Goal: Task Accomplishment & Management: Complete application form

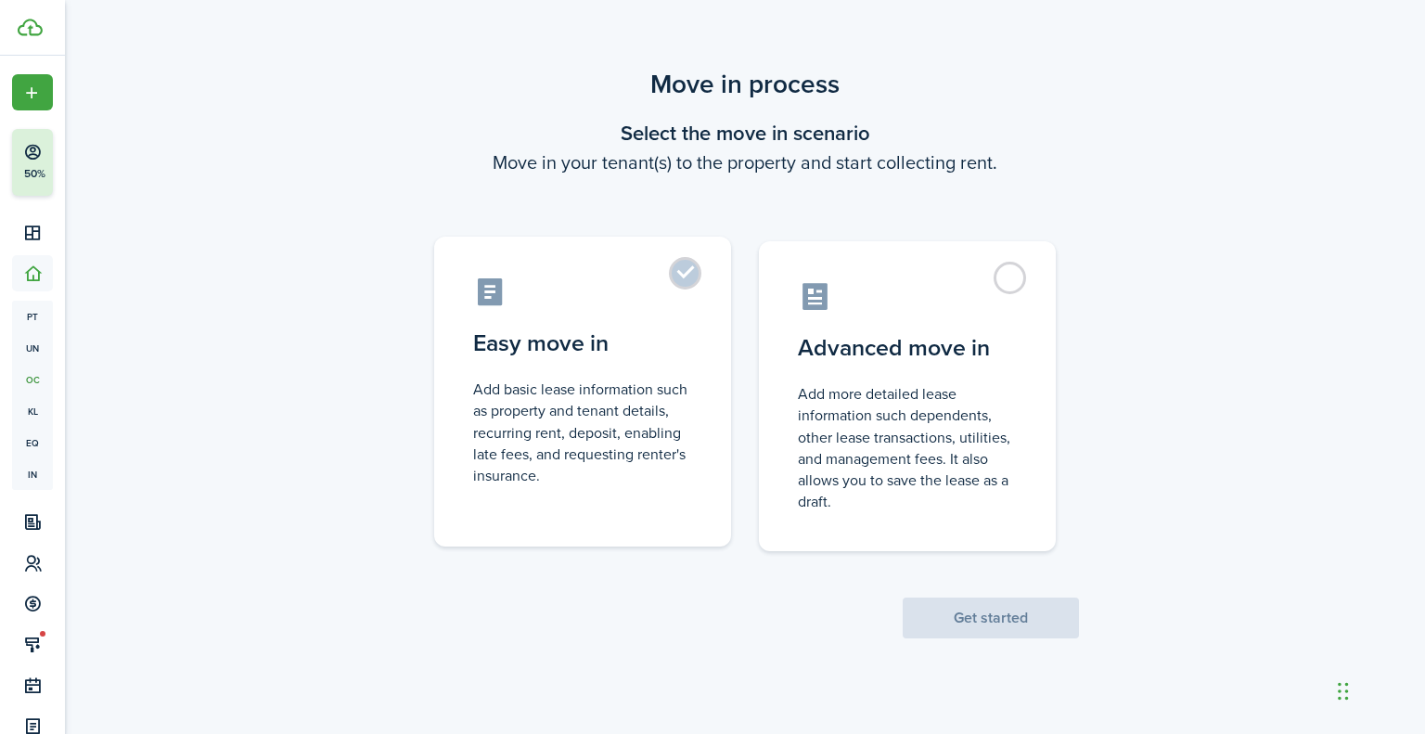
click at [538, 481] on control-radio-card-description "Add basic lease information such as property and tenant details, recurring rent…" at bounding box center [582, 433] width 219 height 108
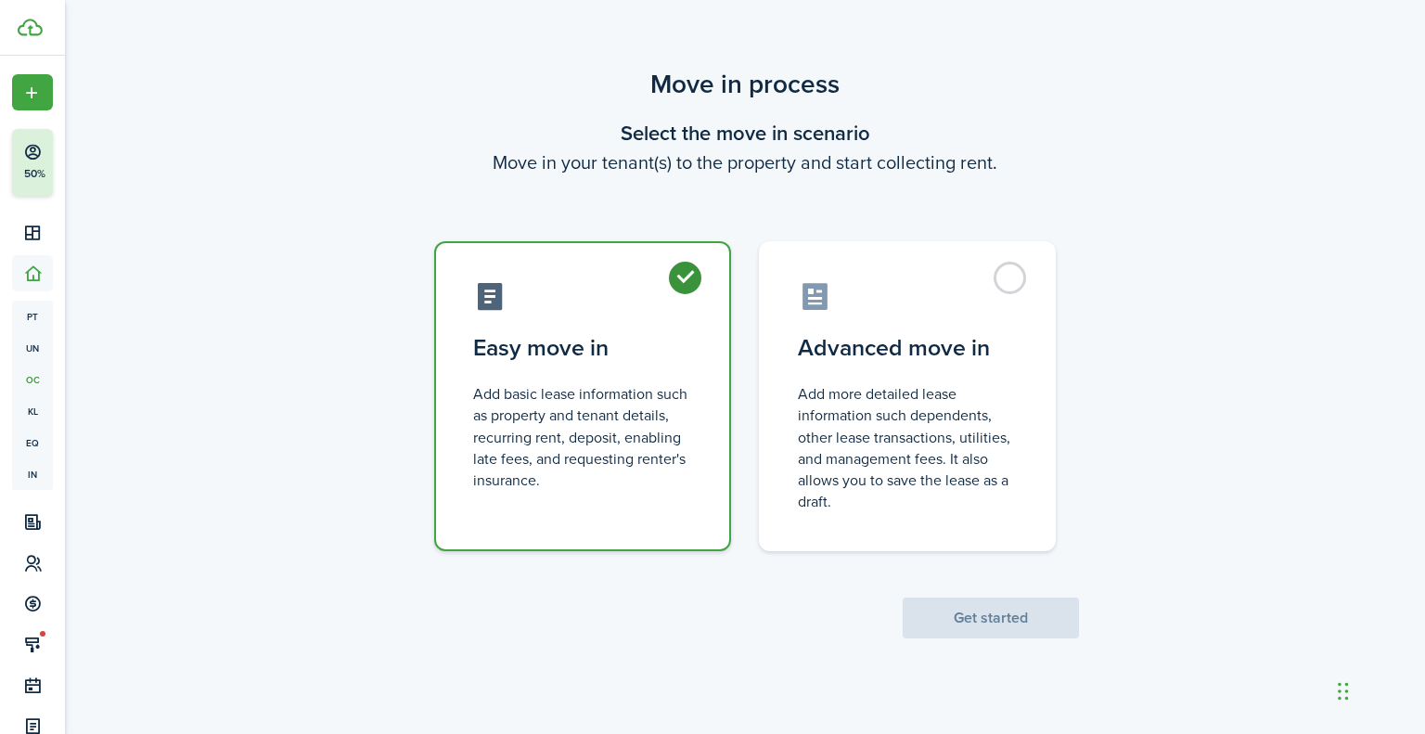
radio input "true"
click at [1024, 614] on button "Get started" at bounding box center [991, 618] width 176 height 41
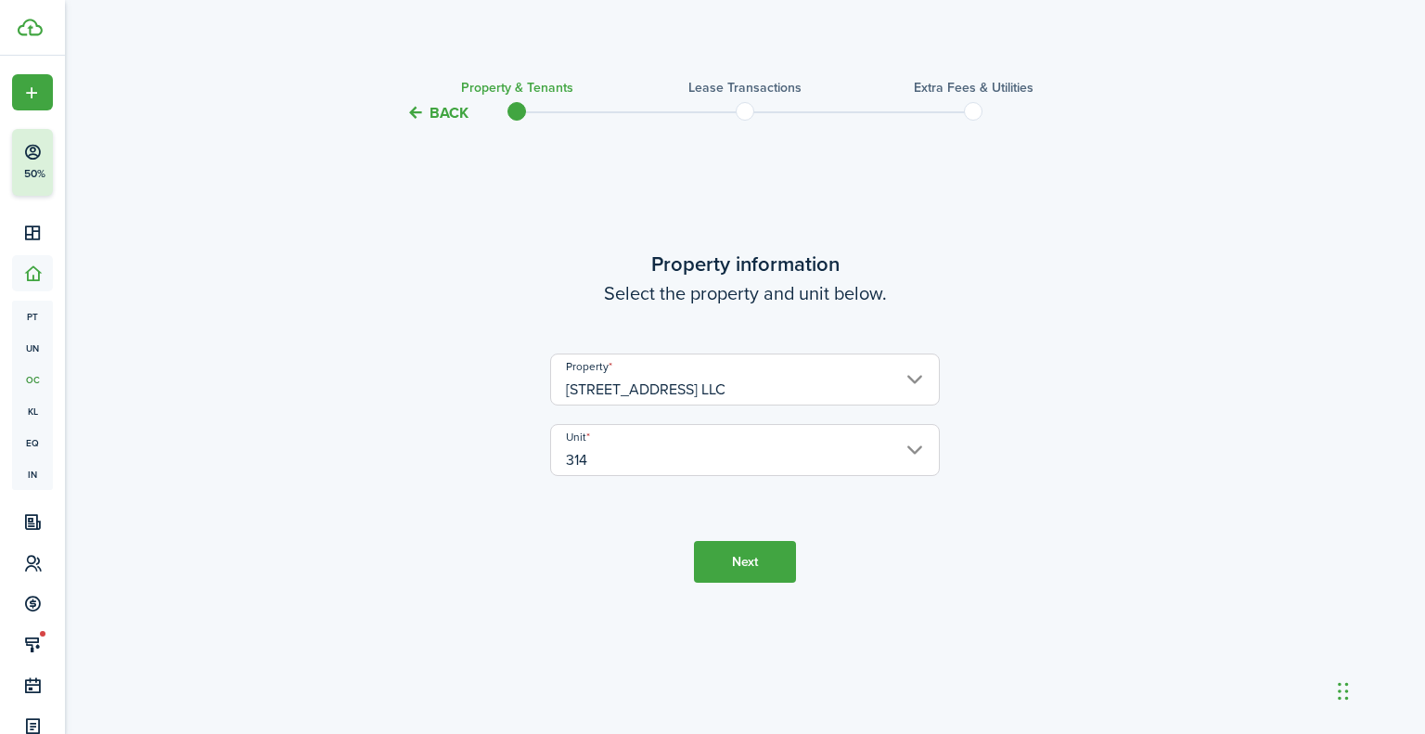
click at [716, 568] on button "Next" at bounding box center [745, 562] width 102 height 42
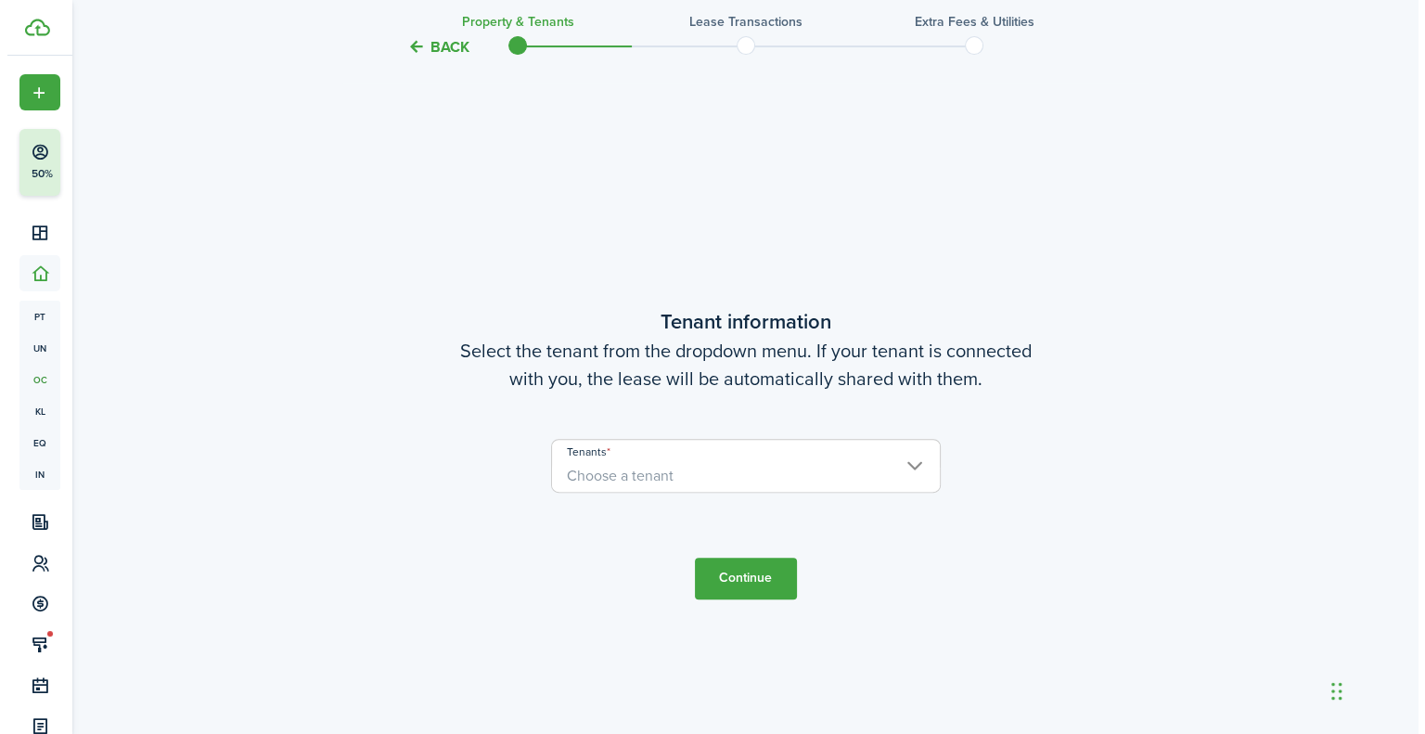
scroll to position [610, 0]
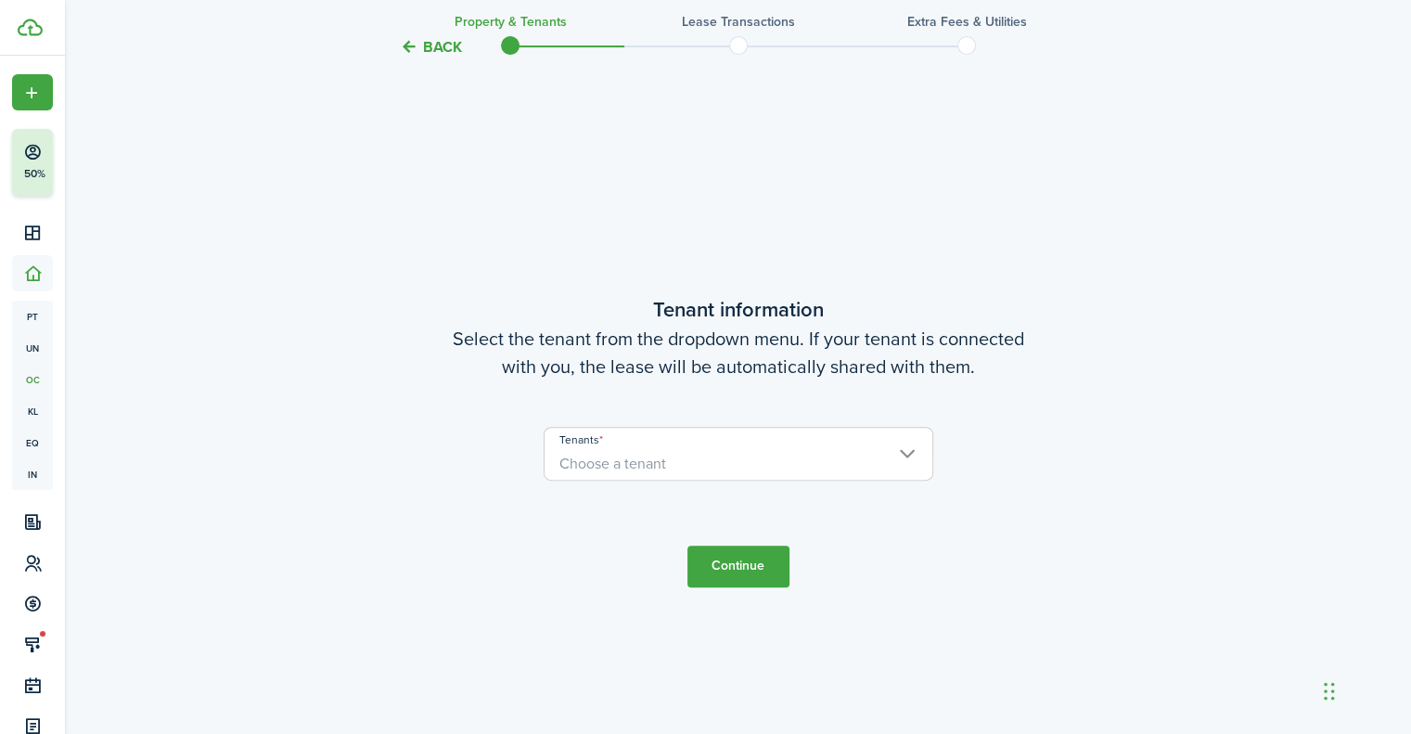
click at [751, 433] on input "Tenants" at bounding box center [739, 439] width 388 height 22
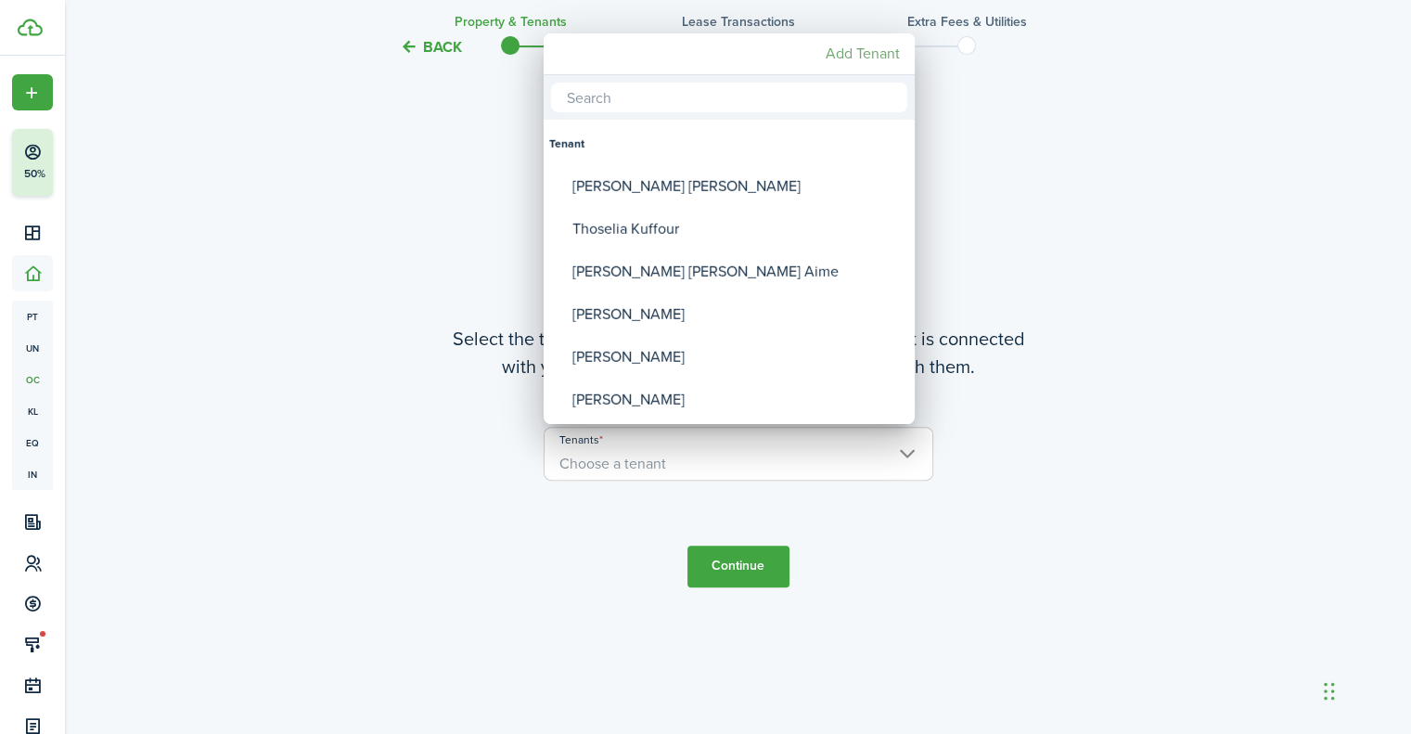
click at [886, 55] on mbsc-button "Add Tenant" at bounding box center [862, 53] width 89 height 33
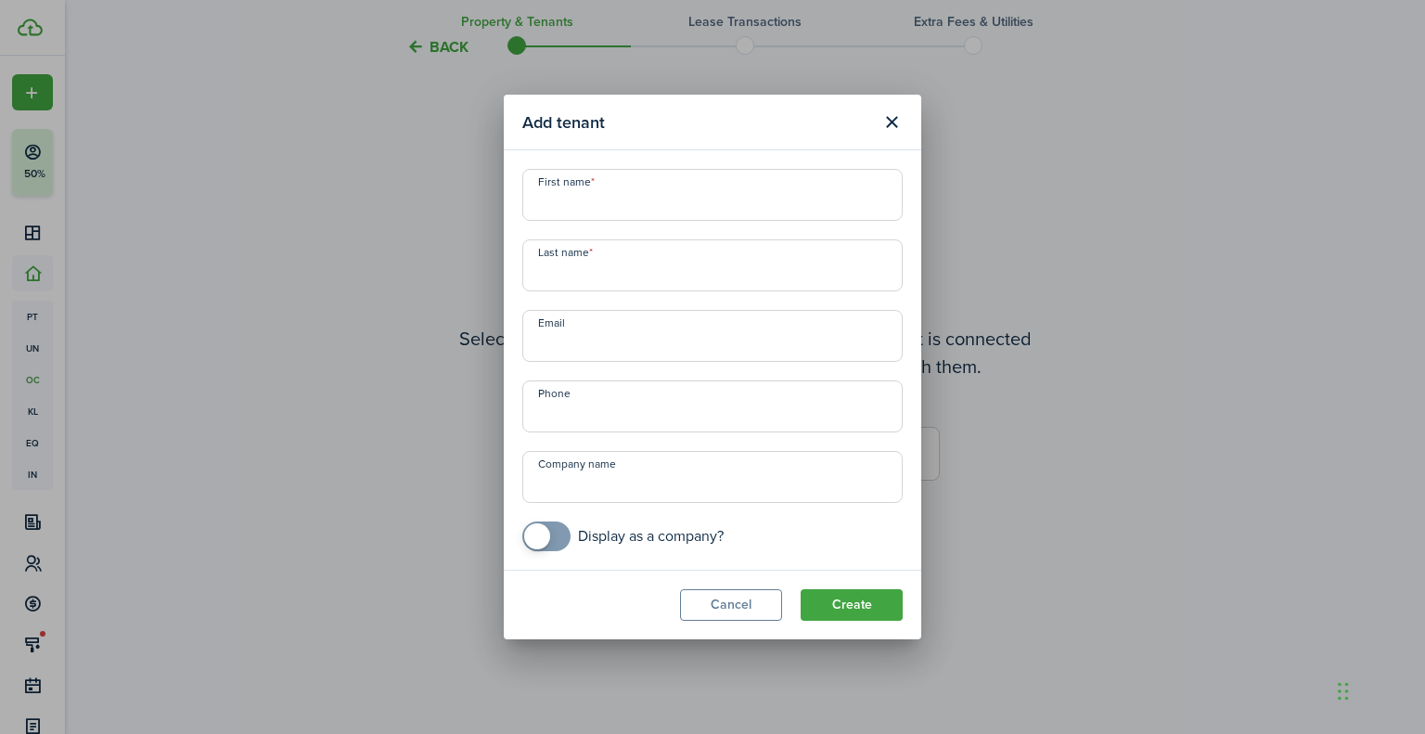
click at [664, 192] on input "First name" at bounding box center [712, 195] width 380 height 52
paste input "[PERSON_NAME] [PERSON_NAME], [EMAIL_ADDRESS][DOMAIN_NAME], [PHONE_NUMBER]"
type input "[PERSON_NAME] [PERSON_NAME], [EMAIL_ADDRESS][DOMAIN_NAME], [PHONE_NUMBER]"
click at [637, 281] on input "Last name" at bounding box center [712, 265] width 380 height 52
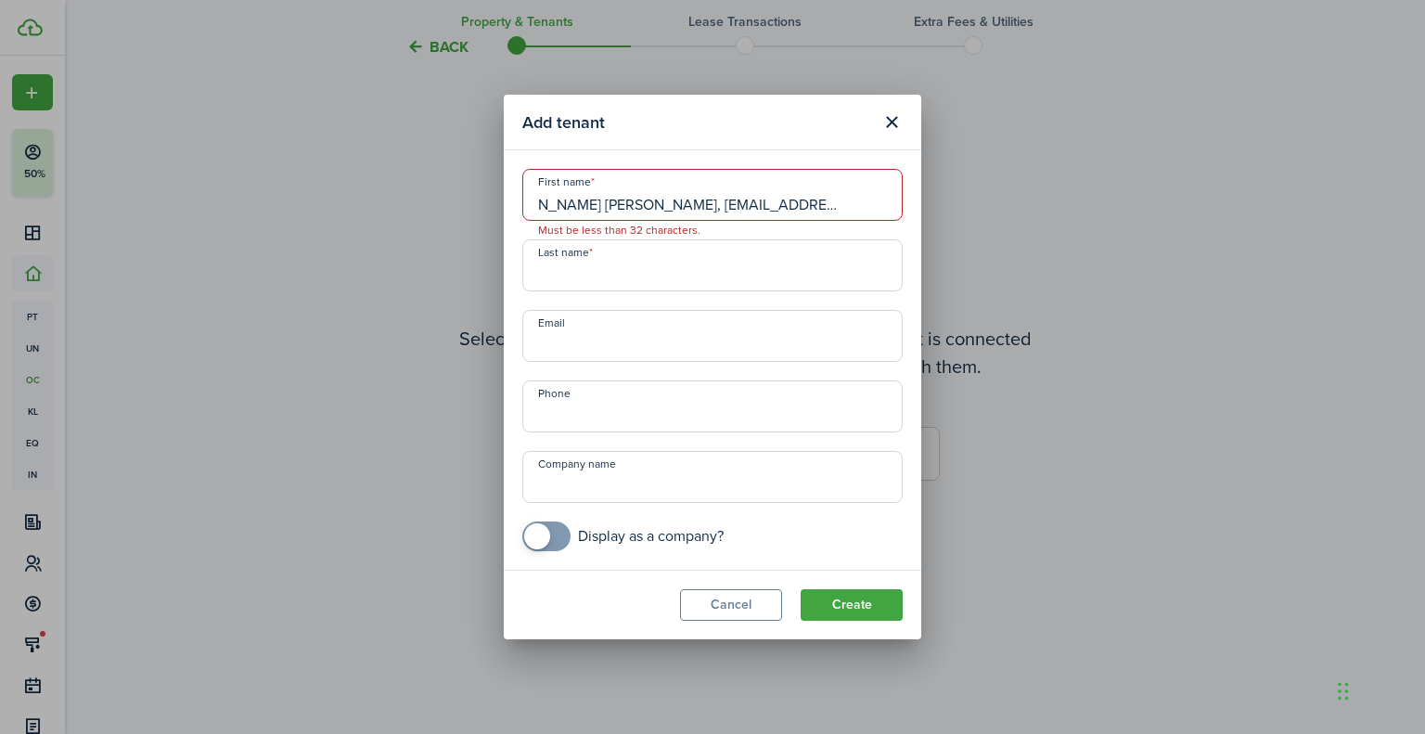
scroll to position [0, 0]
paste input "[PERSON_NAME] [PERSON_NAME], [EMAIL_ADDRESS][DOMAIN_NAME], [PHONE_NUMBER]"
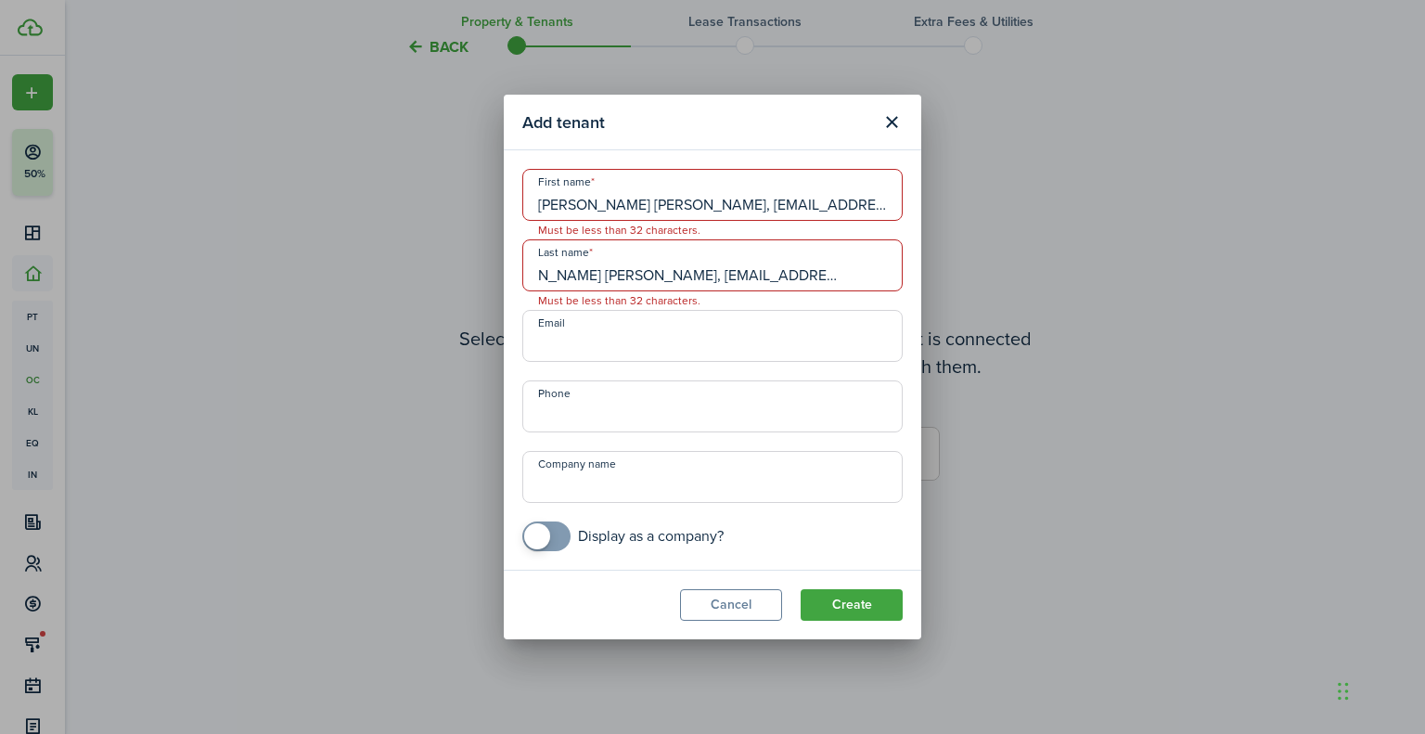
type input "[PERSON_NAME] [PERSON_NAME], [EMAIL_ADDRESS][DOMAIN_NAME], [PHONE_NUMBER]"
drag, startPoint x: 624, startPoint y: 207, endPoint x: 1106, endPoint y: 198, distance: 482.6
click at [1106, 198] on div "Add tenant First name [PERSON_NAME] [PERSON_NAME], [EMAIL_ADDRESS][DOMAIN_NAME]…" at bounding box center [712, 367] width 1425 height 734
type input "[PERSON_NAME]"
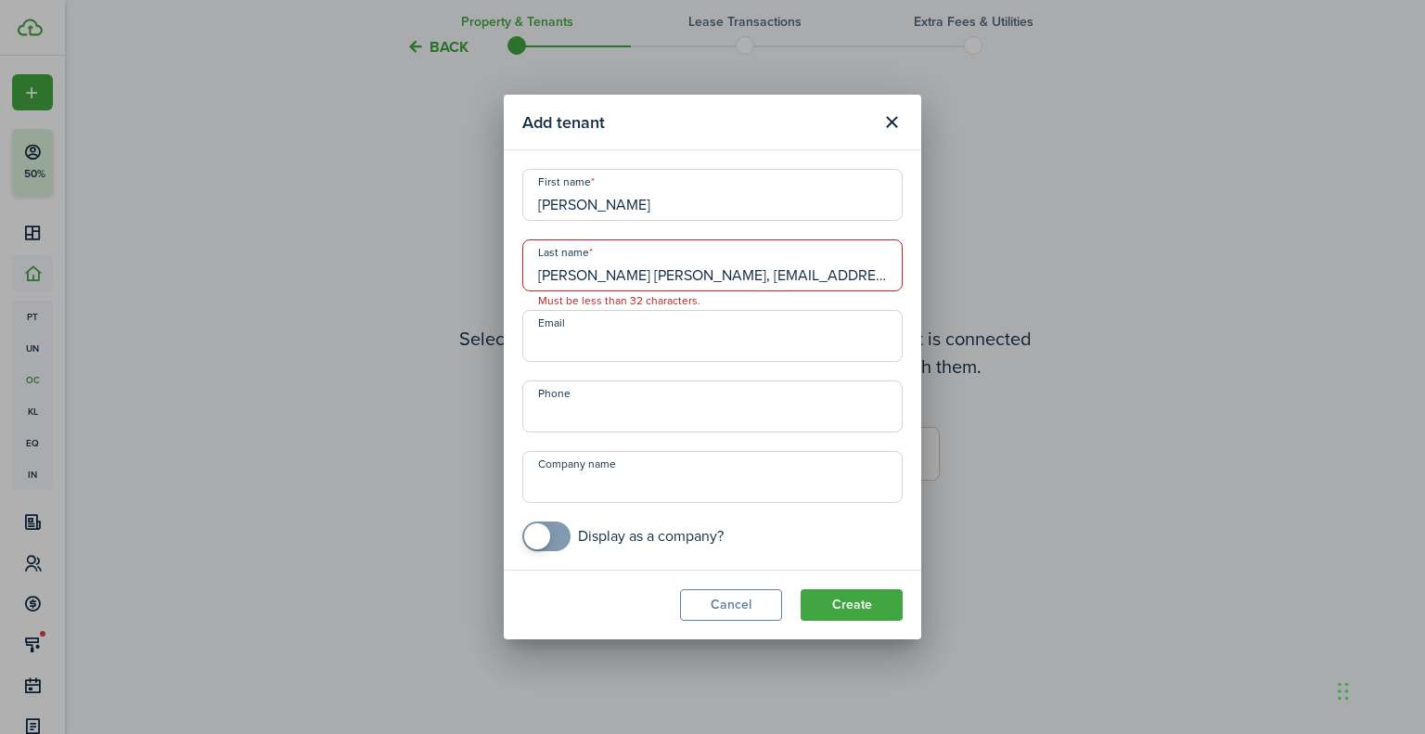
drag, startPoint x: 628, startPoint y: 273, endPoint x: 264, endPoint y: 273, distance: 364.6
click at [264, 273] on div "Add tenant First name [PERSON_NAME] Last name [PERSON_NAME] [PERSON_NAME], [EMA…" at bounding box center [712, 367] width 1425 height 734
click at [574, 281] on input "[PERSON_NAME], [EMAIL_ADDRESS][DOMAIN_NAME], [PHONE_NUMBER]" at bounding box center [712, 265] width 380 height 52
drag, startPoint x: 583, startPoint y: 269, endPoint x: 1045, endPoint y: 285, distance: 462.3
click at [1047, 285] on div "Add tenant First name [PERSON_NAME] Last name [PERSON_NAME] [PERSON_NAME][EMAIL…" at bounding box center [712, 367] width 1425 height 734
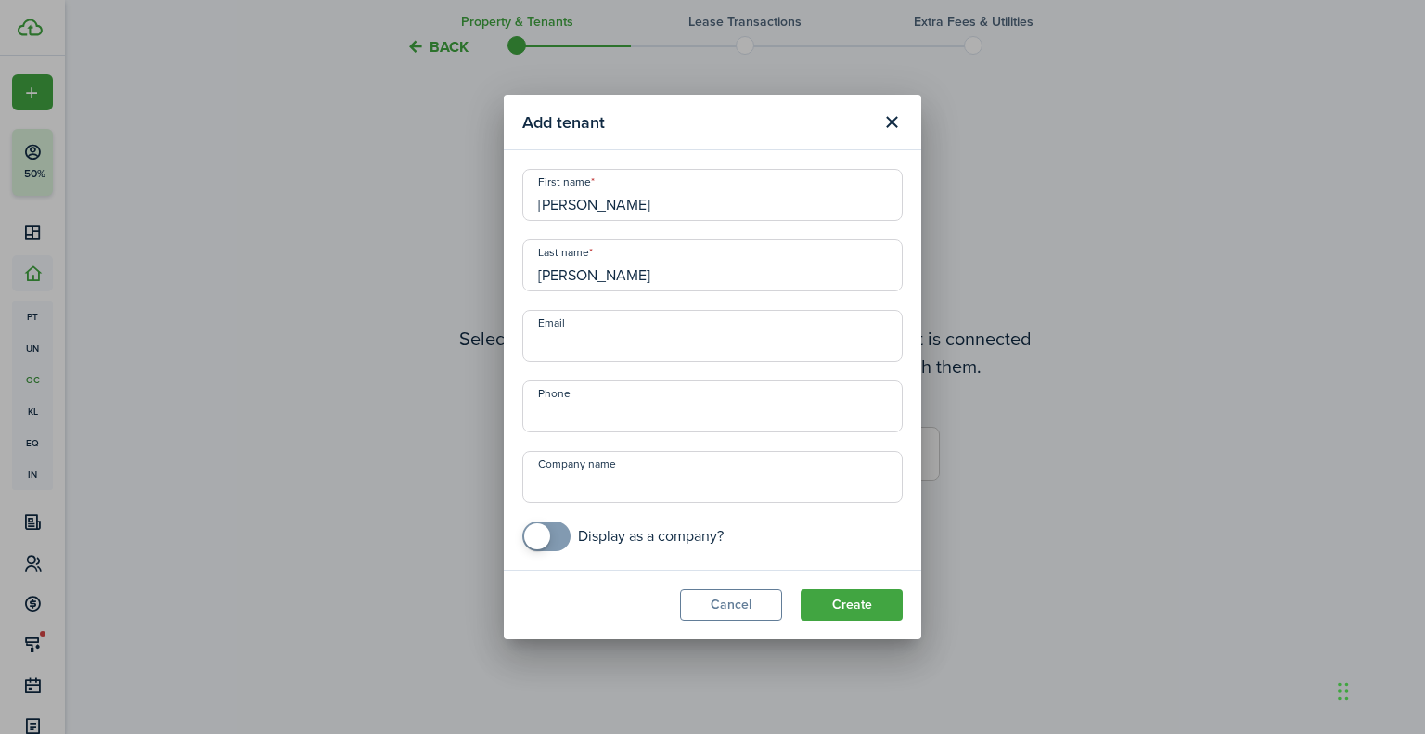
type input "[PERSON_NAME]"
paste input "[PERSON_NAME] [PERSON_NAME], [EMAIL_ADDRESS][DOMAIN_NAME], [PHONE_NUMBER]"
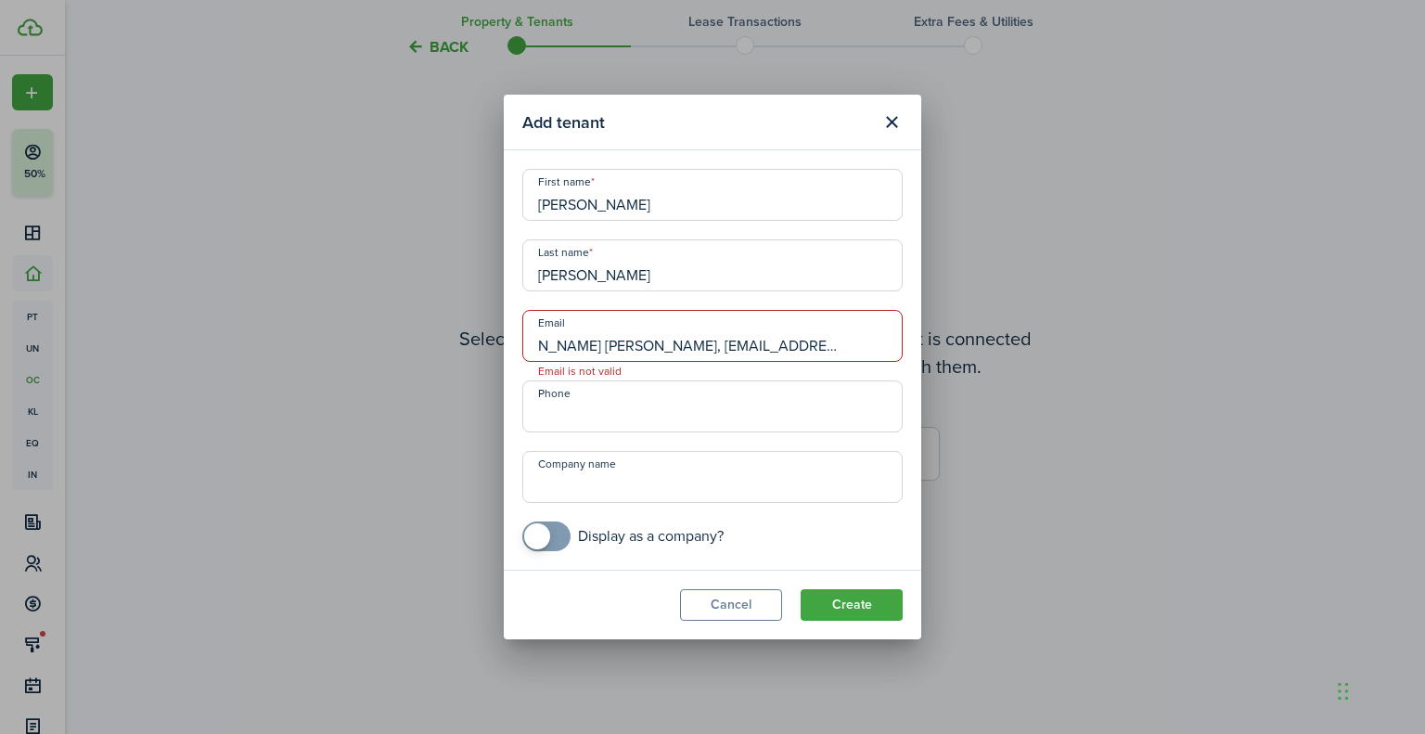
drag, startPoint x: 781, startPoint y: 344, endPoint x: 1097, endPoint y: 340, distance: 315.5
click at [1100, 342] on div "Add tenant First name [PERSON_NAME] Last name [PERSON_NAME] [PERSON_NAME] [PERS…" at bounding box center [712, 367] width 1425 height 734
drag, startPoint x: 684, startPoint y: 341, endPoint x: 320, endPoint y: 351, distance: 363.8
click at [320, 351] on div "Add tenant First name [PERSON_NAME] Last name [PERSON_NAME] [PERSON_NAME] [PERS…" at bounding box center [712, 367] width 1425 height 734
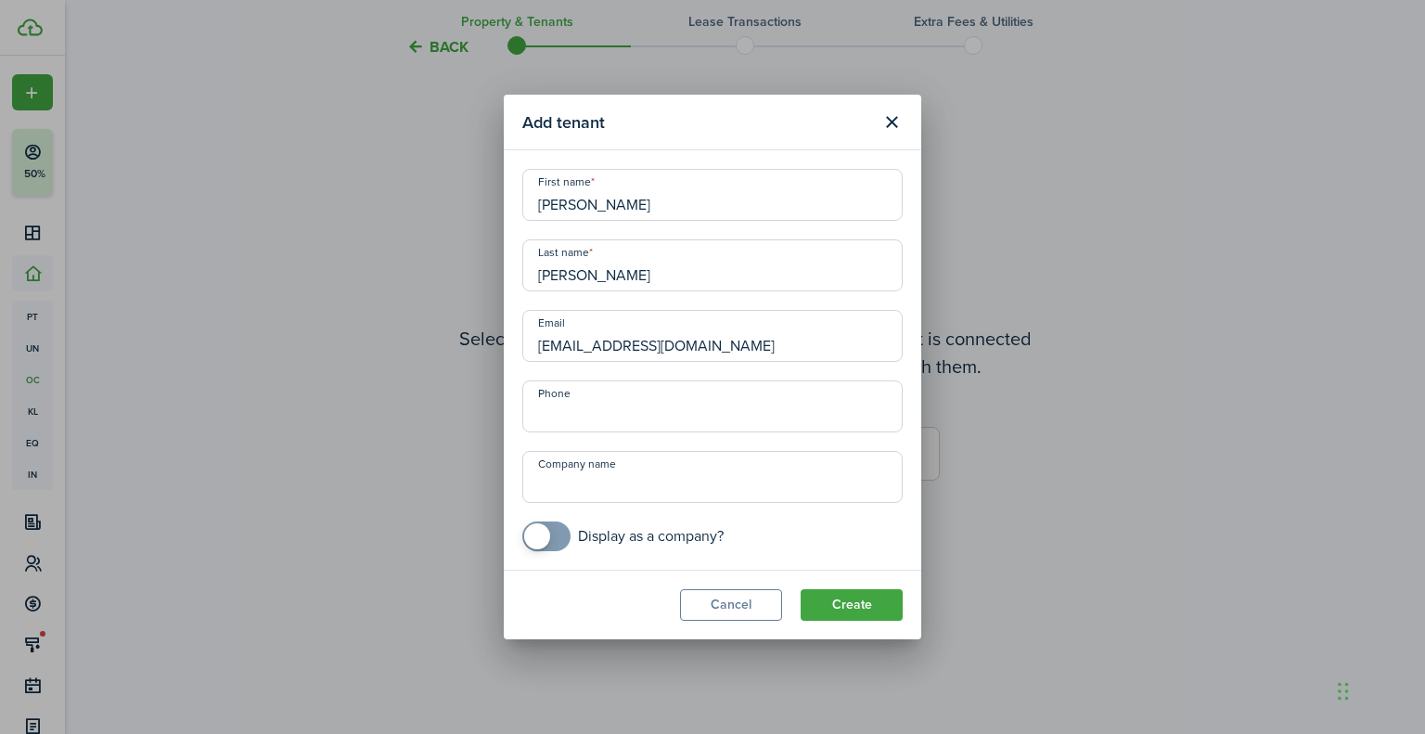
type input "[EMAIL_ADDRESS][DOMAIN_NAME]"
paste input "[PHONE_NUMBER]"
type input "[PHONE_NUMBER]"
click at [865, 611] on button "Create" at bounding box center [852, 605] width 102 height 32
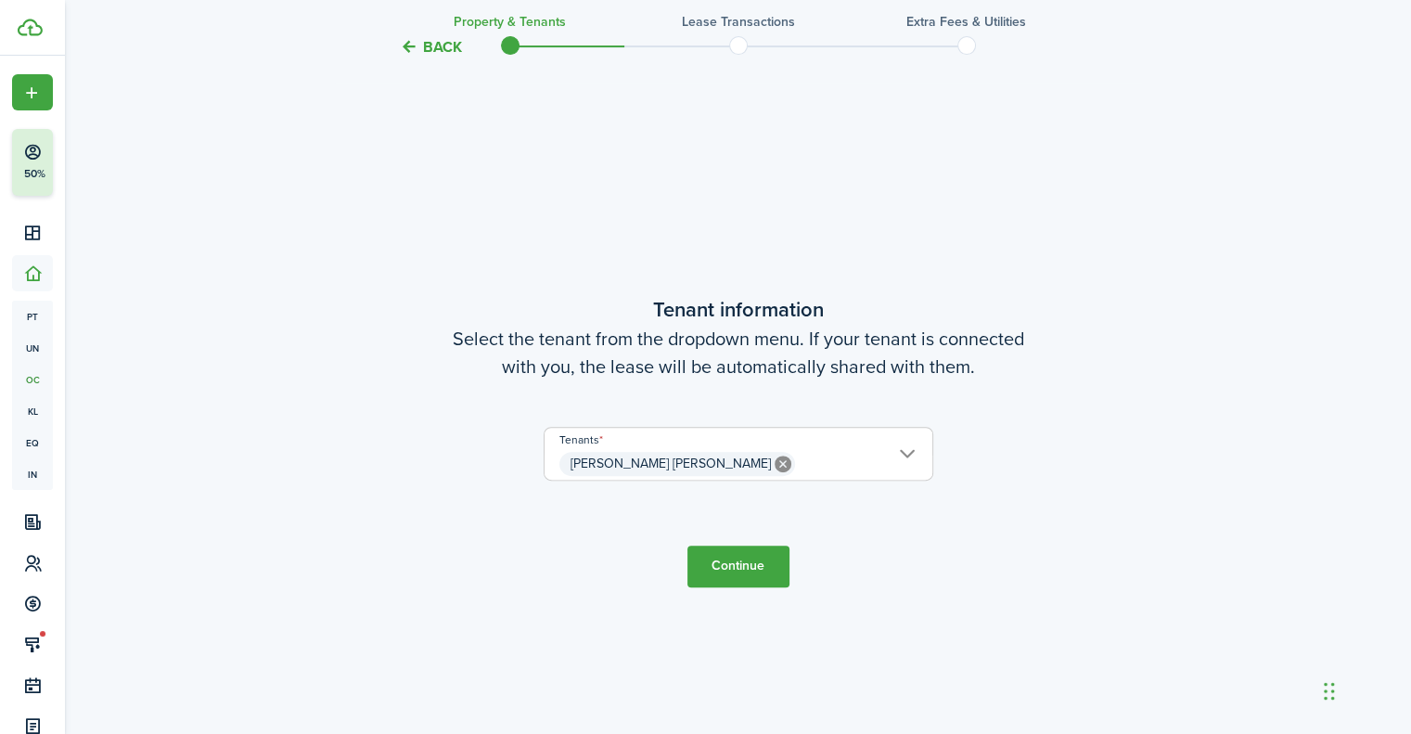
click at [791, 449] on span "[PERSON_NAME] [PERSON_NAME]" at bounding box center [739, 464] width 388 height 32
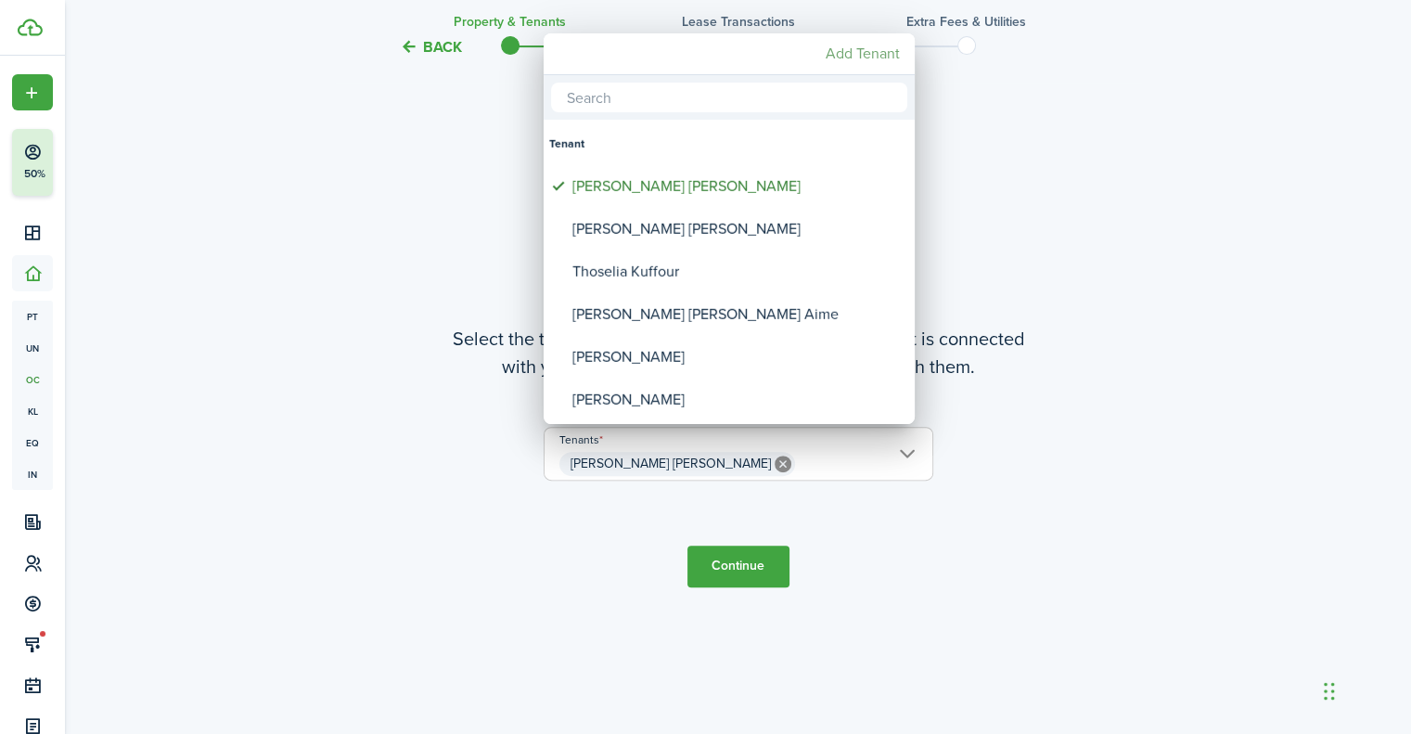
drag, startPoint x: 850, startPoint y: 61, endPoint x: 582, endPoint y: 39, distance: 269.1
click at [854, 58] on mbsc-button "Add Tenant" at bounding box center [862, 53] width 89 height 33
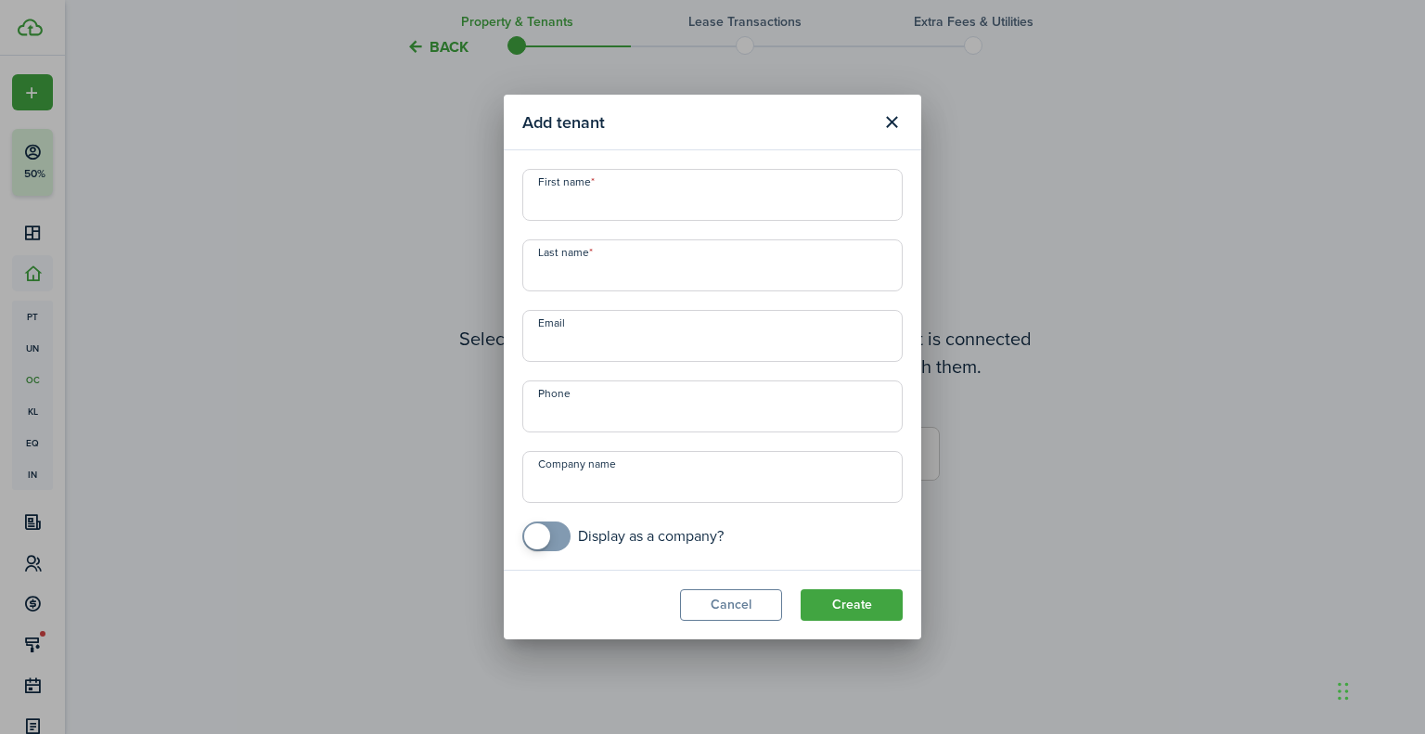
click at [689, 196] on input "First name" at bounding box center [712, 195] width 380 height 52
paste input "[PERSON_NAME], [EMAIL_ADDRESS][PERSON_NAME][DOMAIN_NAME], [PHONE_NUMBER]"
type input "[PERSON_NAME], [EMAIL_ADDRESS][PERSON_NAME][DOMAIN_NAME], [PHONE_NUMBER]"
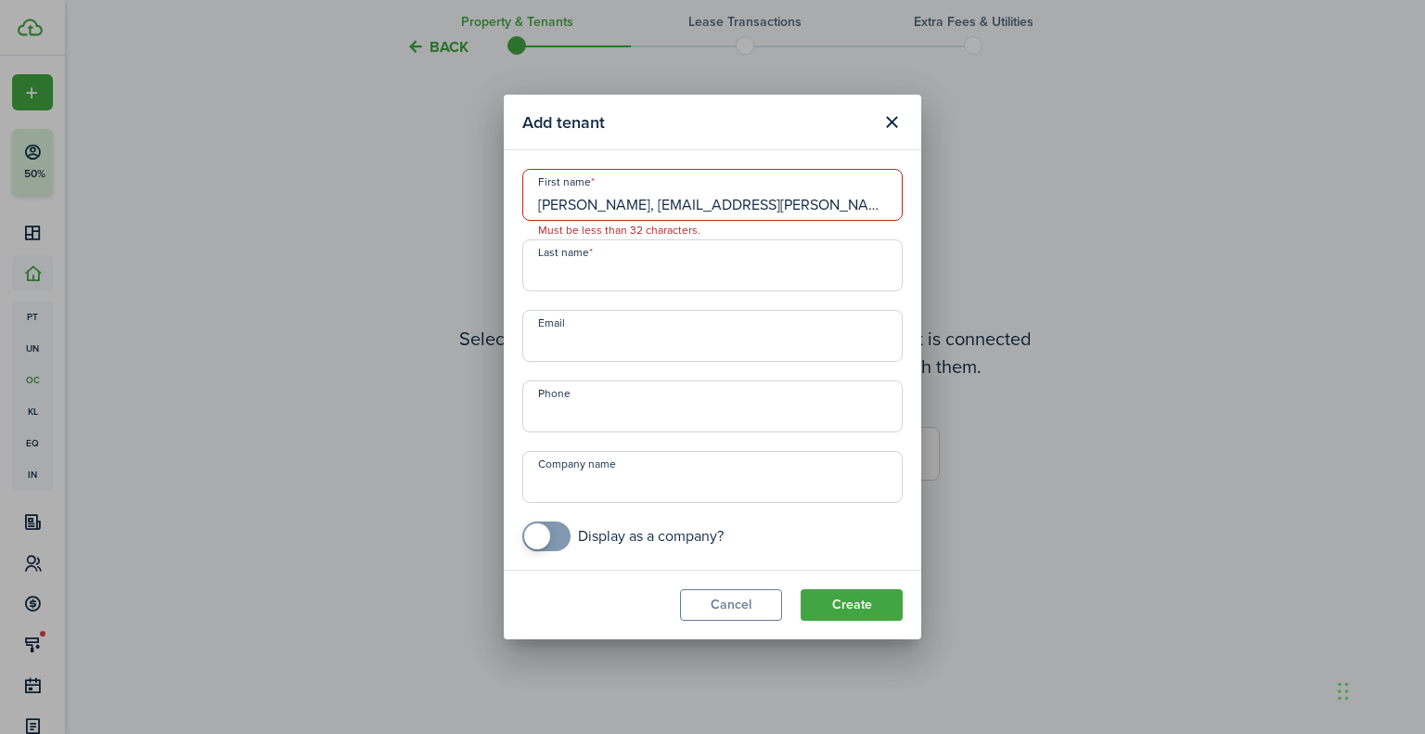
click at [695, 292] on div "First name [PERSON_NAME], [EMAIL_ADDRESS][PERSON_NAME][DOMAIN_NAME], [PHONE_NUM…" at bounding box center [712, 360] width 399 height 382
click at [698, 276] on input "Last name" at bounding box center [712, 265] width 380 height 52
paste input "[PERSON_NAME], [EMAIL_ADDRESS][PERSON_NAME][DOMAIN_NAME], [PHONE_NUMBER]"
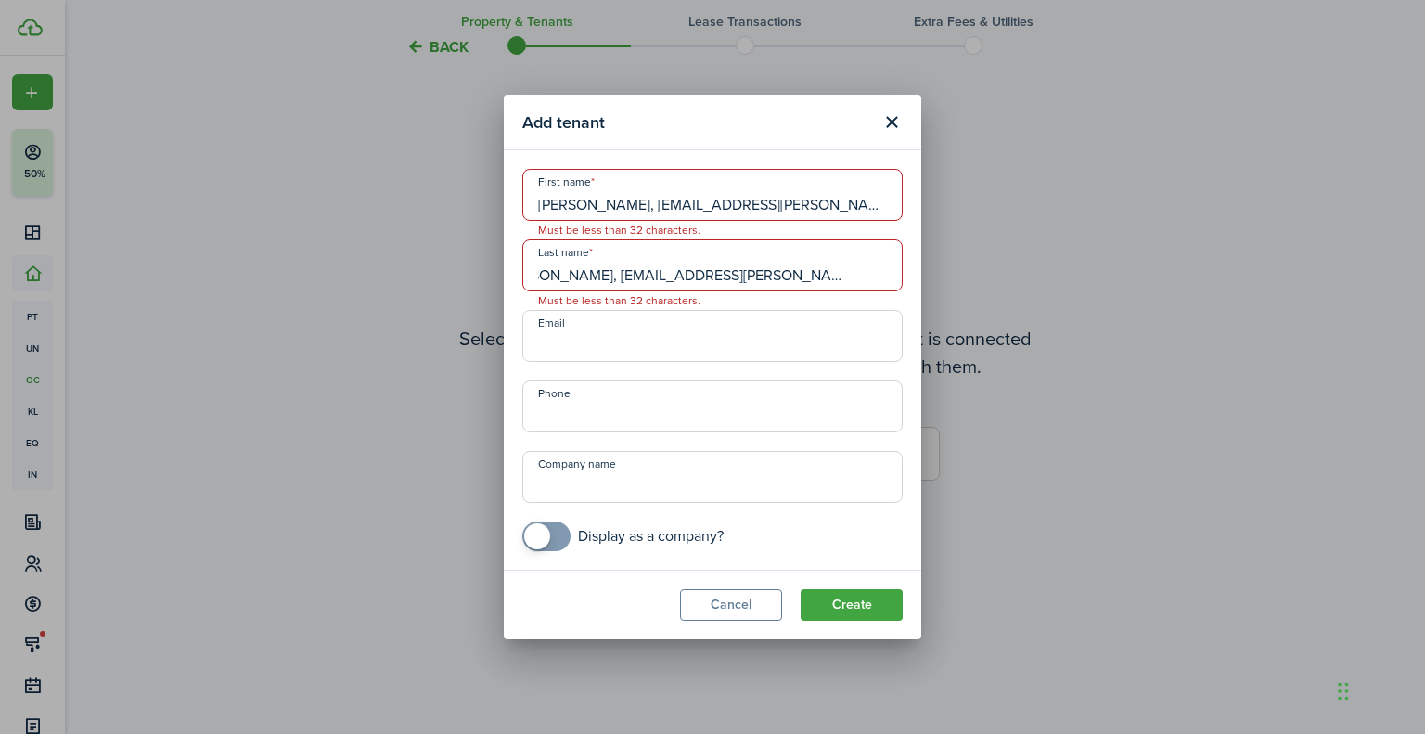
type input "[PERSON_NAME], [EMAIL_ADDRESS][PERSON_NAME][DOMAIN_NAME], [PHONE_NUMBER]"
drag, startPoint x: 629, startPoint y: 203, endPoint x: 924, endPoint y: 199, distance: 295.1
click at [924, 199] on div "Add tenant First name [PERSON_NAME], [EMAIL_ADDRESS][PERSON_NAME][DOMAIN_NAME],…" at bounding box center [712, 367] width 1425 height 734
type input "[PERSON_NAME]"
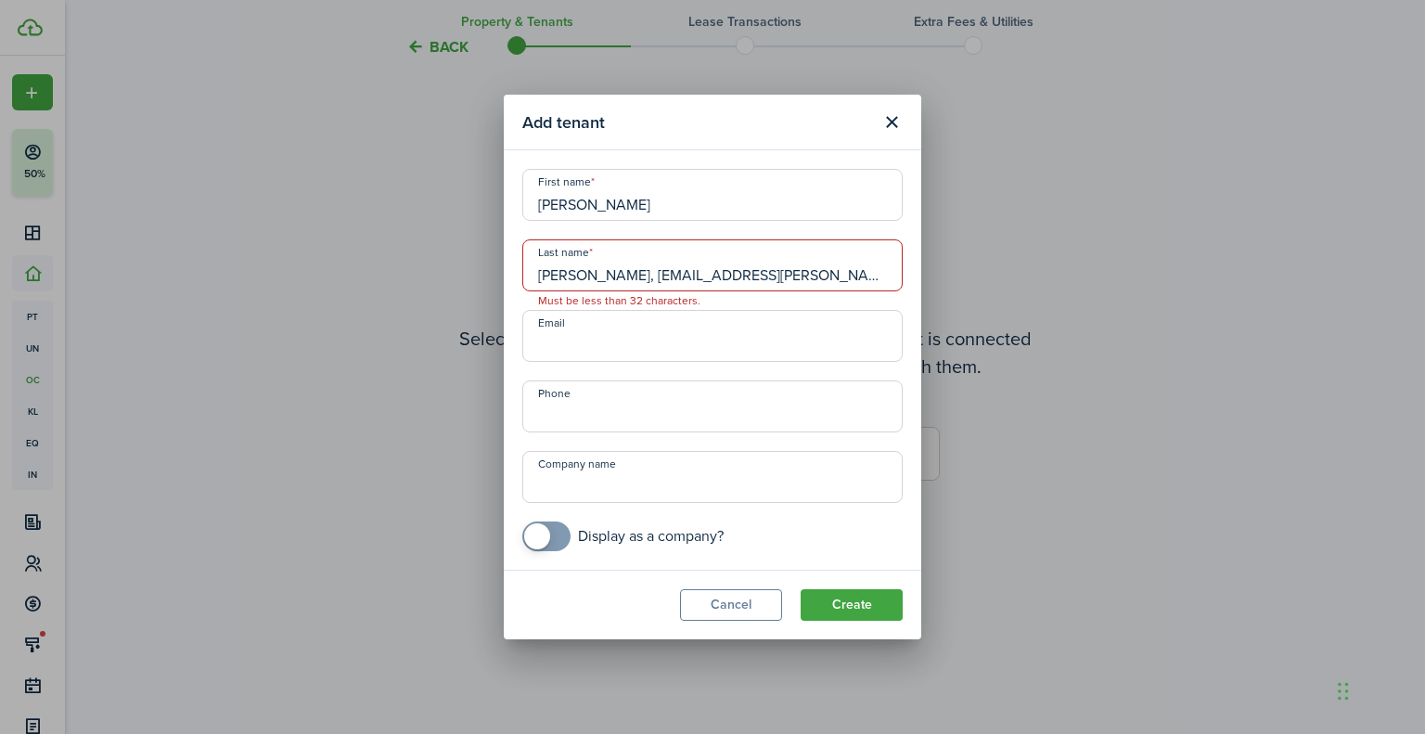
drag, startPoint x: 635, startPoint y: 277, endPoint x: 455, endPoint y: 261, distance: 180.8
click at [438, 257] on div "Add tenant First name [PERSON_NAME] Last name [PERSON_NAME], [EMAIL_ADDRESS][PE…" at bounding box center [712, 367] width 1425 height 734
drag, startPoint x: 571, startPoint y: 276, endPoint x: 871, endPoint y: 276, distance: 300.6
click at [871, 276] on input "Snow, [EMAIL_ADDRESS][DOMAIN_NAME], [PHONE_NUMBER]" at bounding box center [712, 265] width 380 height 52
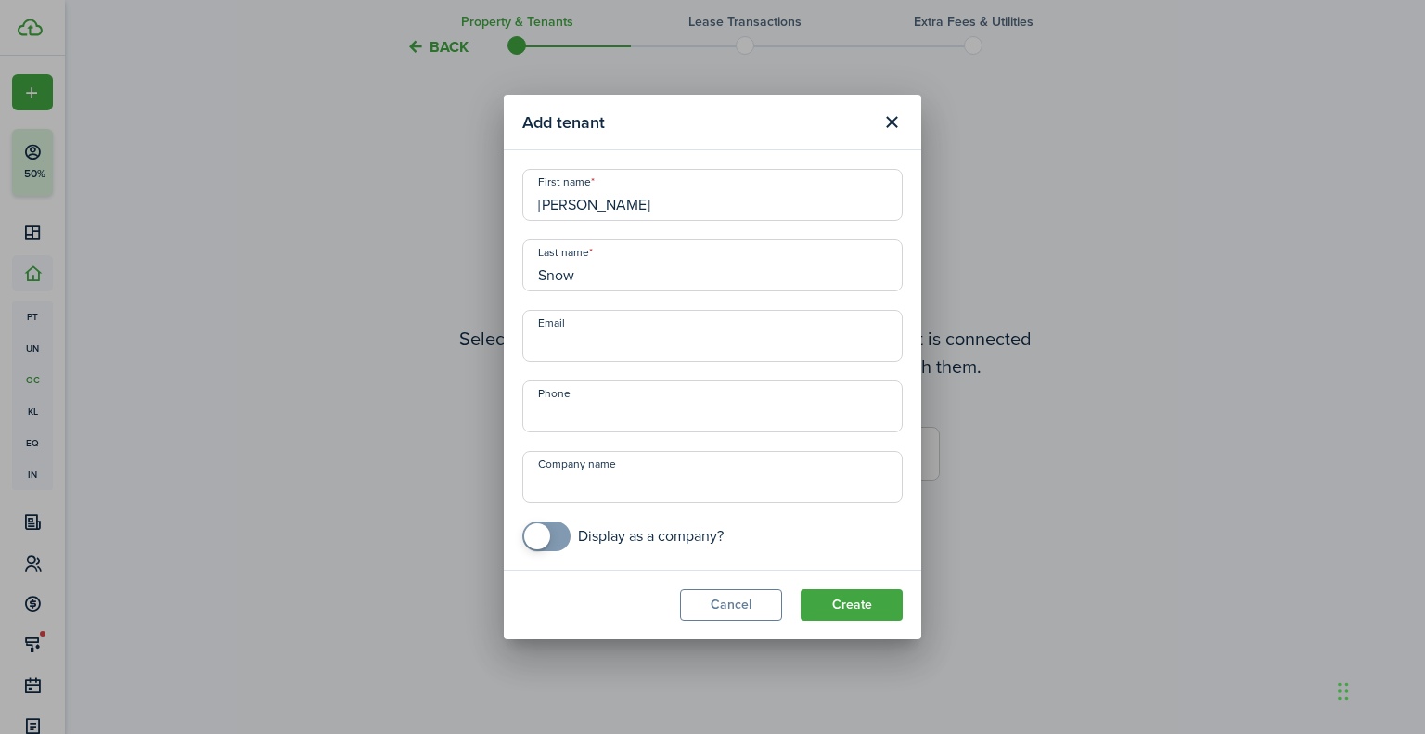
type input "Snow"
click at [731, 347] on input "Email" at bounding box center [712, 336] width 380 height 52
paste input "[PERSON_NAME], [EMAIL_ADDRESS][PERSON_NAME][DOMAIN_NAME], [PHONE_NUMBER]"
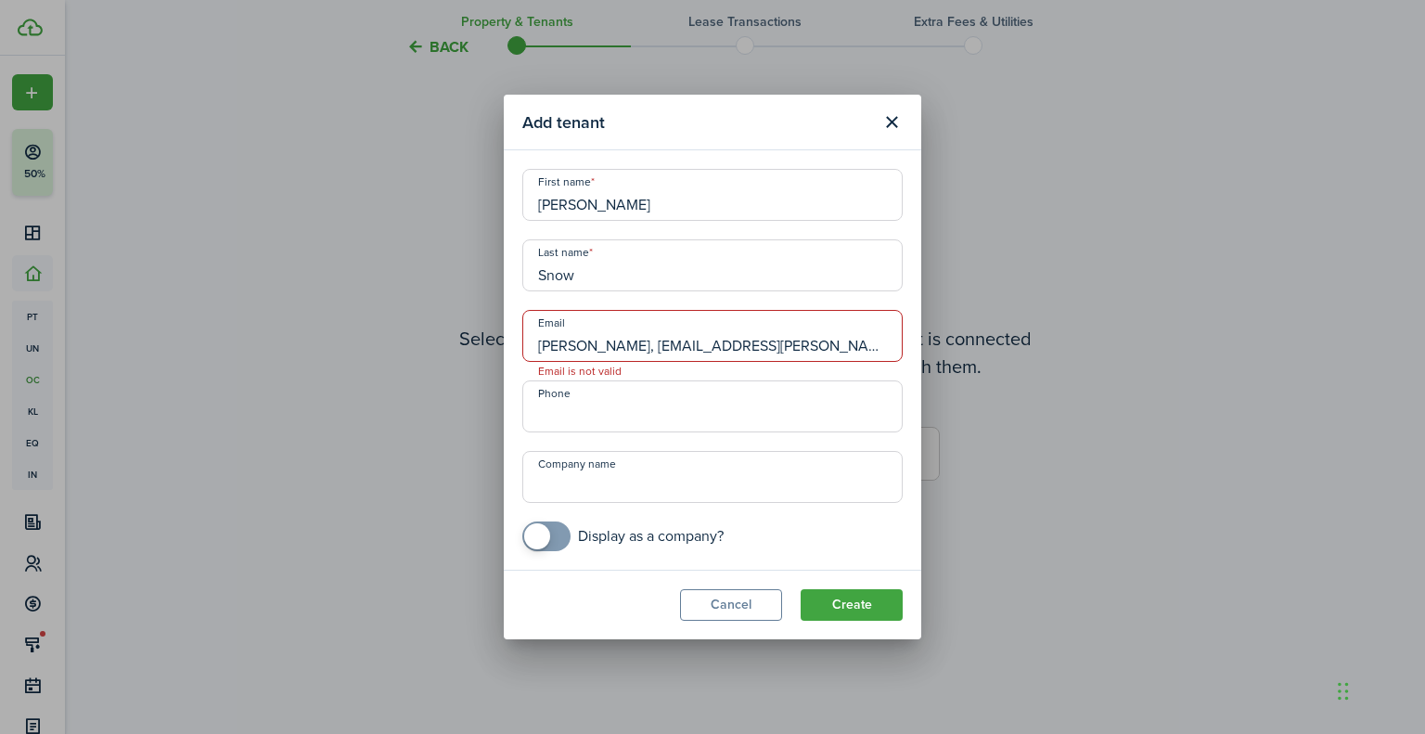
scroll to position [0, 37]
drag, startPoint x: 829, startPoint y: 344, endPoint x: 709, endPoint y: 374, distance: 123.3
click at [1058, 344] on div "Add tenant First name [PERSON_NAME] Last name Snow Email [PERSON_NAME], [EMAIL_…" at bounding box center [712, 367] width 1425 height 734
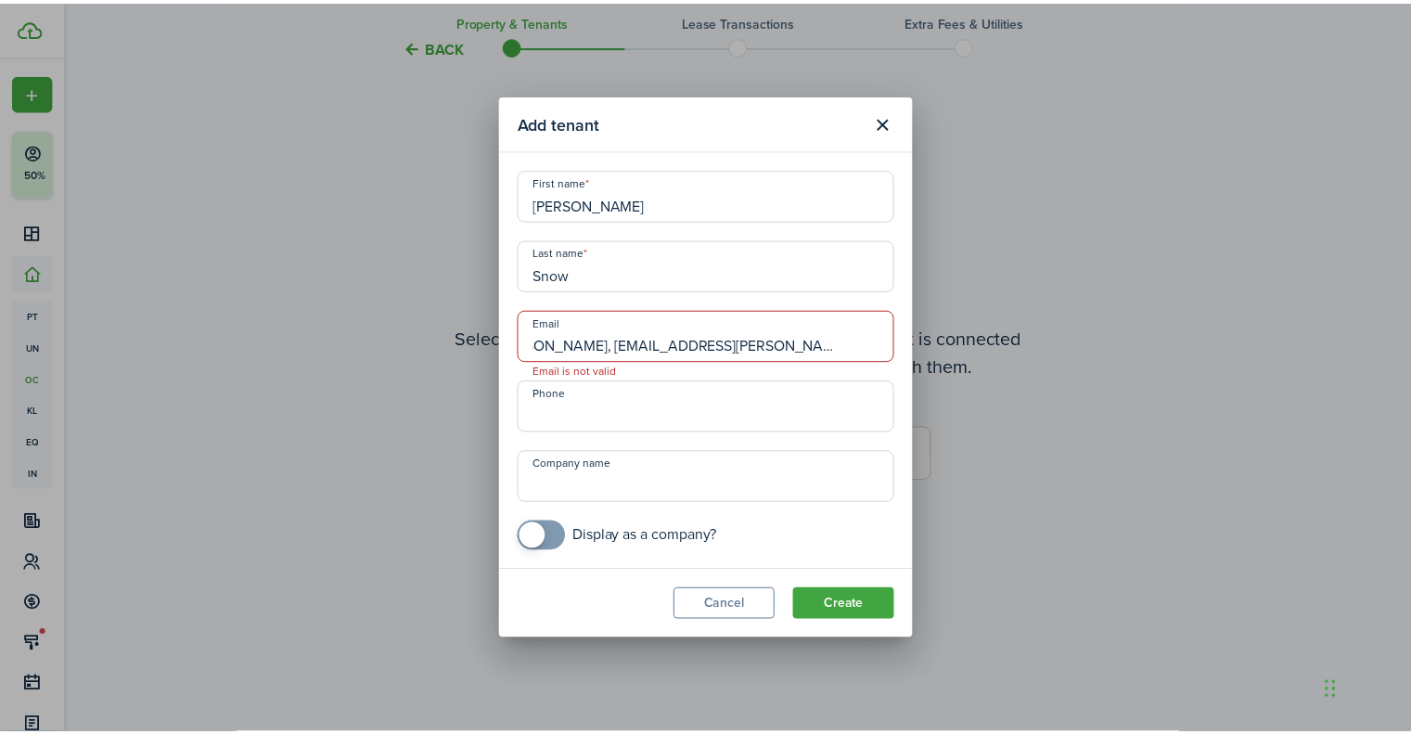
scroll to position [0, 0]
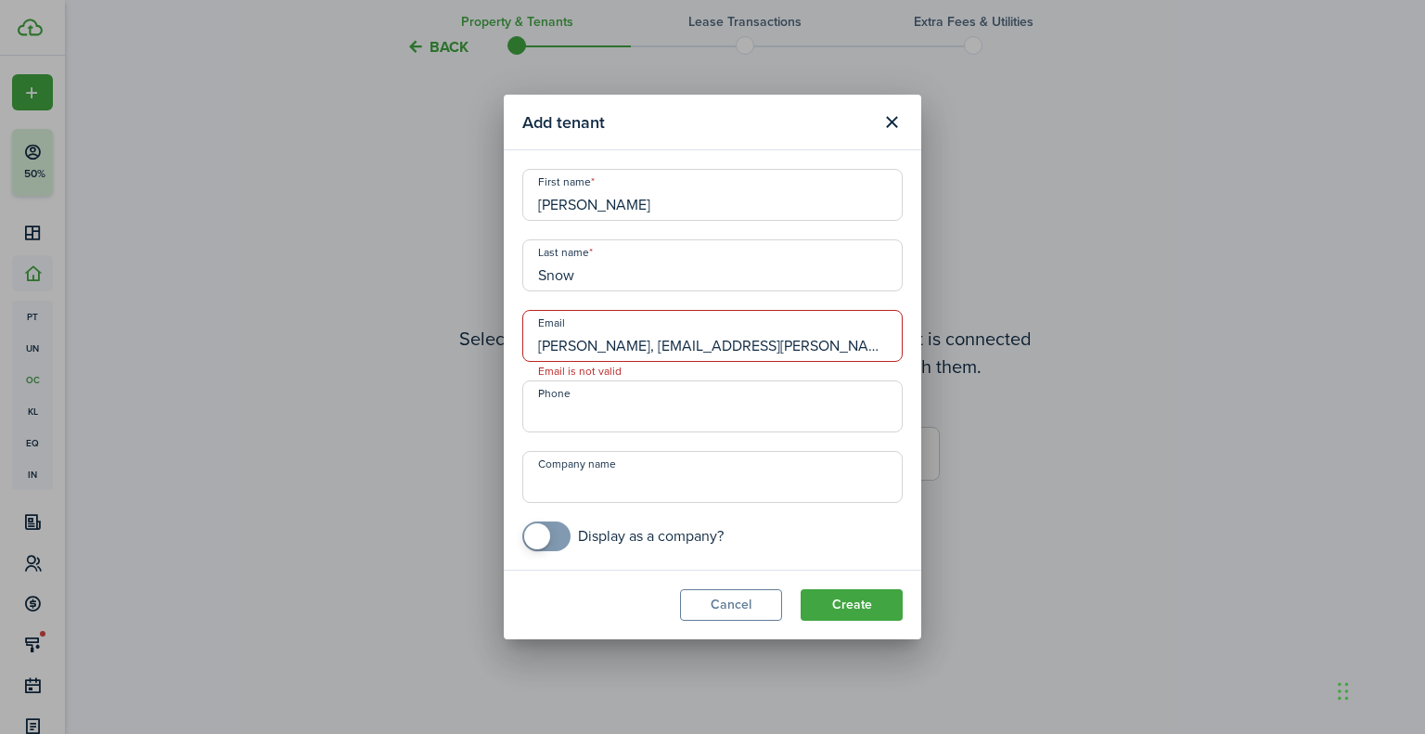
drag, startPoint x: 677, startPoint y: 344, endPoint x: 405, endPoint y: 343, distance: 271.9
click at [405, 343] on div "Add tenant First name [PERSON_NAME] Last name Snow Email [PERSON_NAME], [EMAIL_…" at bounding box center [712, 367] width 1425 height 734
type input "[EMAIL_ADDRESS][DOMAIN_NAME]"
click at [606, 401] on input "+1" at bounding box center [712, 406] width 380 height 52
paste input "[PHONE_NUMBER]"
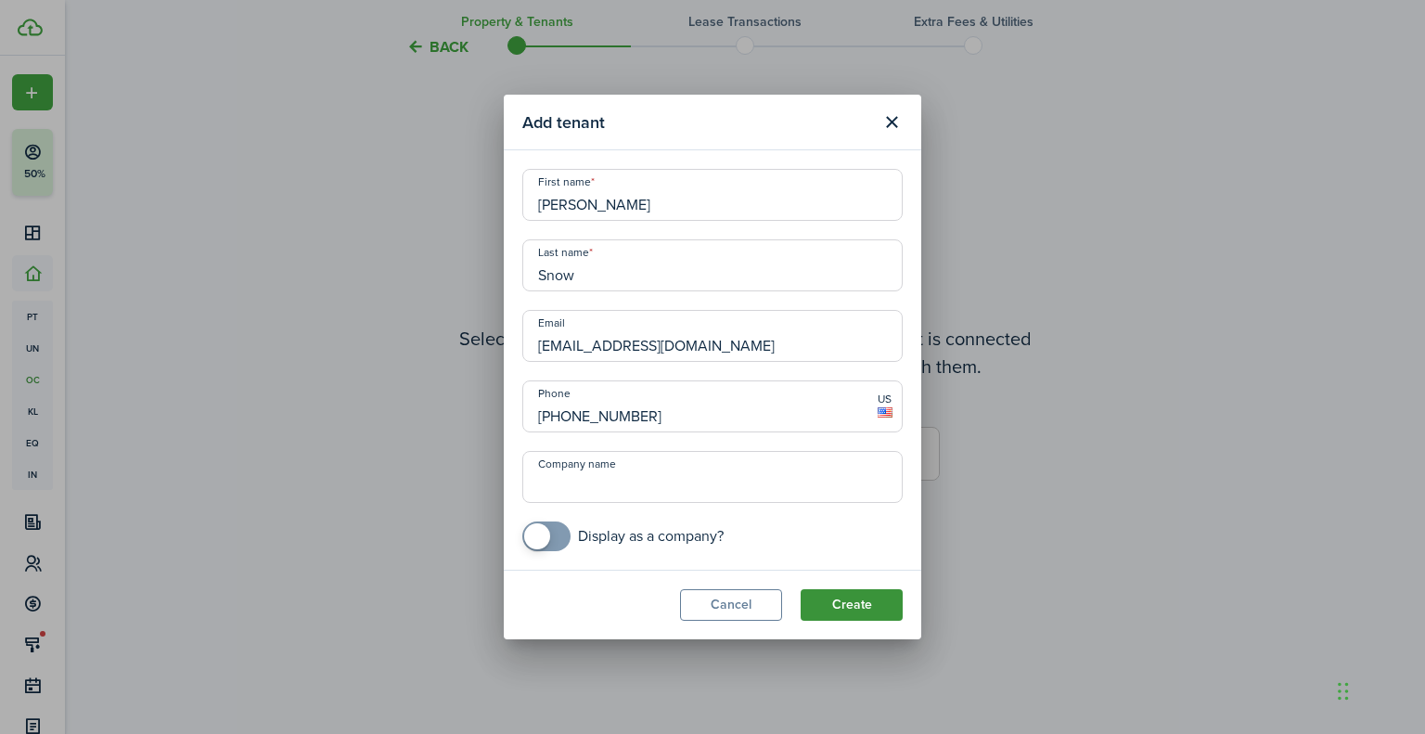
type input "[PHONE_NUMBER]"
click at [839, 593] on button "Create" at bounding box center [852, 605] width 102 height 32
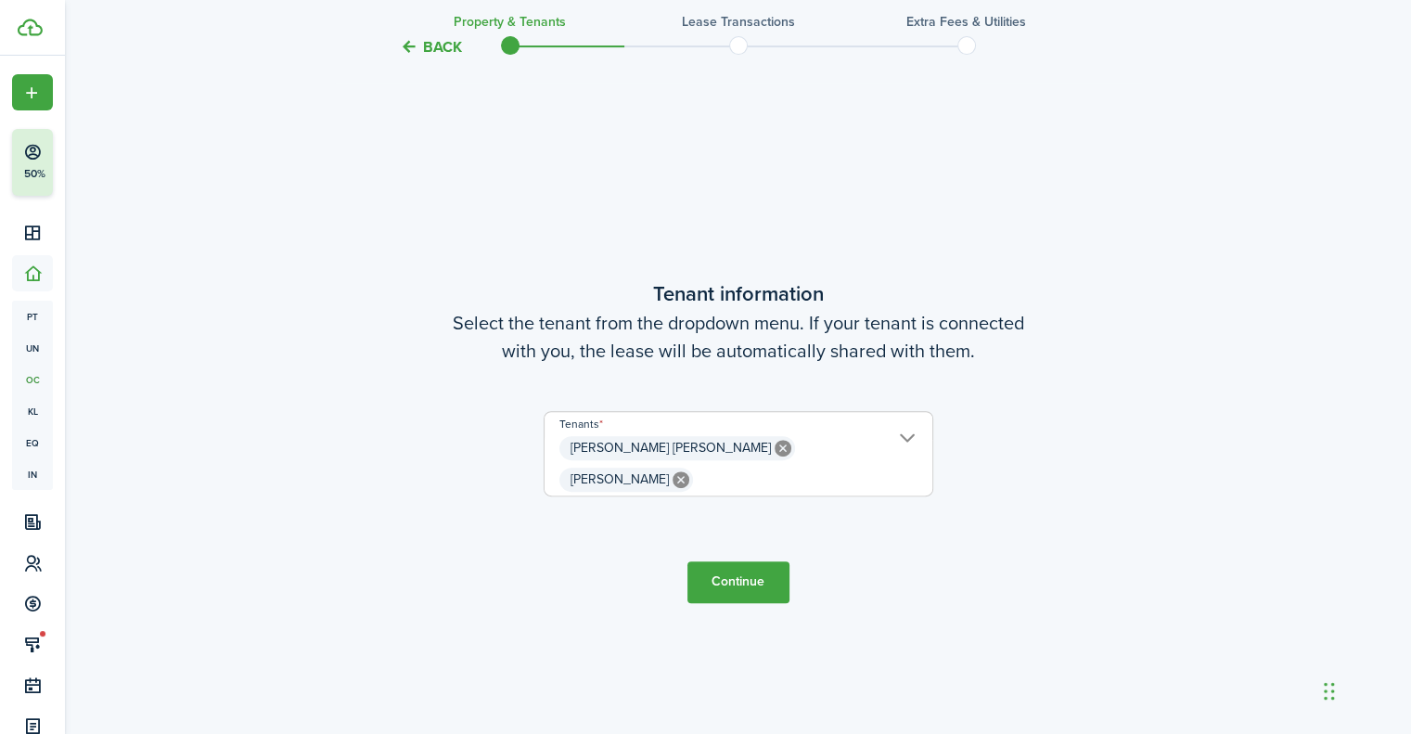
click at [717, 561] on button "Continue" at bounding box center [739, 582] width 102 height 42
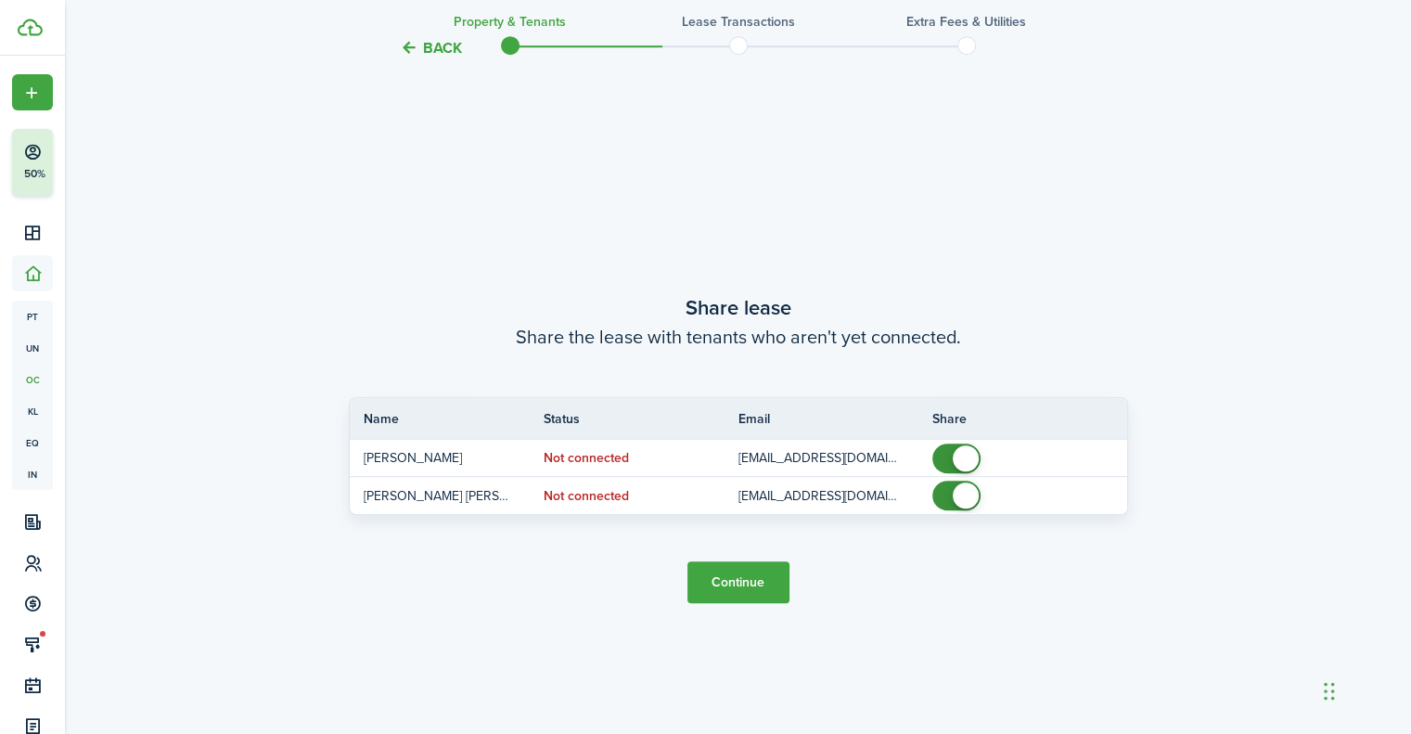
scroll to position [1344, 0]
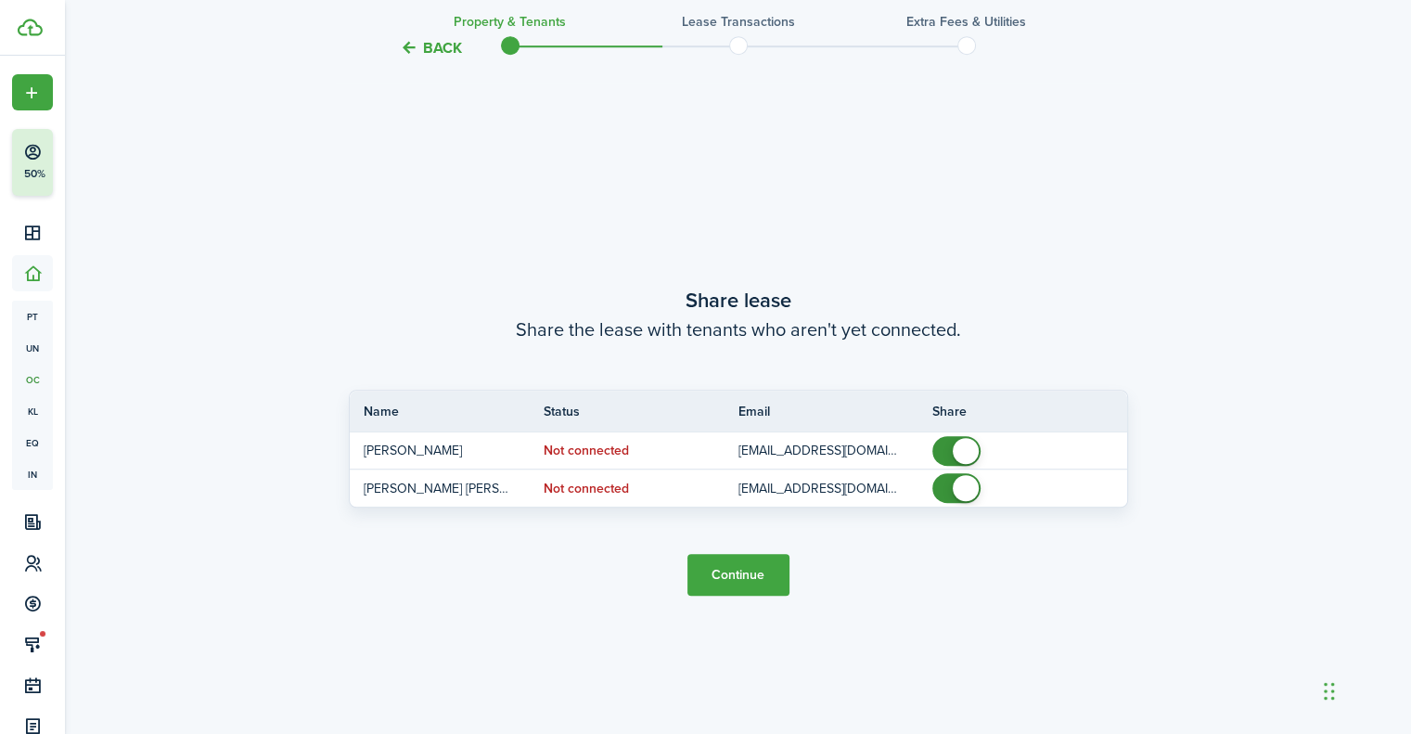
click at [724, 574] on button "Continue" at bounding box center [739, 575] width 102 height 42
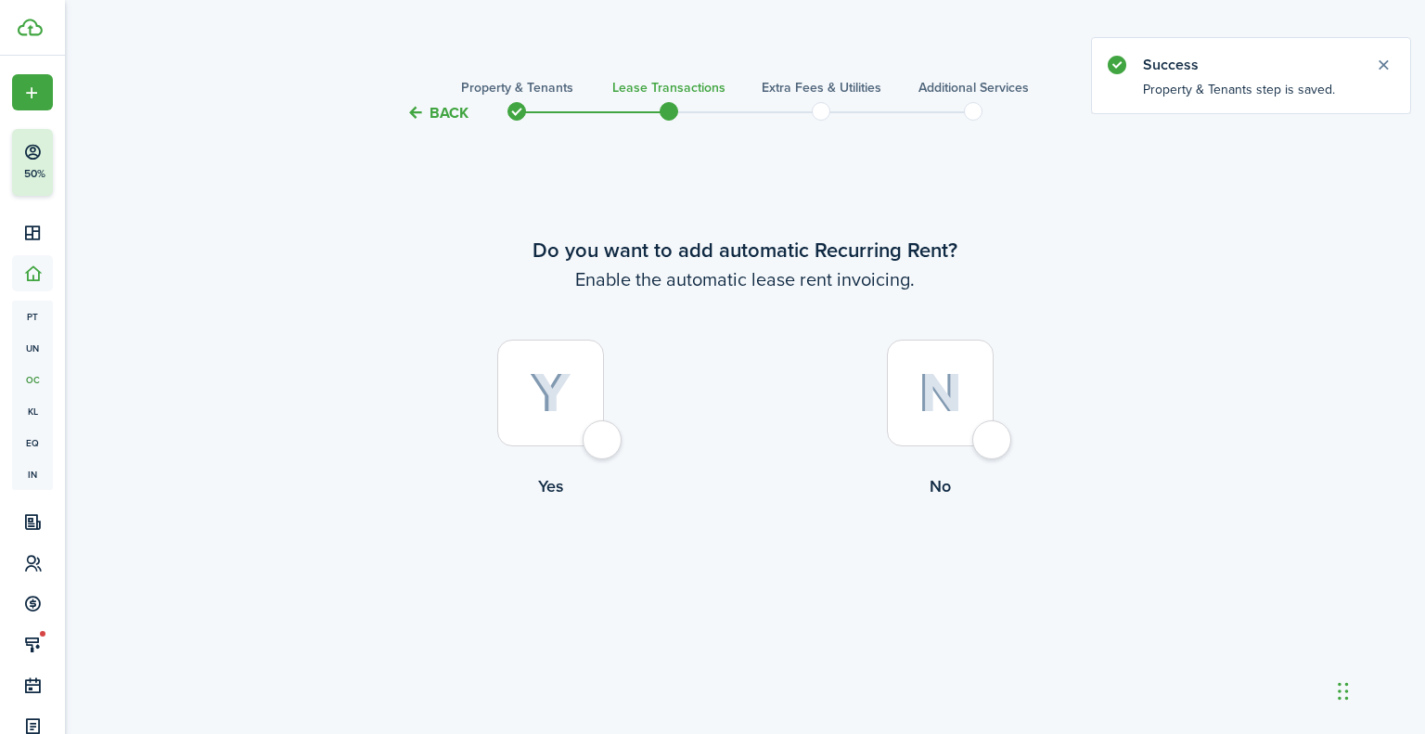
drag, startPoint x: 590, startPoint y: 368, endPoint x: 356, endPoint y: 29, distance: 412.3
click at [590, 367] on div at bounding box center [550, 393] width 107 height 107
radio input "true"
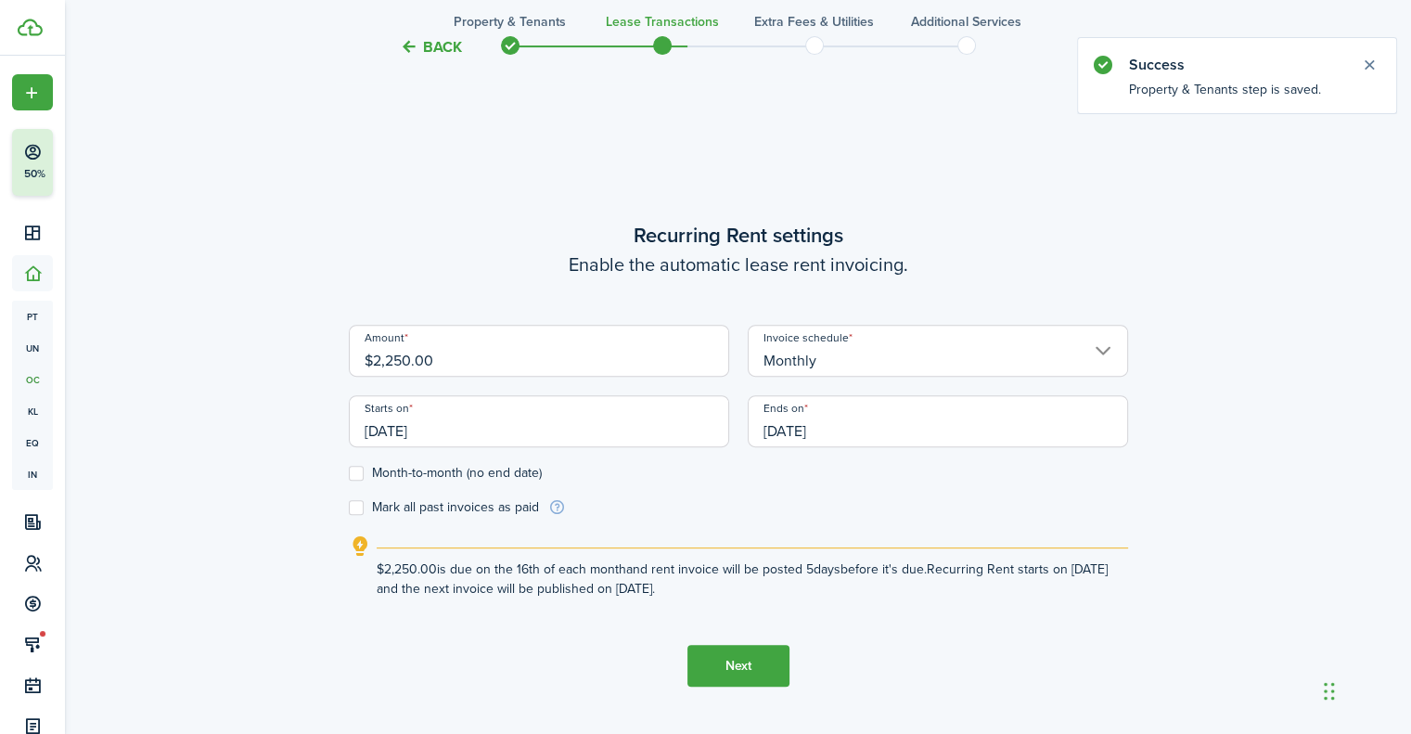
scroll to position [610, 0]
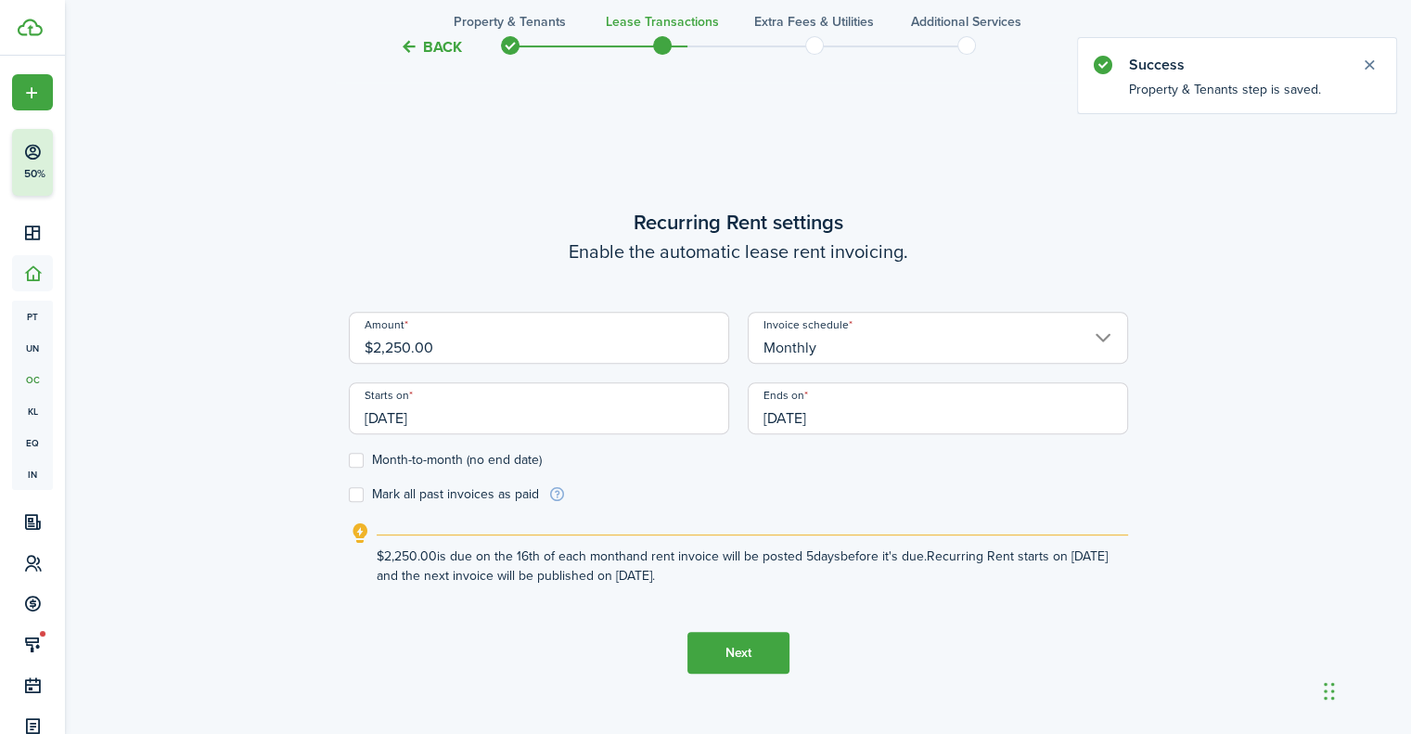
drag, startPoint x: 583, startPoint y: 364, endPoint x: 391, endPoint y: 333, distance: 194.5
click at [341, 336] on div "Amount $2,250.00" at bounding box center [539, 347] width 399 height 71
click at [497, 341] on input "$2,250.00" at bounding box center [539, 338] width 380 height 52
drag, startPoint x: 497, startPoint y: 341, endPoint x: 134, endPoint y: 336, distance: 363.7
click at [134, 336] on div "Back Property & Tenants Lease Transactions Extra fees & Utilities Additional Se…" at bounding box center [738, 131] width 1346 height 1370
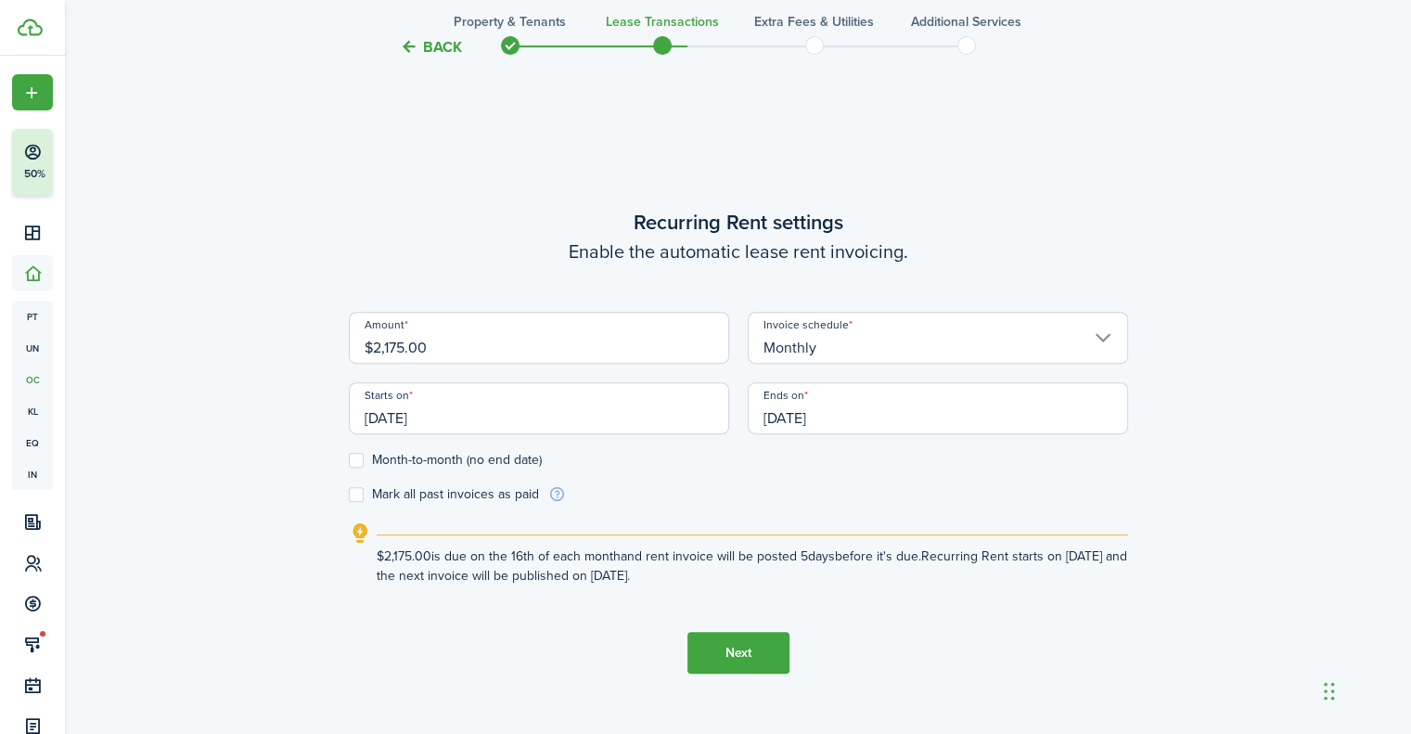
type input "$2,175.00"
click at [532, 427] on input "[DATE]" at bounding box center [539, 408] width 380 height 52
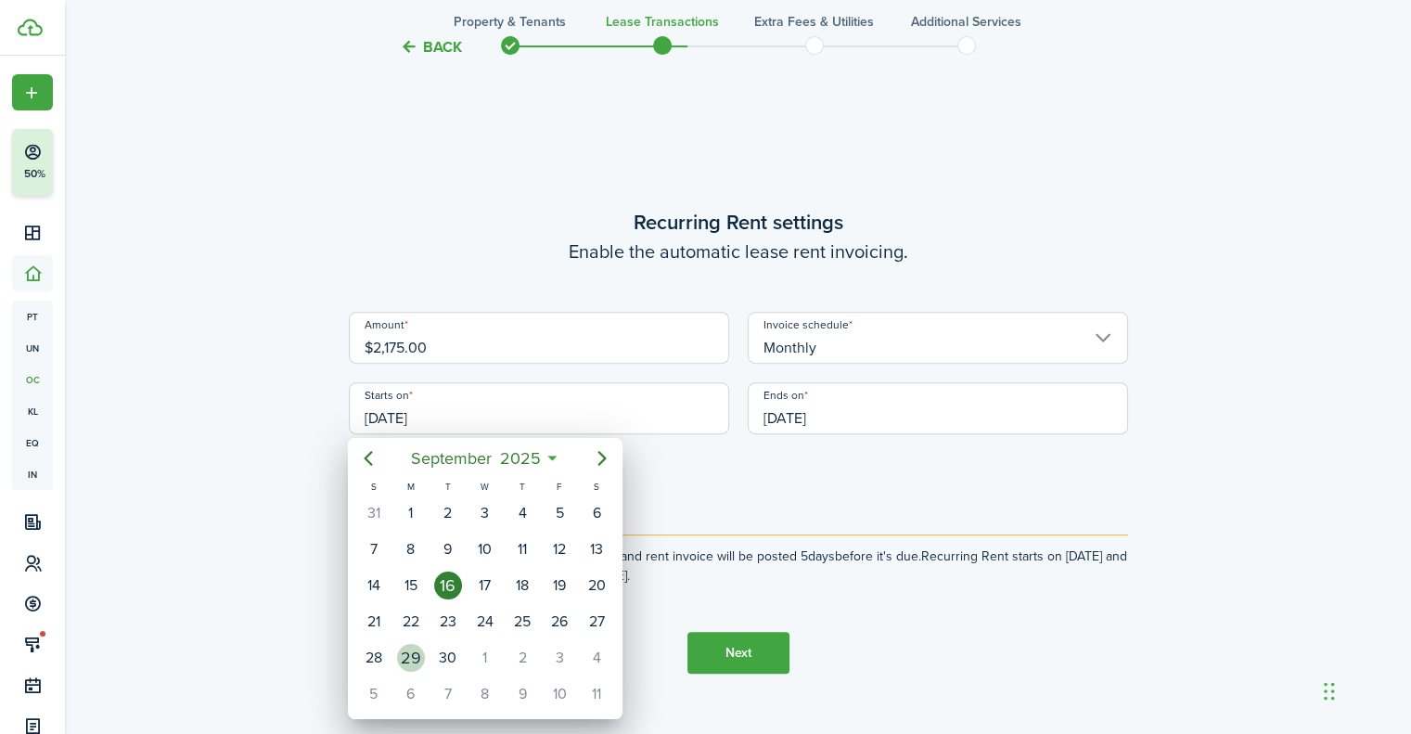
click at [417, 654] on div "29" at bounding box center [411, 658] width 28 height 28
type input "[DATE]"
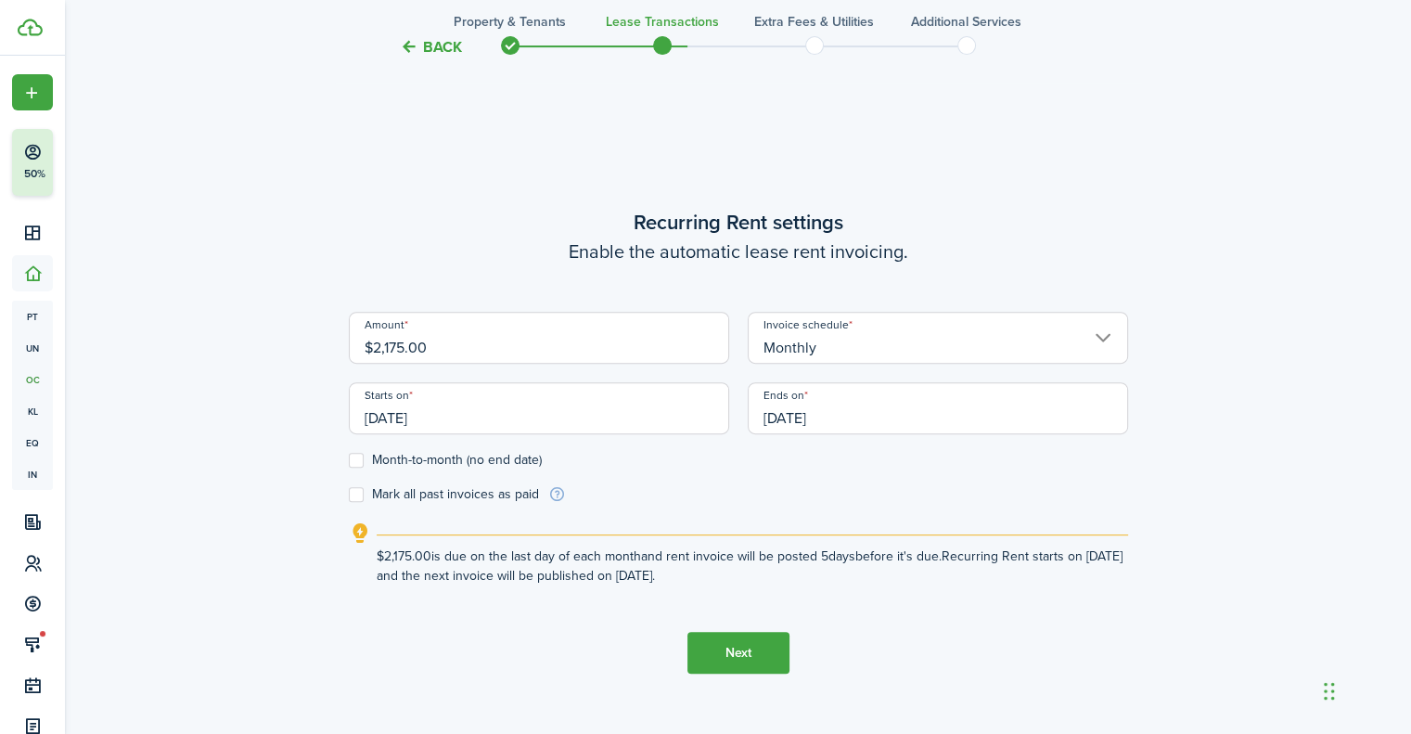
click at [919, 415] on input "[DATE]" at bounding box center [938, 408] width 380 height 52
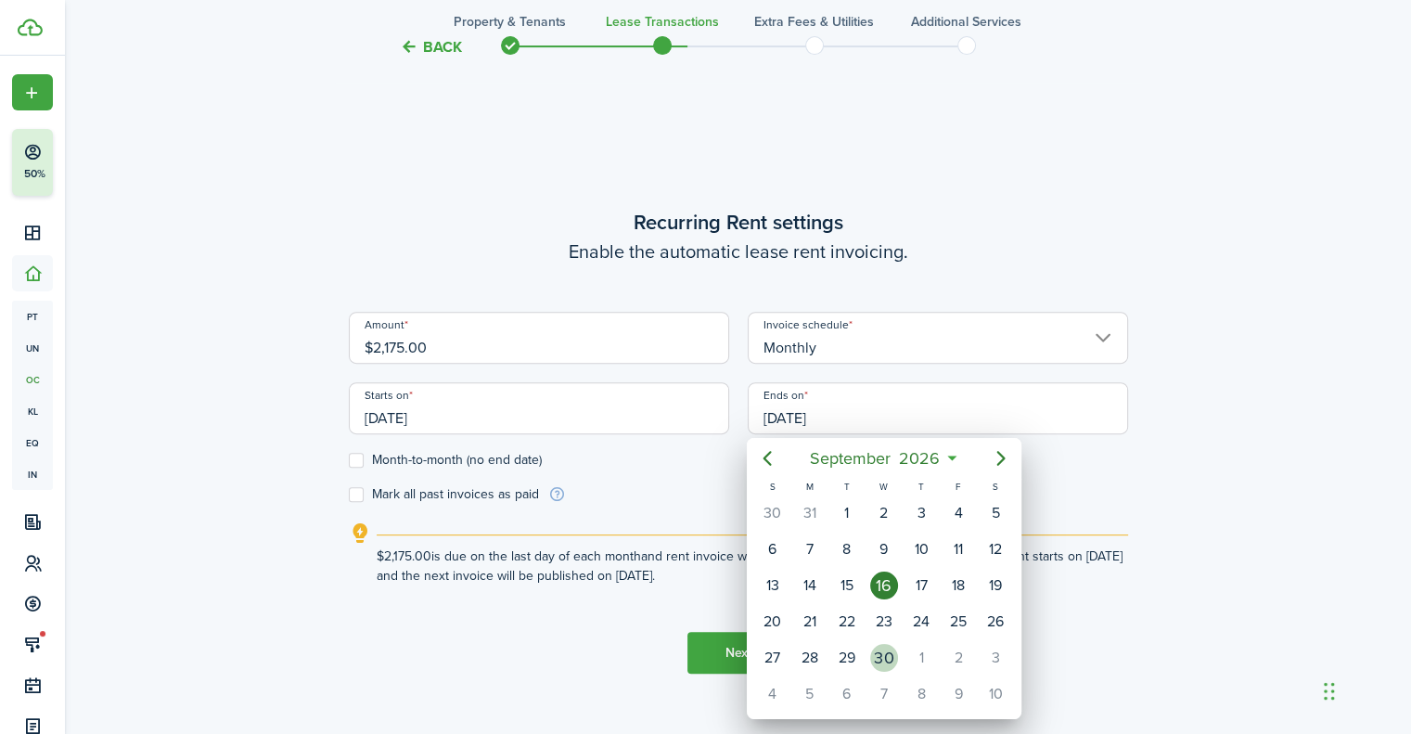
drag, startPoint x: 887, startPoint y: 656, endPoint x: 810, endPoint y: 652, distance: 77.1
click at [887, 649] on div "30" at bounding box center [884, 658] width 28 height 28
type input "[DATE]"
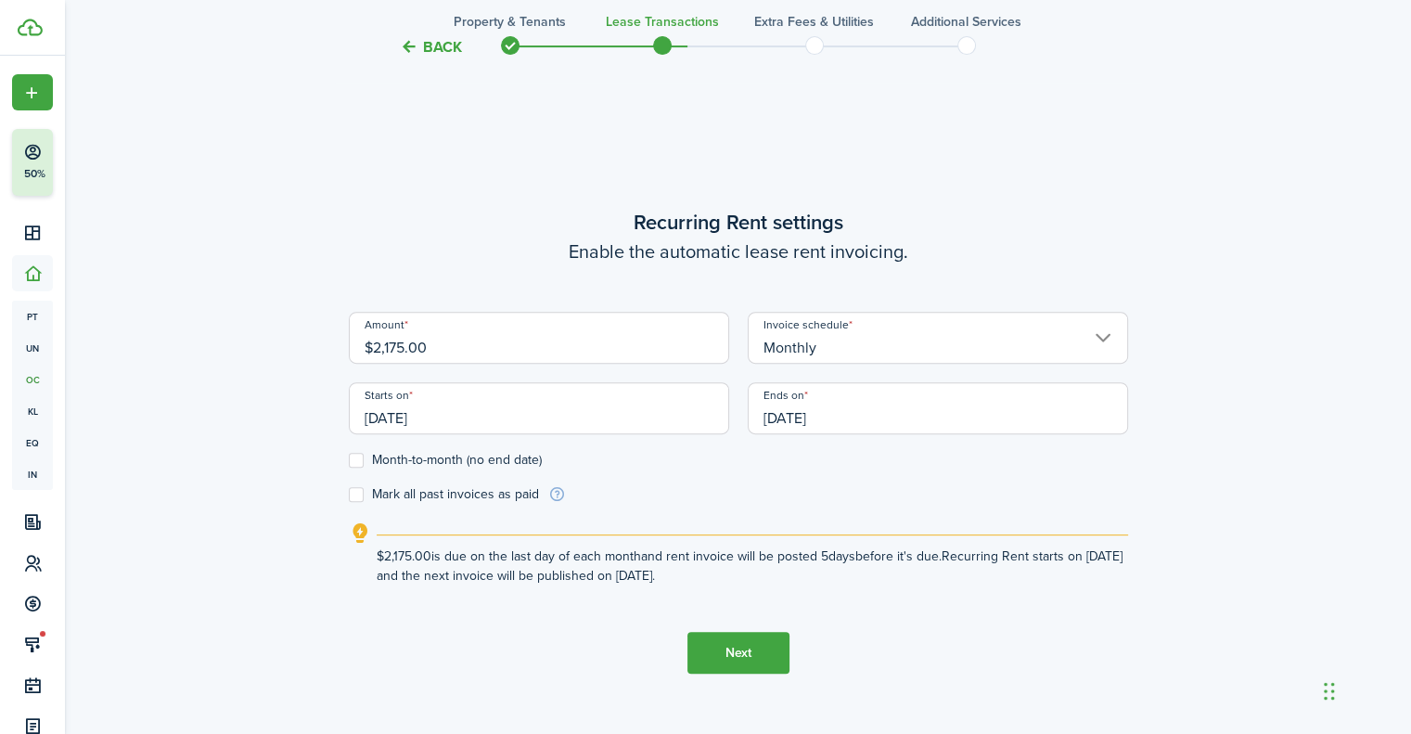
click at [777, 636] on button "Next" at bounding box center [739, 653] width 102 height 42
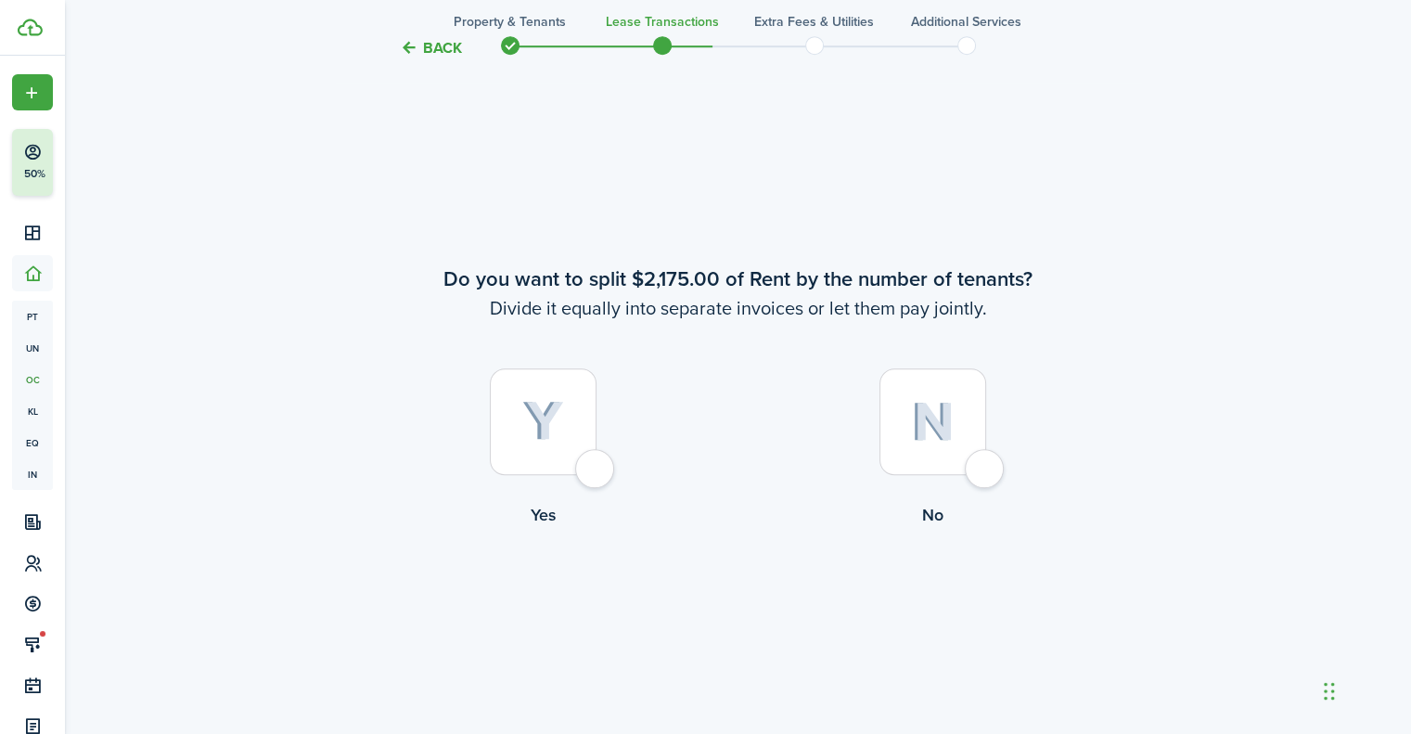
scroll to position [1344, 0]
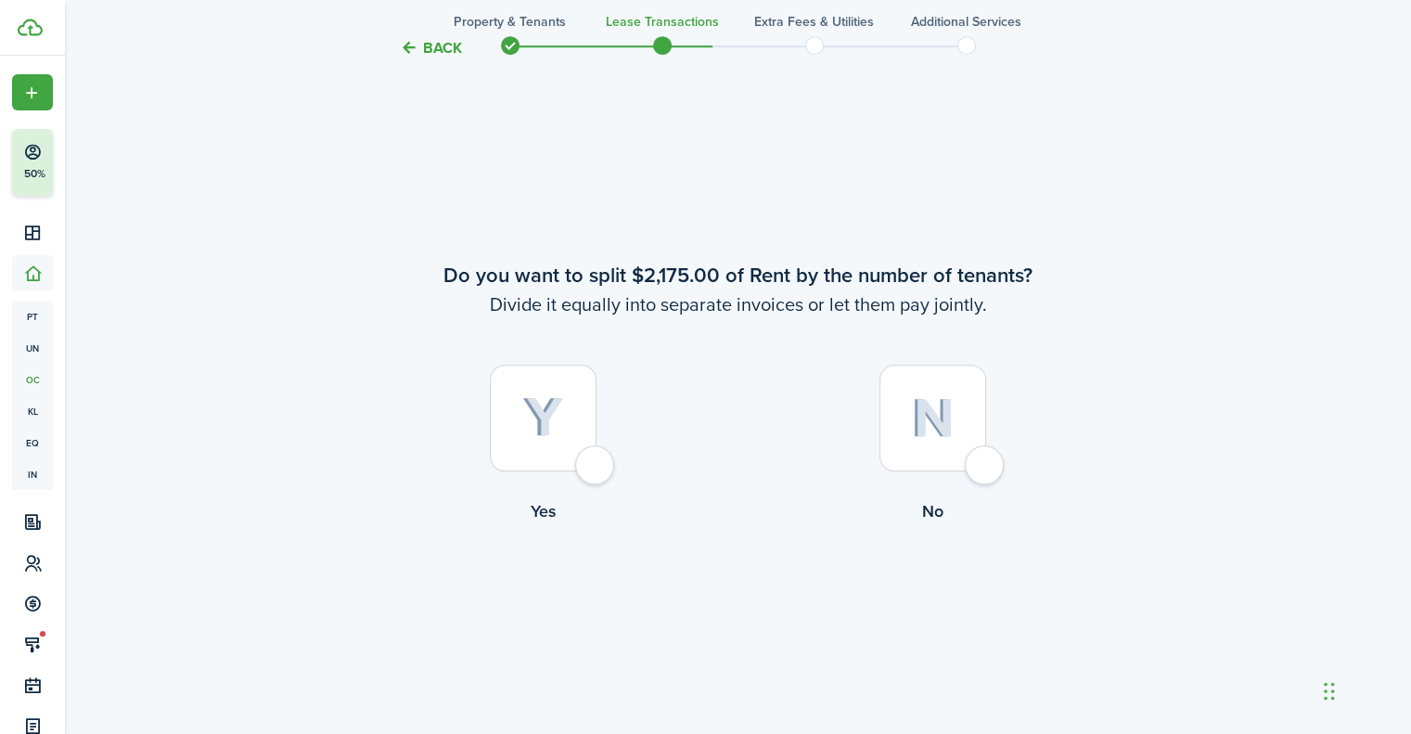
click at [946, 388] on div at bounding box center [933, 418] width 107 height 107
radio input "true"
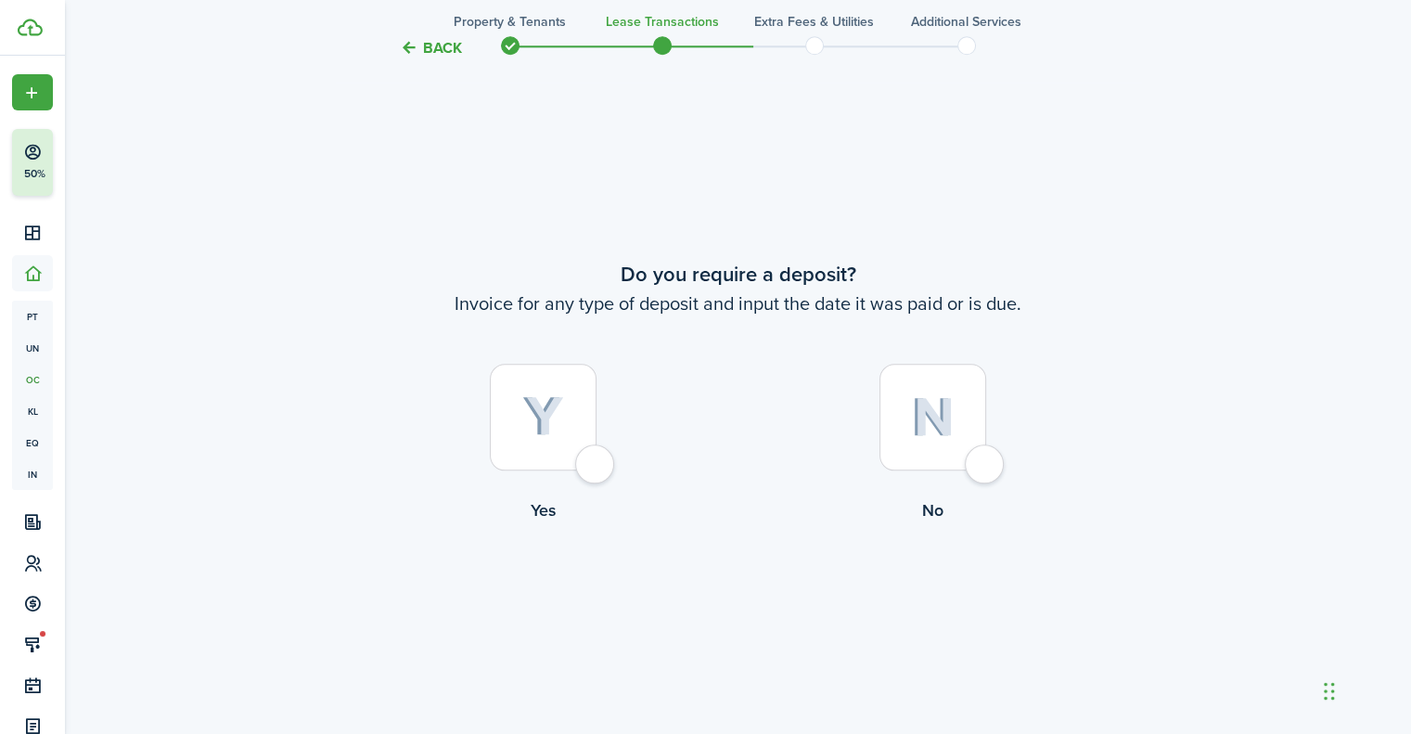
click at [551, 426] on img at bounding box center [543, 416] width 42 height 41
radio input "true"
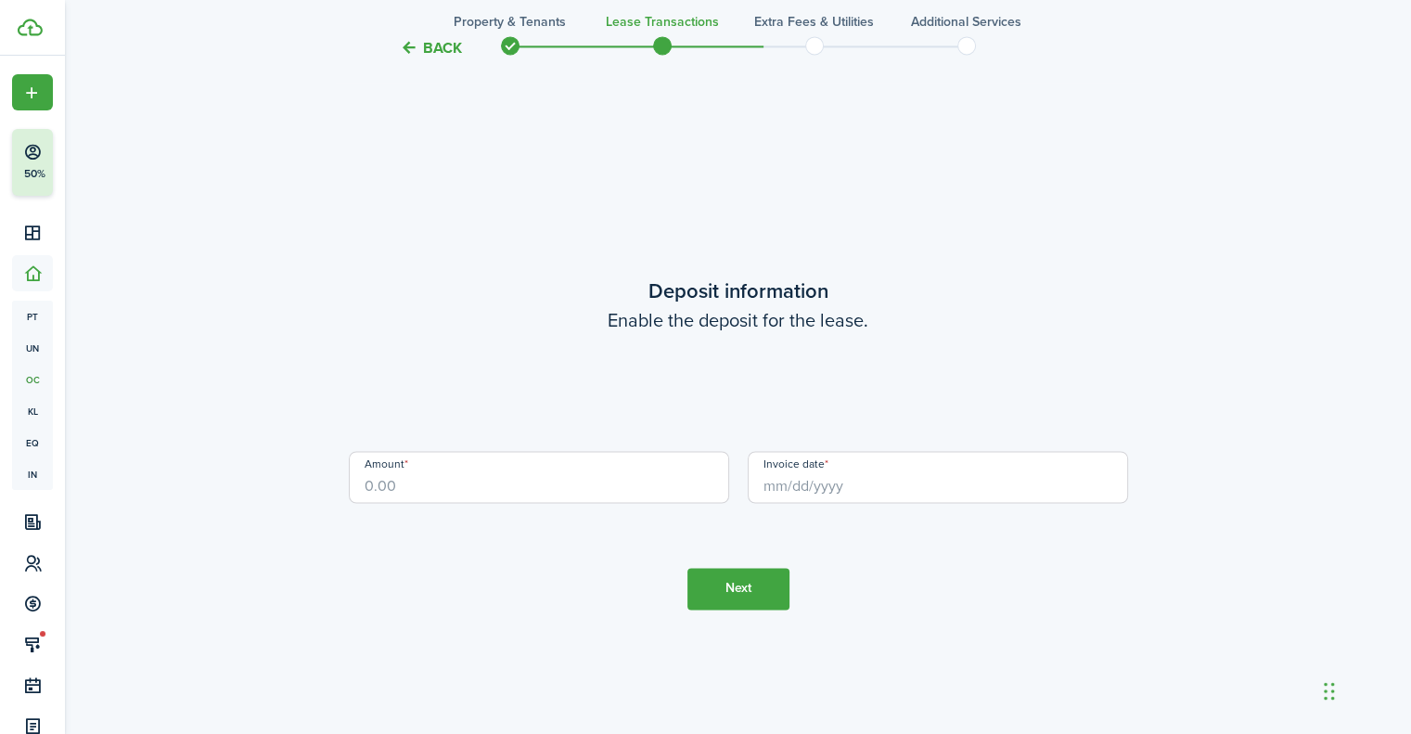
scroll to position [2812, 0]
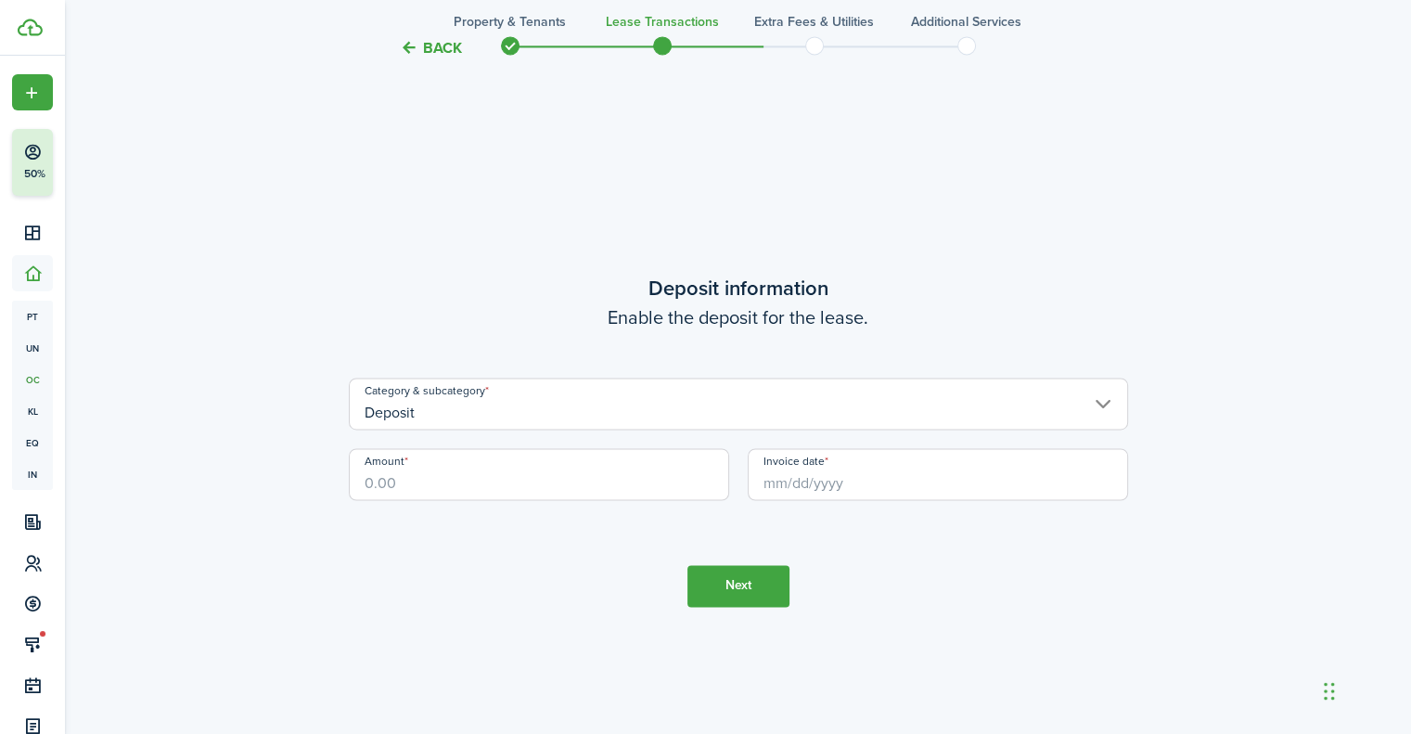
drag, startPoint x: 559, startPoint y: 373, endPoint x: 555, endPoint y: 393, distance: 20.9
click at [558, 394] on input "Deposit" at bounding box center [738, 404] width 779 height 52
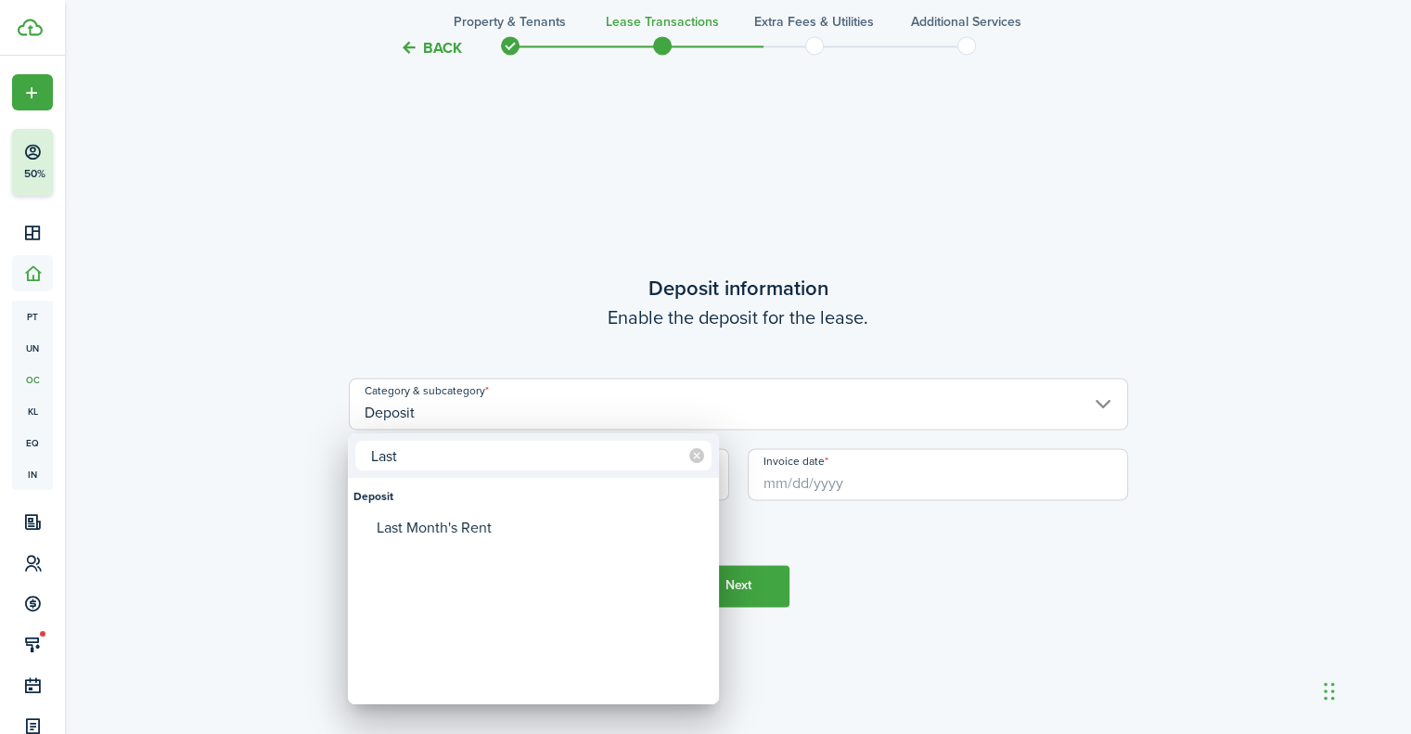
type input "Last"
click at [545, 557] on mbsc-wheel-item "Category & subcategory" at bounding box center [534, 560] width 366 height 32
click at [547, 542] on div "Deposit Last Month's Rent" at bounding box center [533, 591] width 371 height 2745
click at [554, 534] on div "Last Month's Rent" at bounding box center [541, 528] width 328 height 32
type input "Deposit / Last Month's Rent"
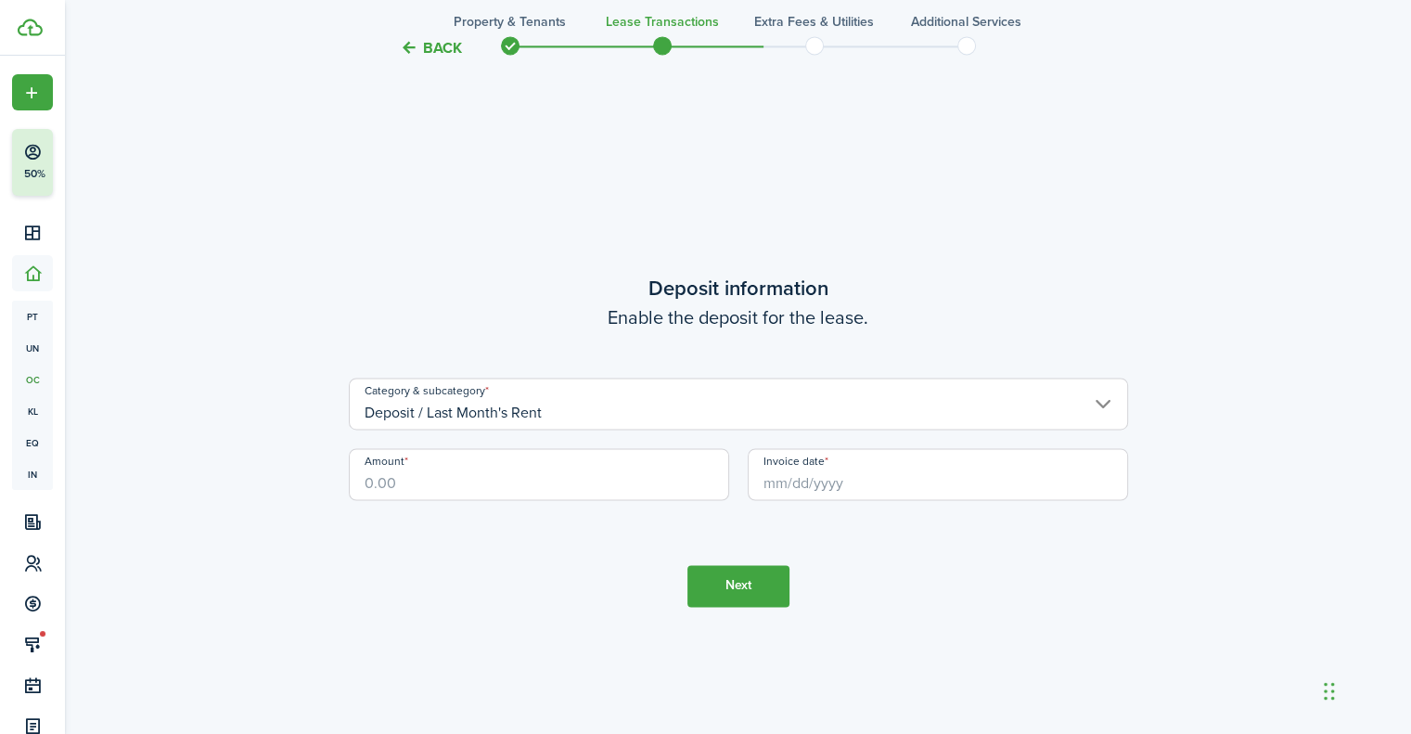
click at [605, 495] on input "Amount" at bounding box center [539, 474] width 380 height 52
click at [811, 482] on input "Invoice date" at bounding box center [938, 474] width 380 height 52
type input "$2,175.00"
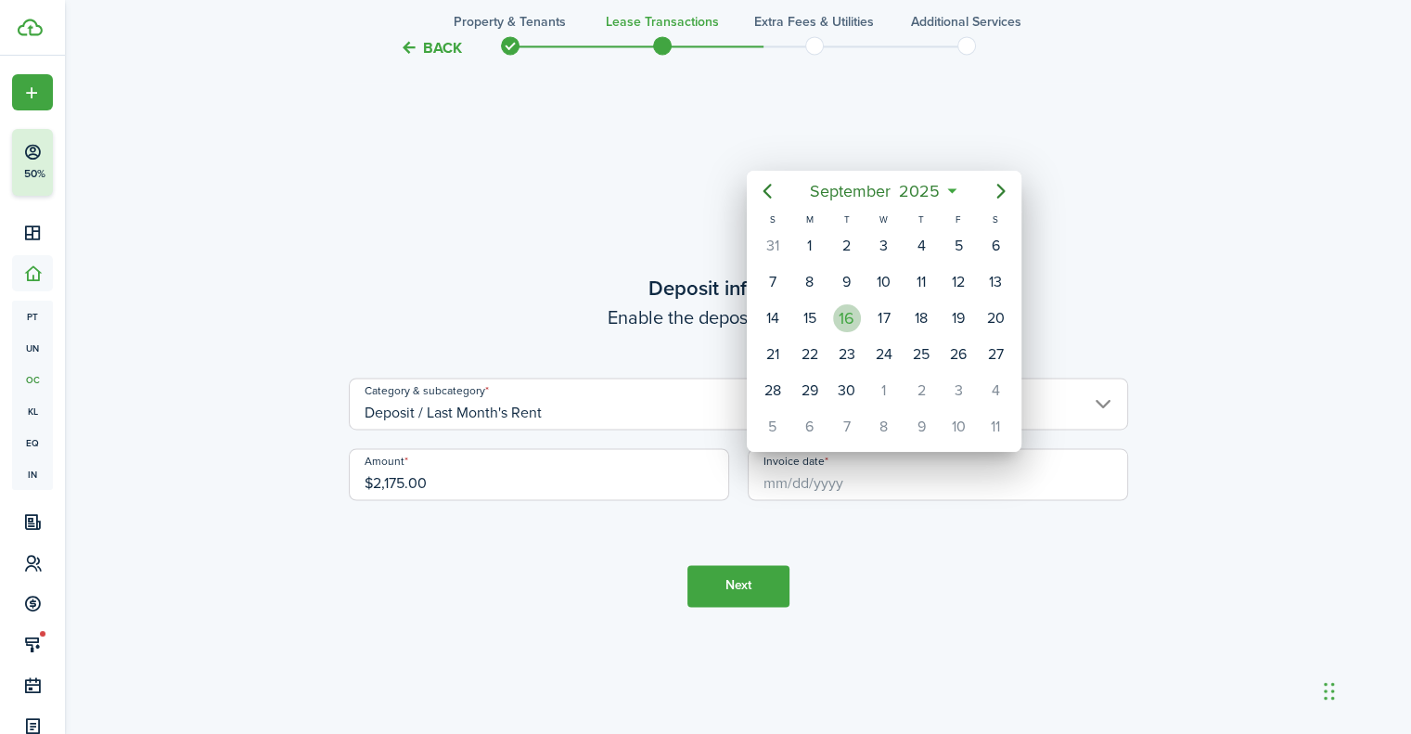
click at [830, 315] on div "16" at bounding box center [847, 318] width 37 height 35
type input "[DATE]"
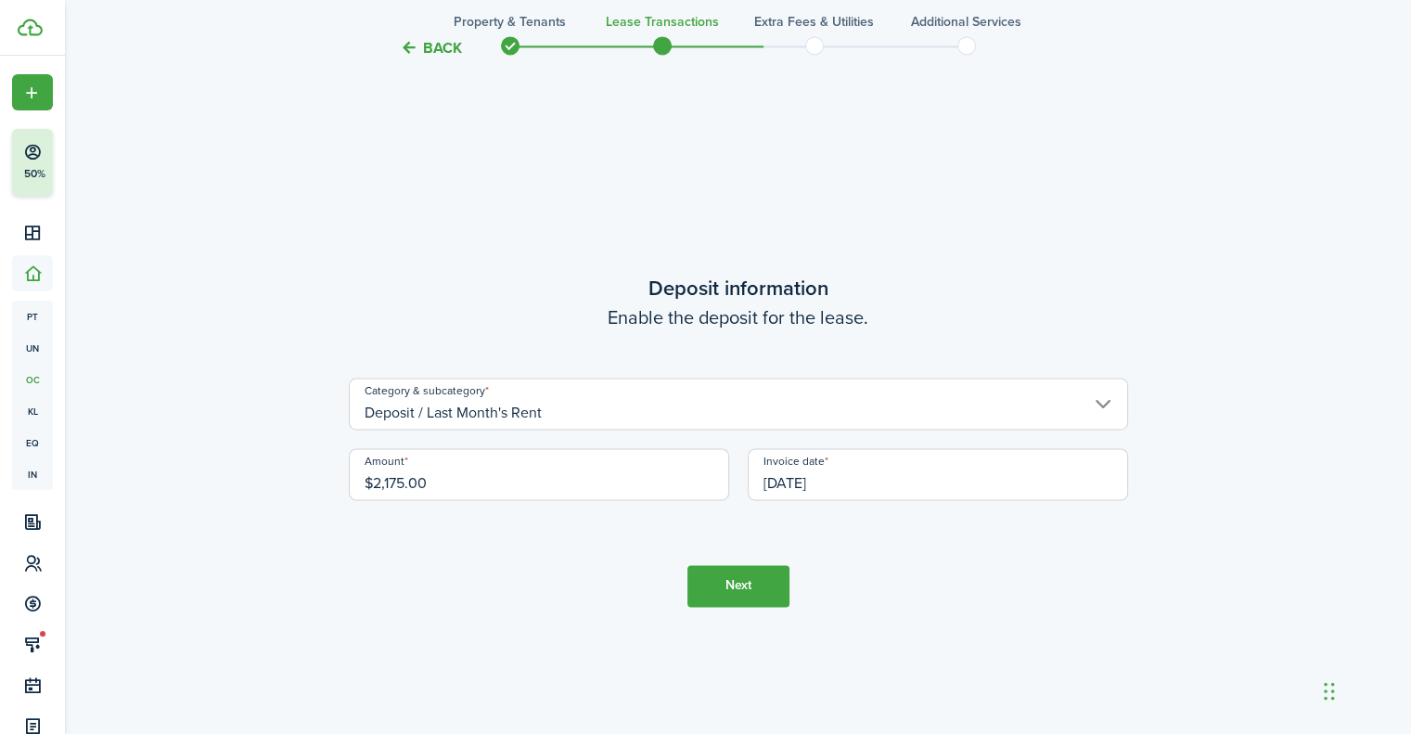
click at [752, 577] on button "Next" at bounding box center [739, 586] width 102 height 42
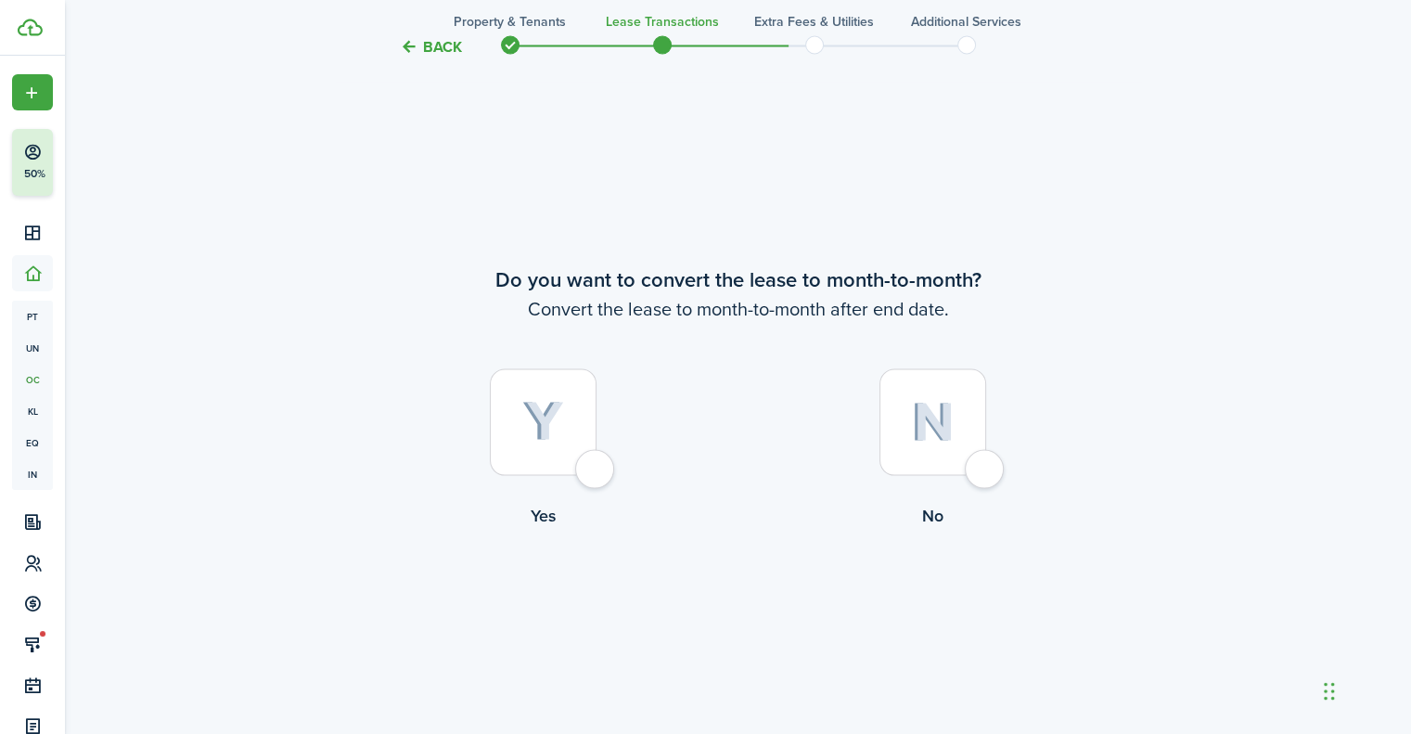
scroll to position [3546, 0]
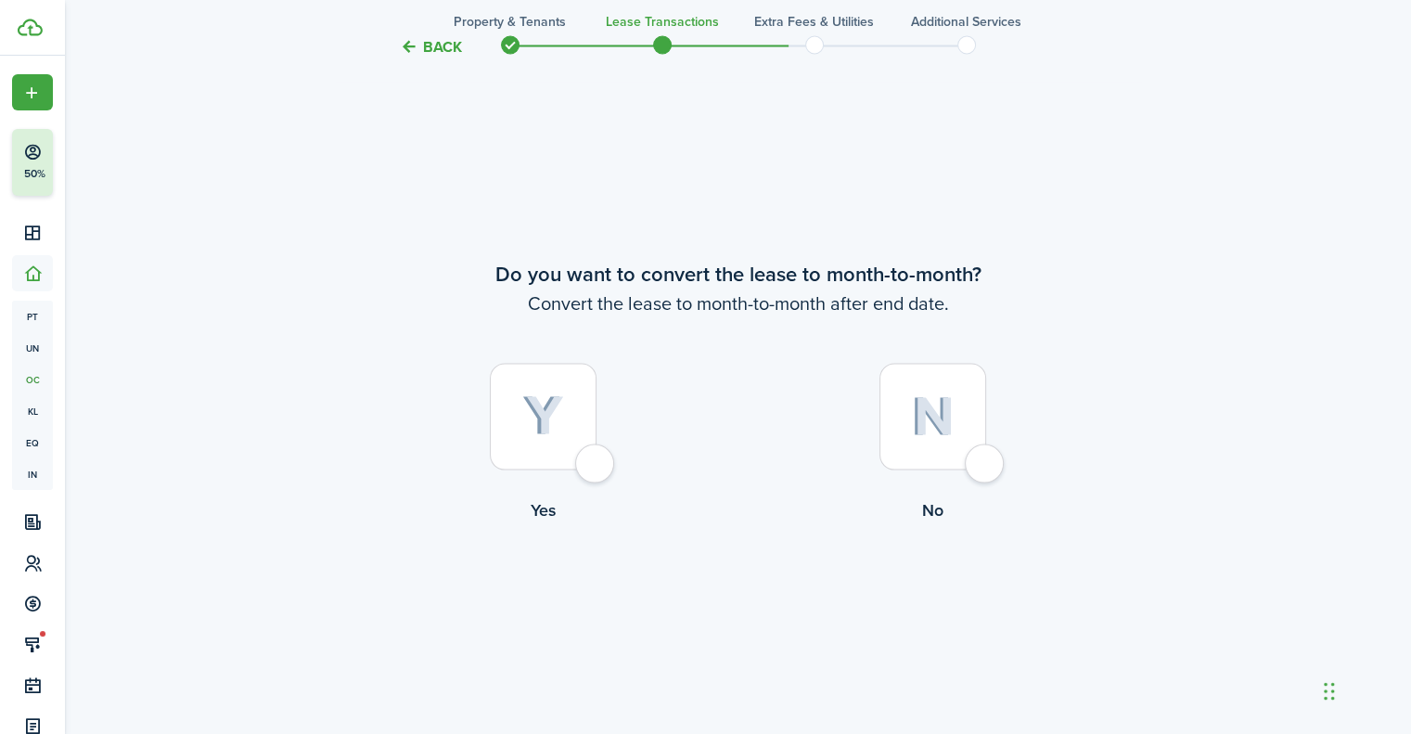
click at [963, 463] on div at bounding box center [933, 417] width 107 height 107
radio input "true"
click at [778, 599] on button "Continue" at bounding box center [739, 599] width 102 height 42
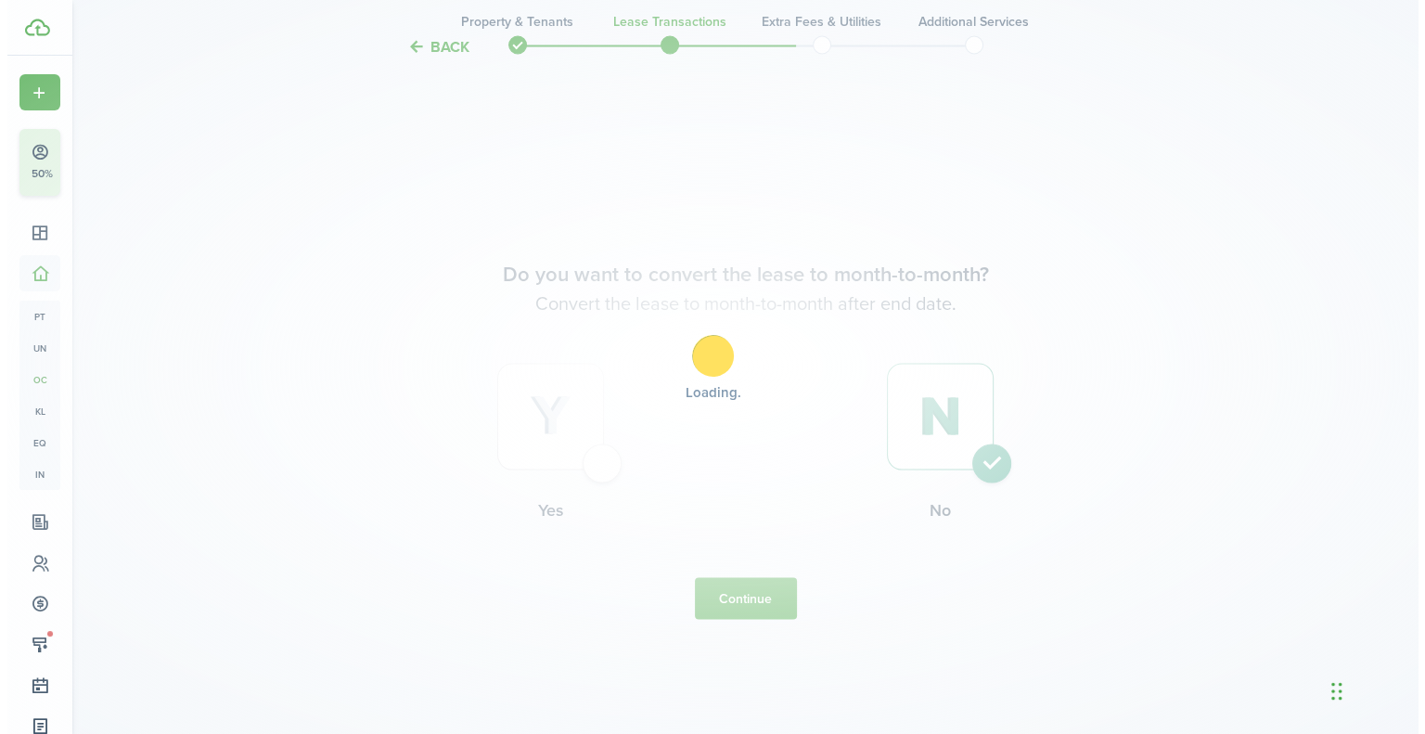
scroll to position [0, 0]
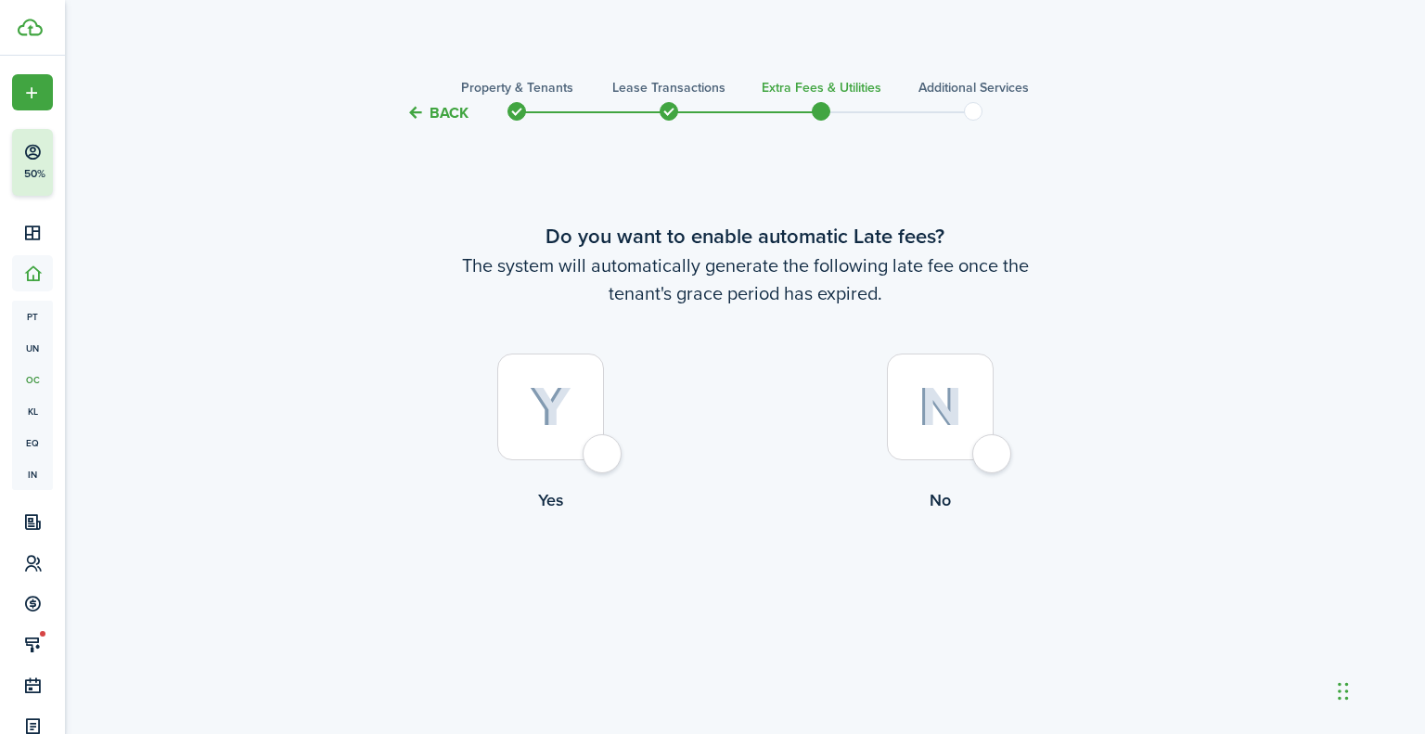
drag, startPoint x: 927, startPoint y: 386, endPoint x: 954, endPoint y: 467, distance: 85.1
click at [930, 384] on div at bounding box center [940, 407] width 107 height 107
radio input "true"
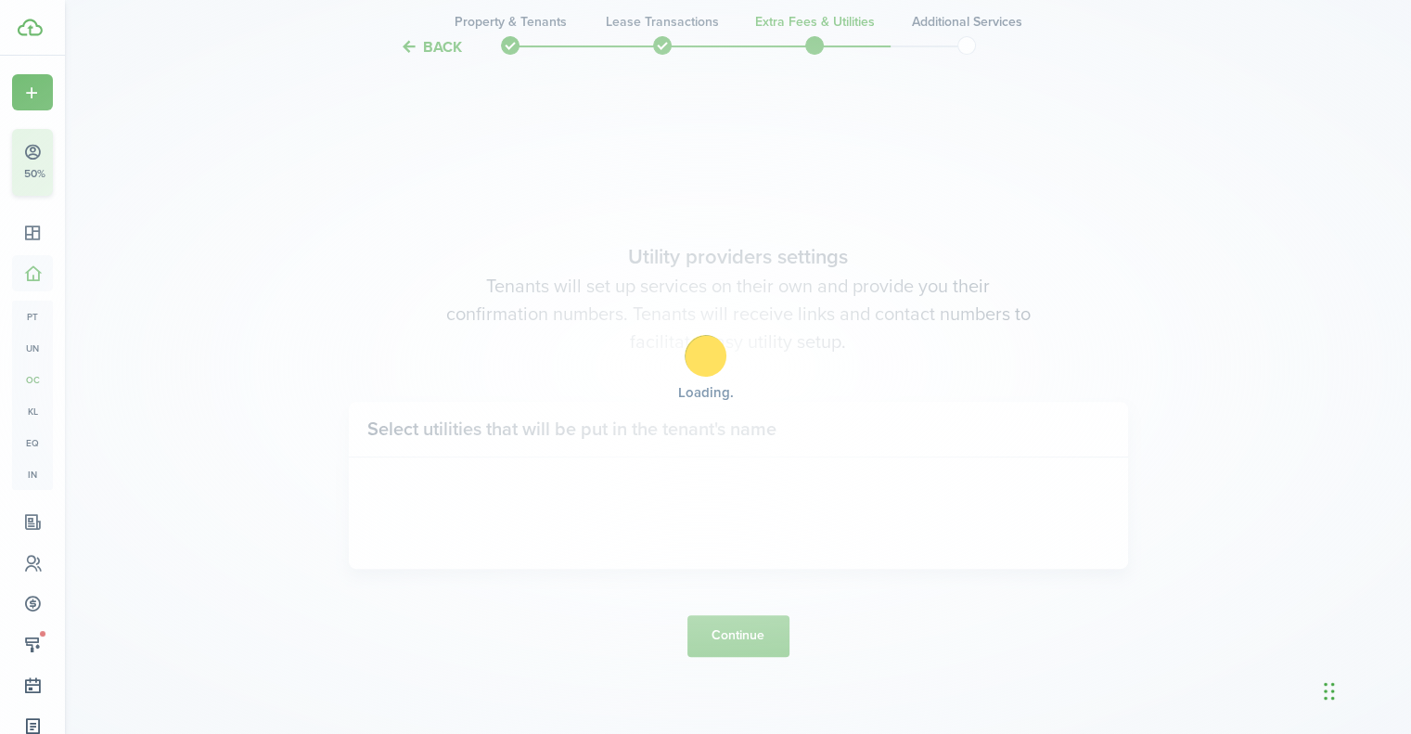
scroll to position [610, 0]
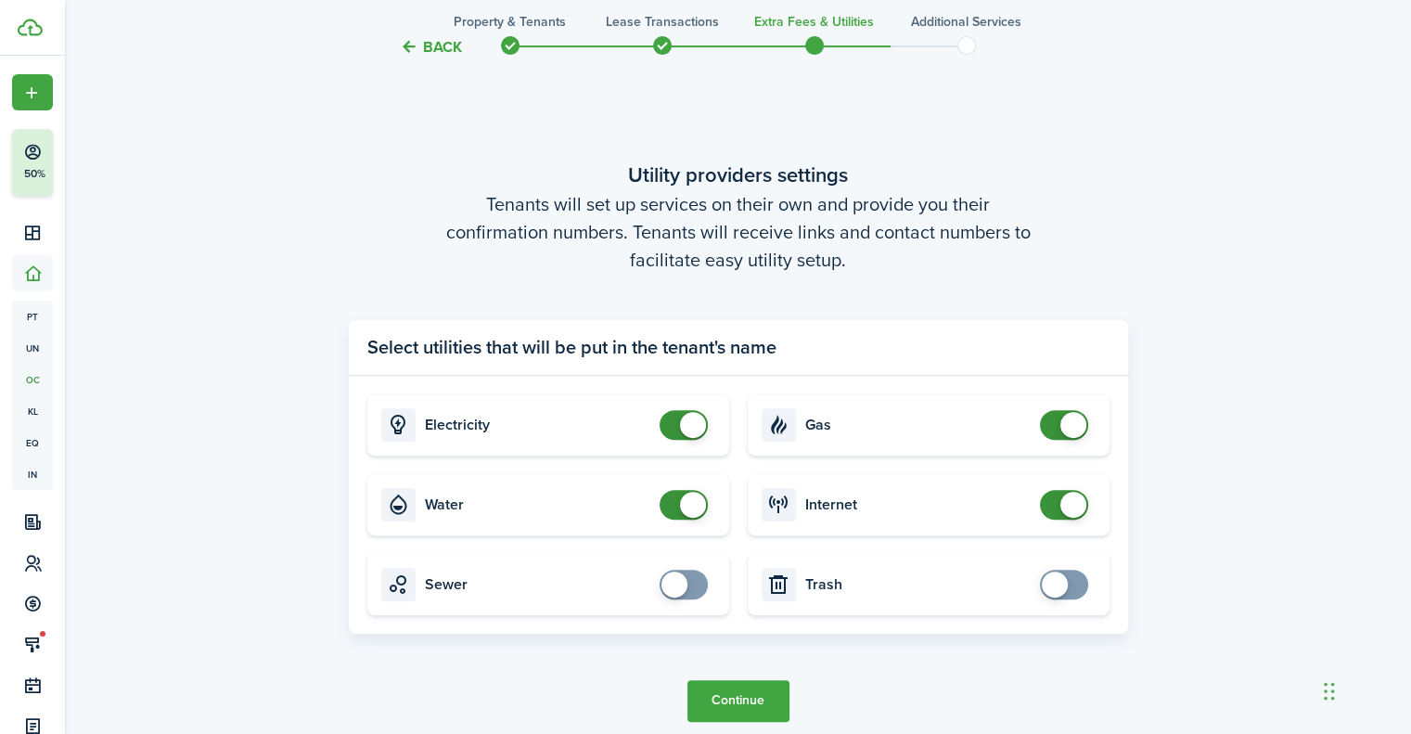
checkbox input "false"
click at [1077, 417] on span at bounding box center [1074, 425] width 26 height 26
drag, startPoint x: 703, startPoint y: 506, endPoint x: 776, endPoint y: 522, distance: 74.3
click at [693, 502] on span at bounding box center [684, 505] width 19 height 30
checkbox input "false"
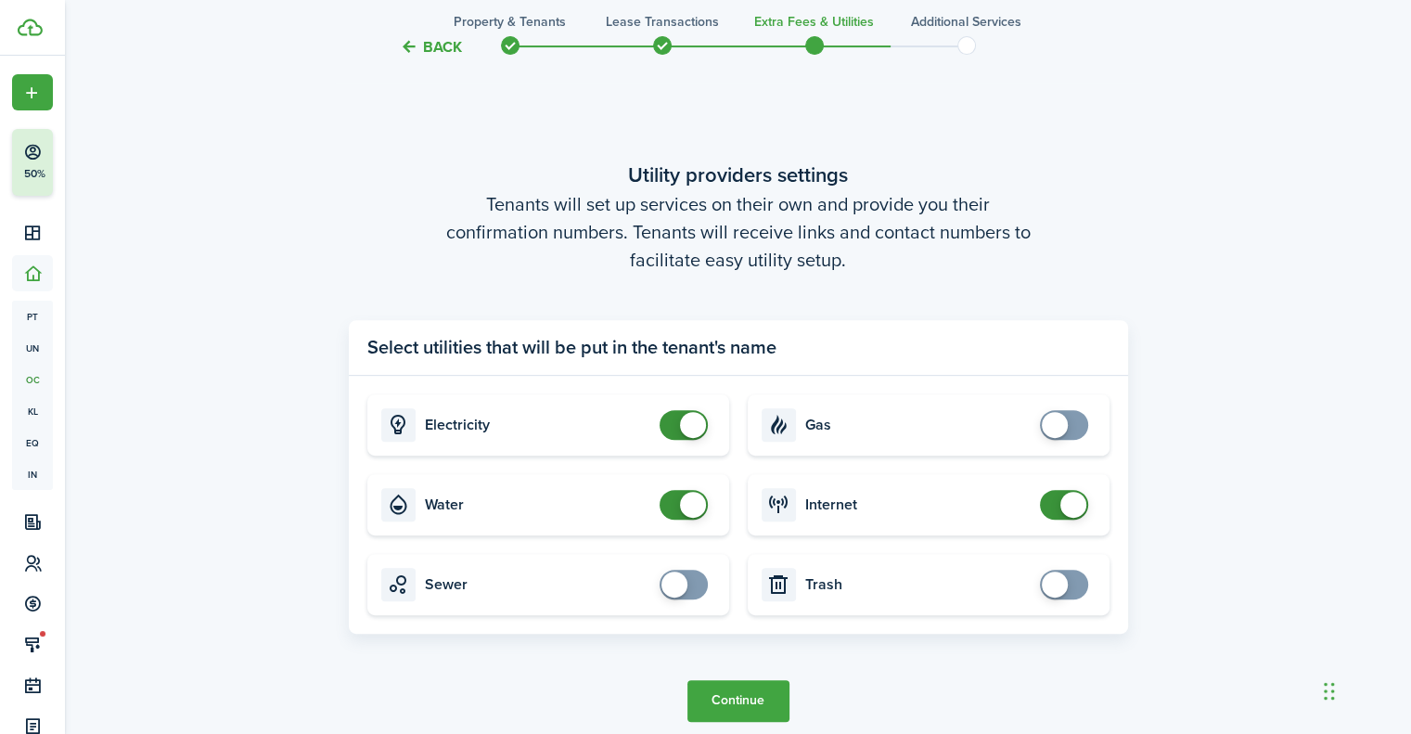
click at [690, 496] on span at bounding box center [693, 505] width 26 height 26
checkbox input "false"
click at [1066, 504] on span at bounding box center [1074, 505] width 26 height 26
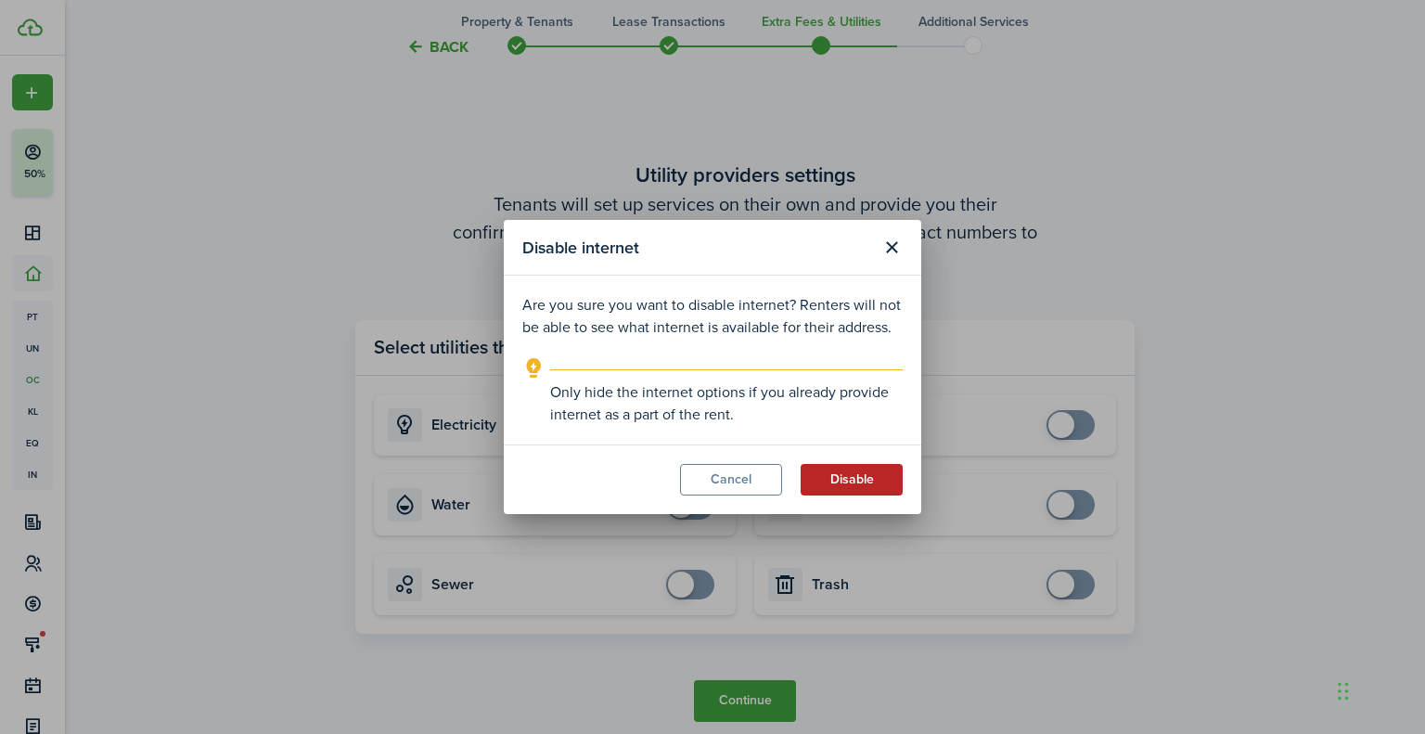
click at [857, 488] on button "Disable" at bounding box center [852, 480] width 102 height 32
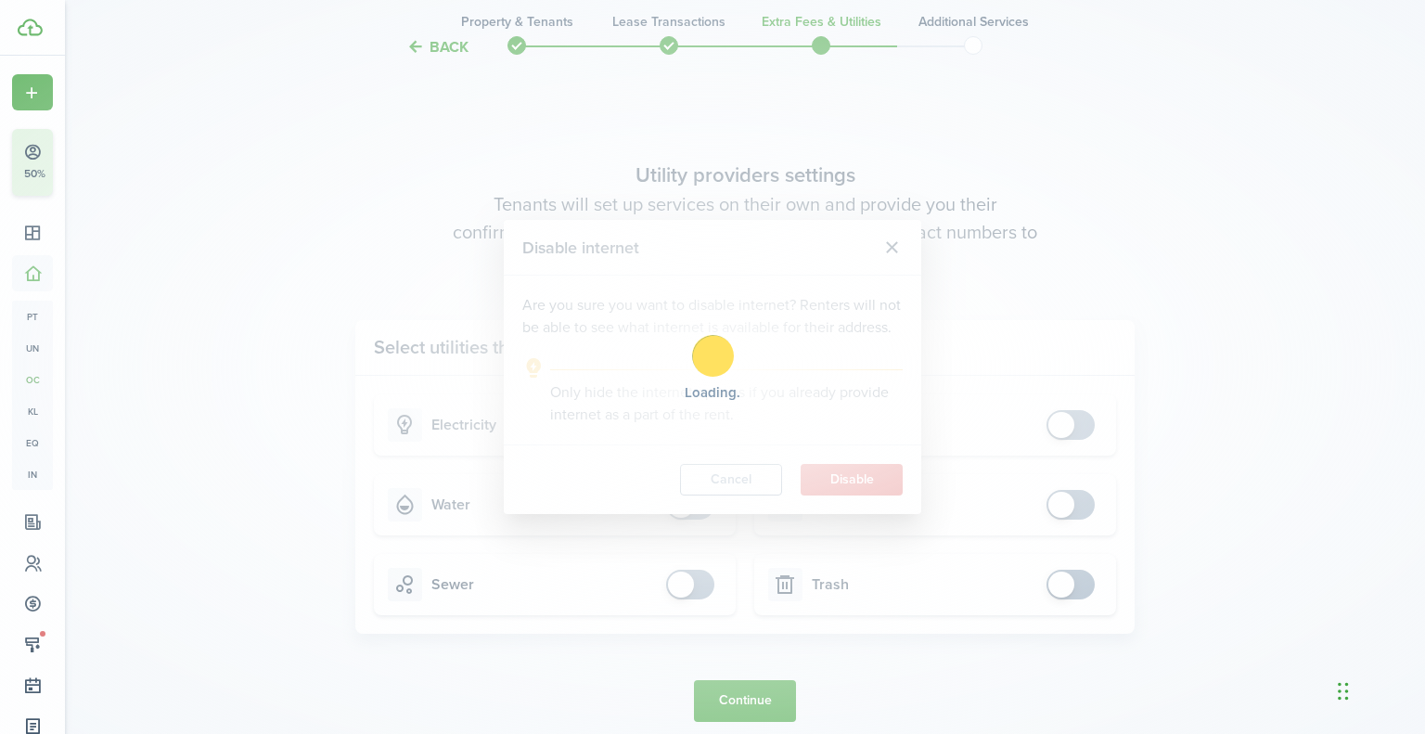
click at [761, 704] on div "Loading" at bounding box center [712, 367] width 1425 height 734
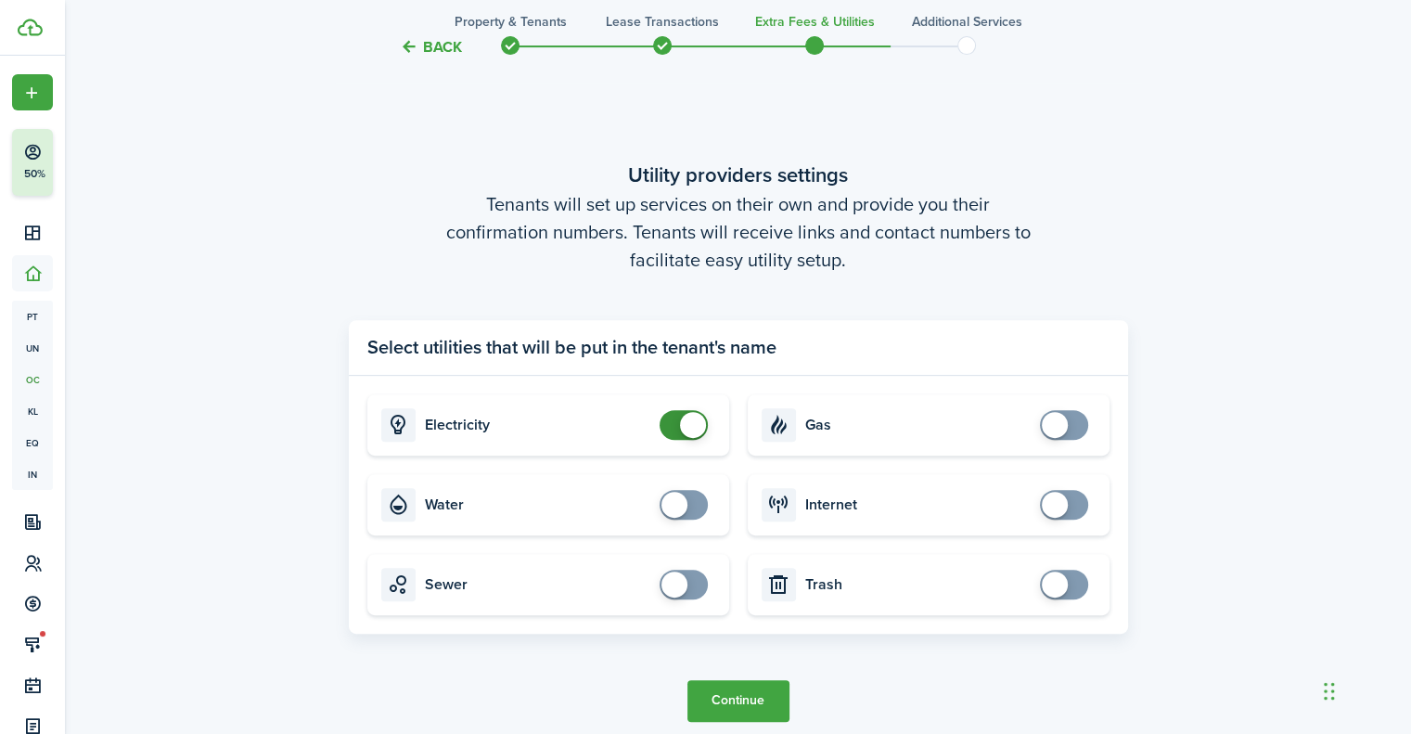
drag, startPoint x: 761, startPoint y: 704, endPoint x: 750, endPoint y: 697, distance: 13.4
click at [757, 701] on button "Continue" at bounding box center [739, 701] width 102 height 42
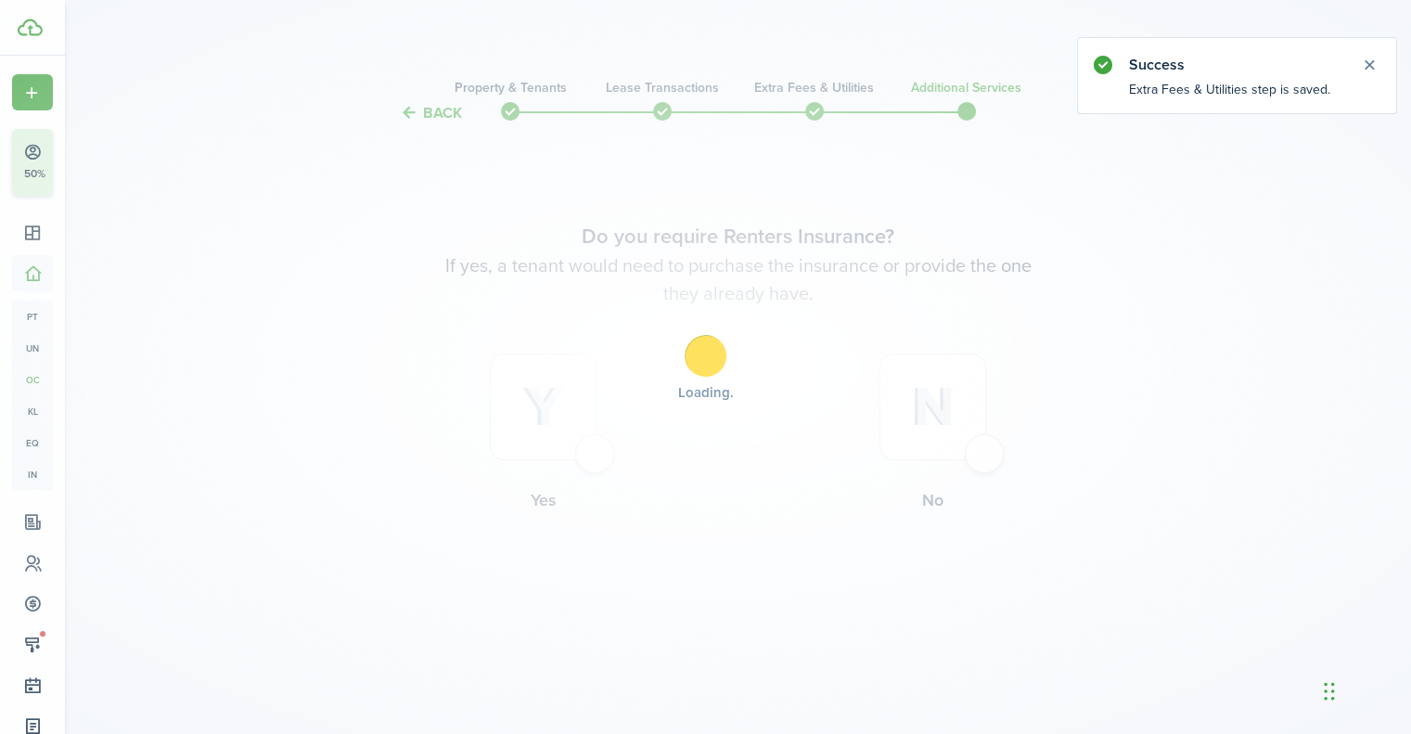
scroll to position [0, 0]
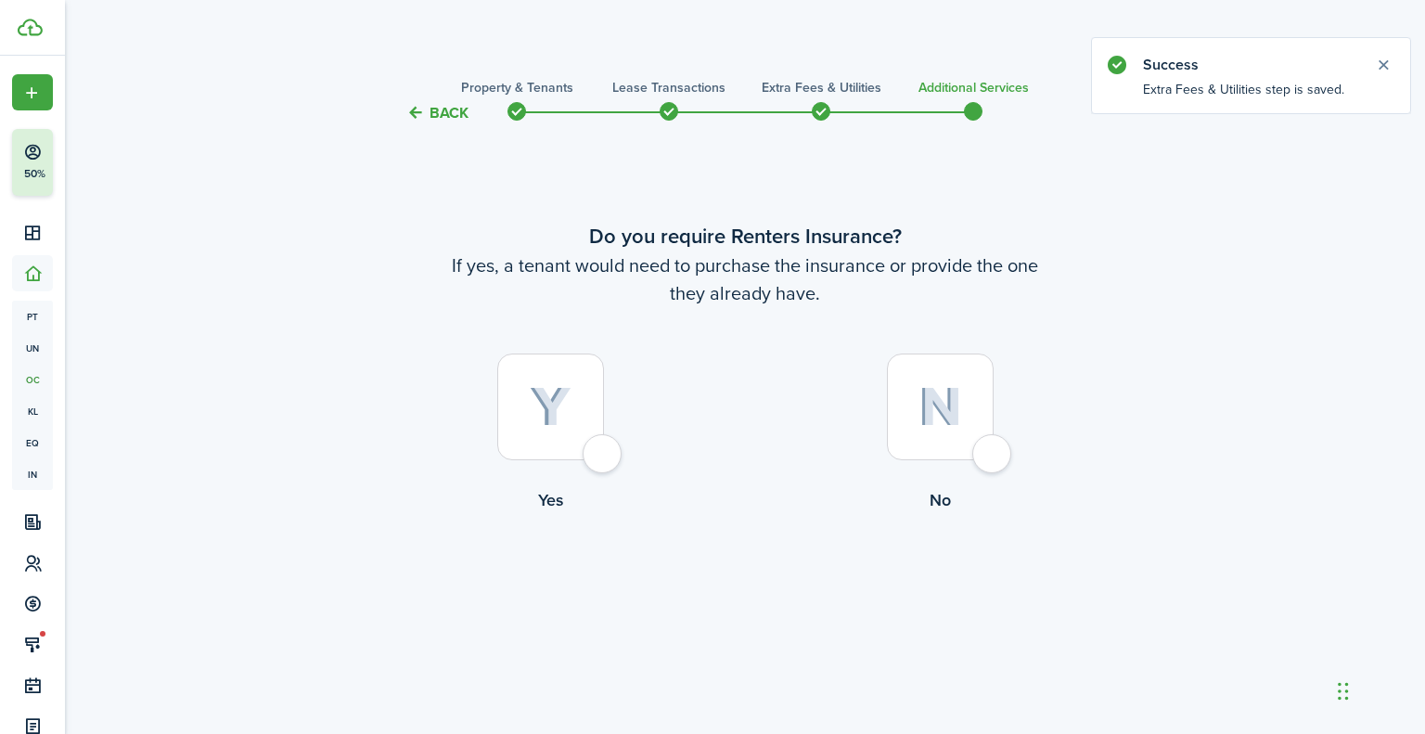
click at [913, 442] on div at bounding box center [940, 407] width 107 height 107
radio input "true"
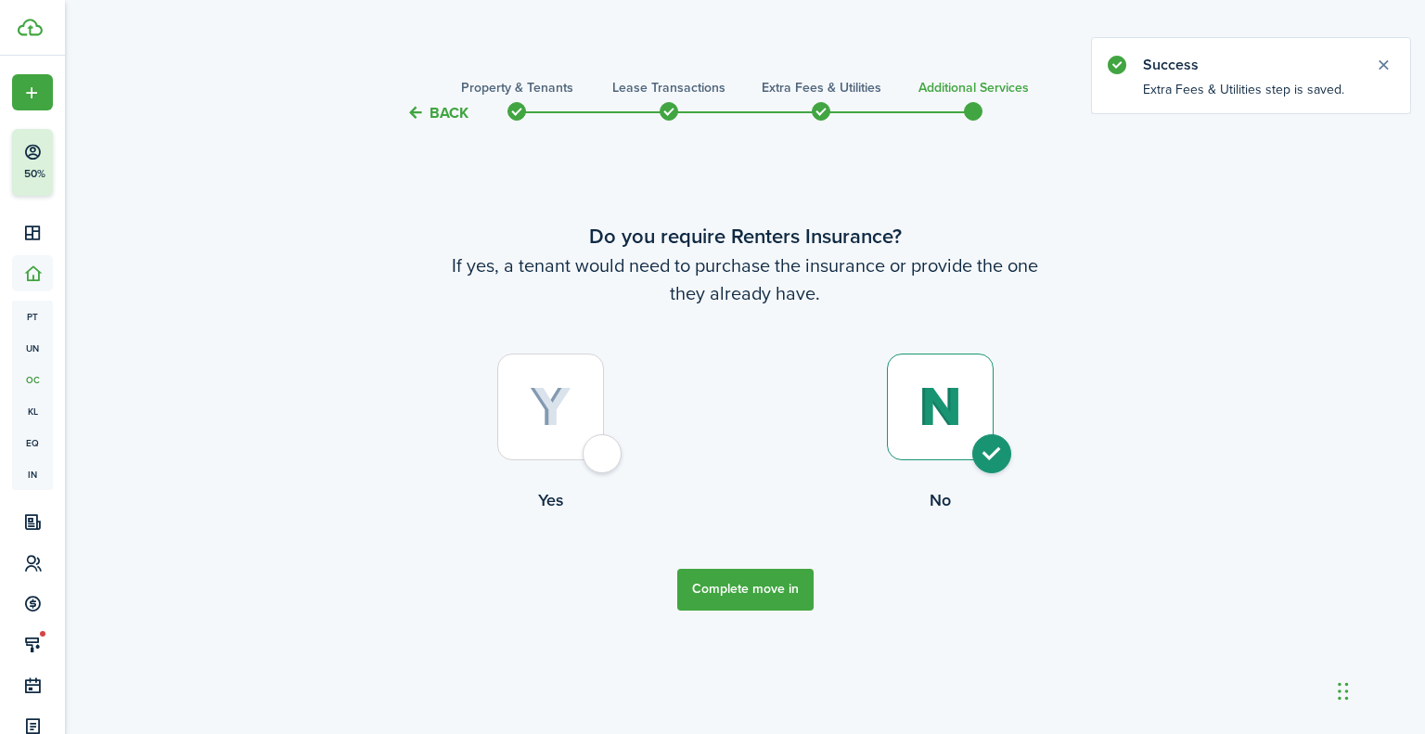
click at [797, 593] on button "Complete move in" at bounding box center [745, 590] width 136 height 42
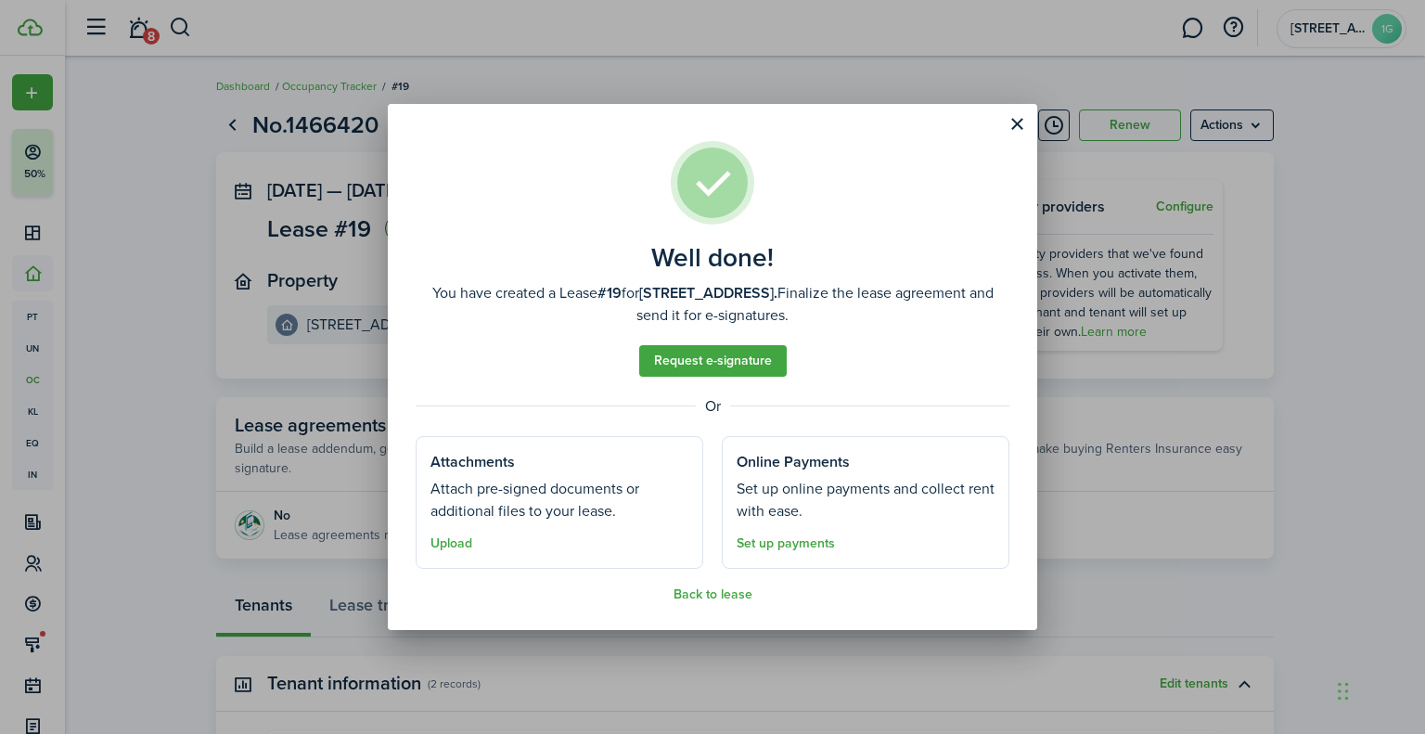
click at [993, 109] on well-done "Well done! You have created a Lease #19 for [STREET_ADDRESS]. Finalize the leas…" at bounding box center [712, 366] width 649 height 525
click at [984, 123] on well-done "Well done! You have created a Lease #19 for [STREET_ADDRESS]. Finalize the leas…" at bounding box center [712, 366] width 649 height 525
click at [1010, 123] on button "Close modal" at bounding box center [1017, 125] width 32 height 32
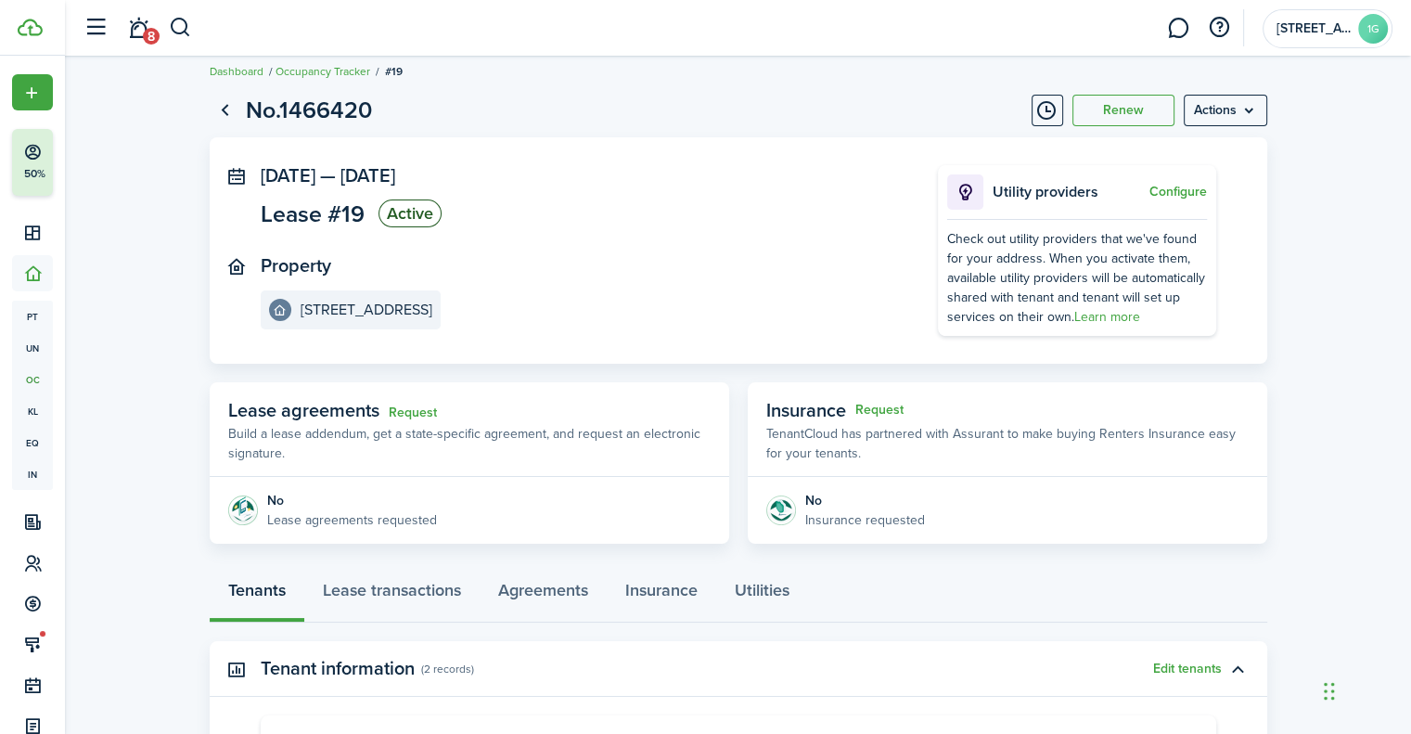
scroll to position [371, 0]
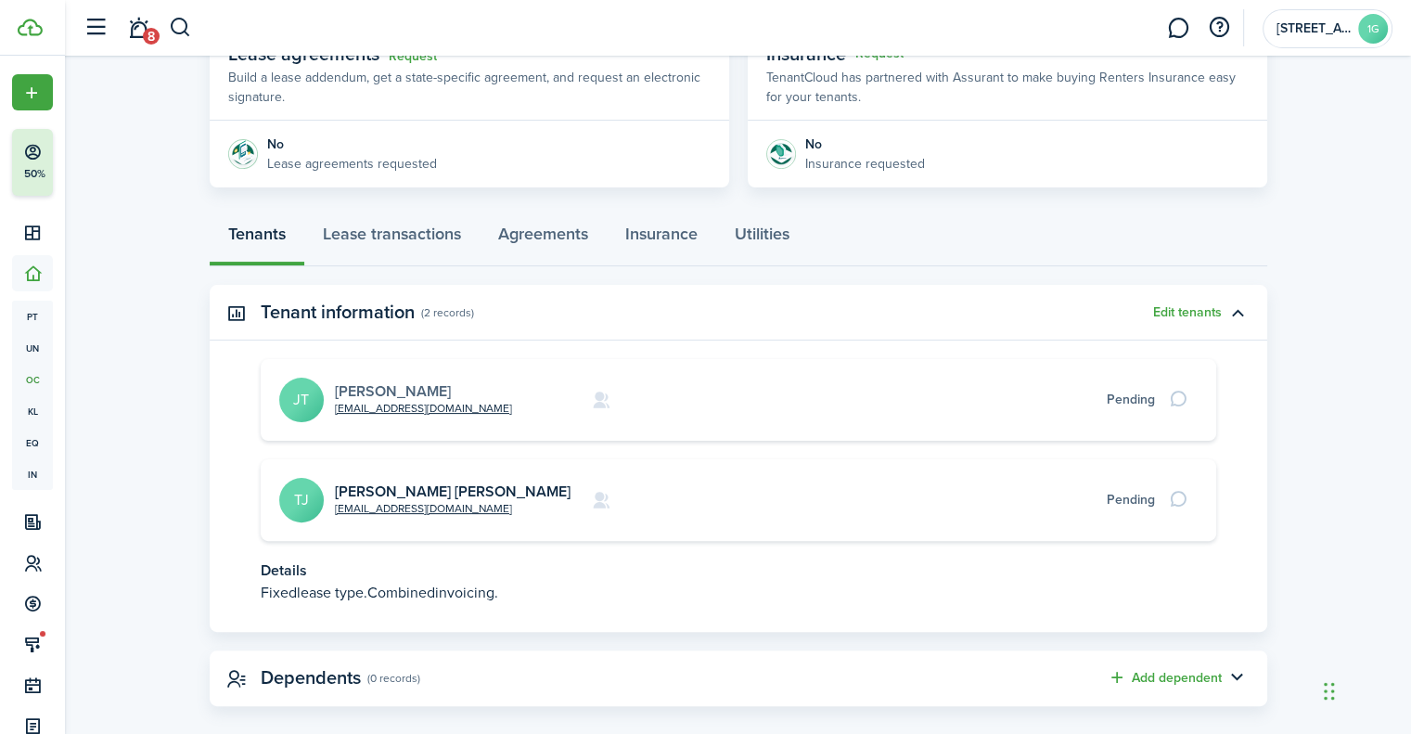
click at [451, 396] on link "[PERSON_NAME]" at bounding box center [393, 390] width 116 height 21
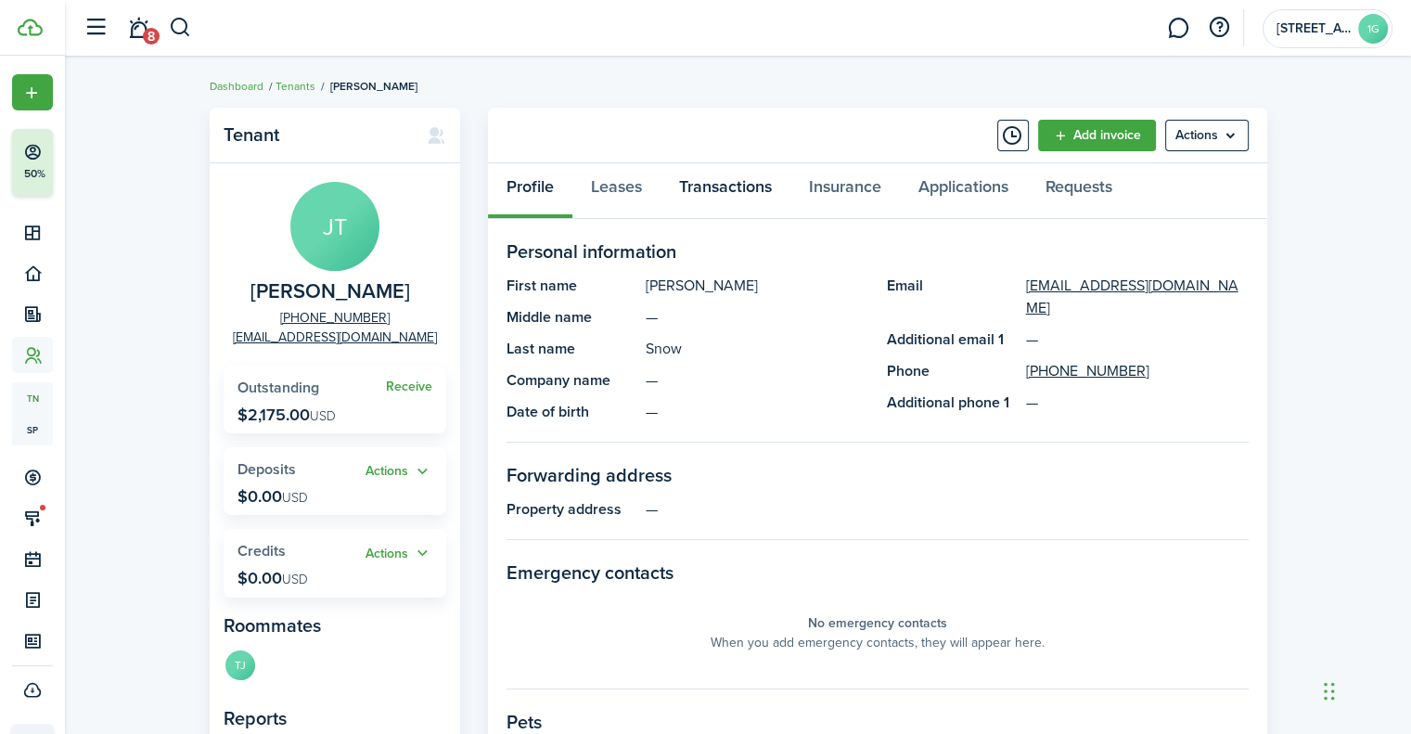
drag, startPoint x: 704, startPoint y: 175, endPoint x: 735, endPoint y: 179, distance: 30.8
click at [727, 179] on link "Transactions" at bounding box center [726, 191] width 130 height 56
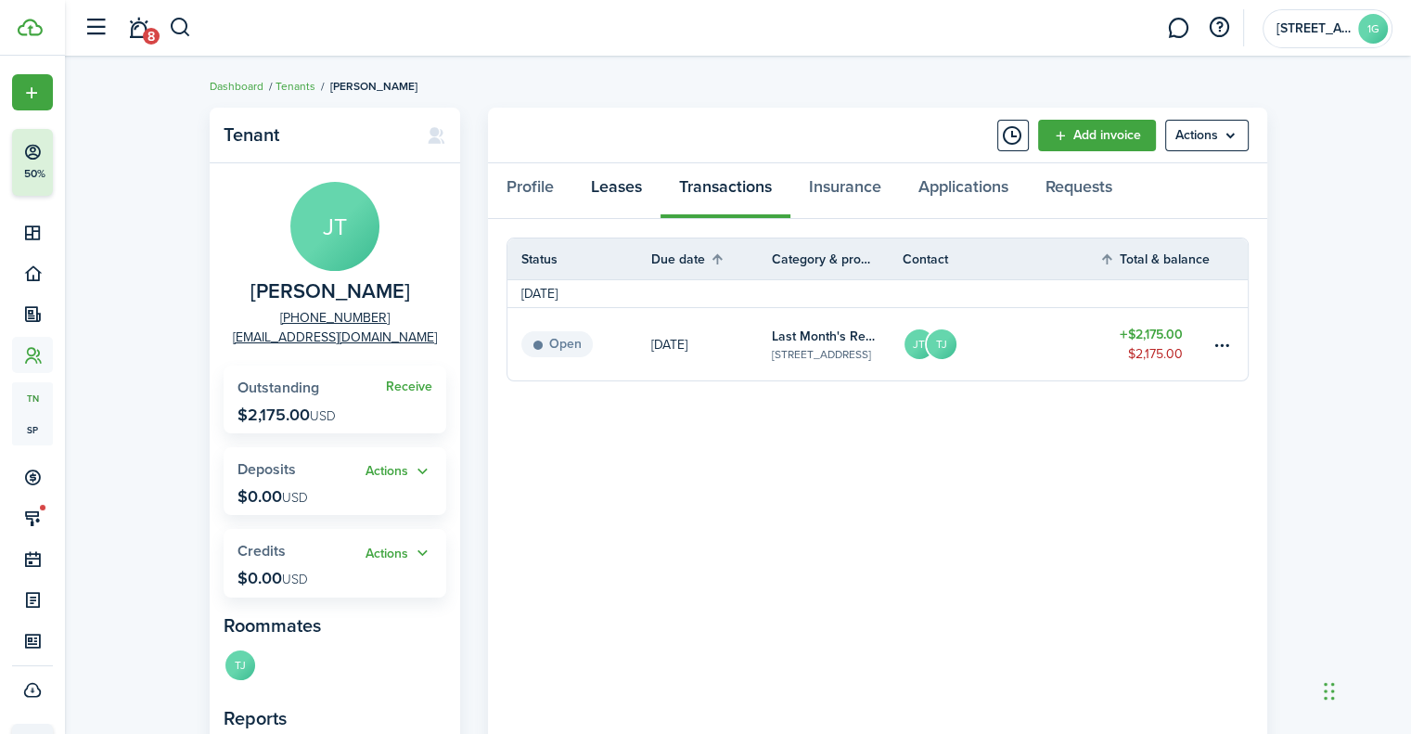
click at [603, 197] on link "Leases" at bounding box center [616, 191] width 88 height 56
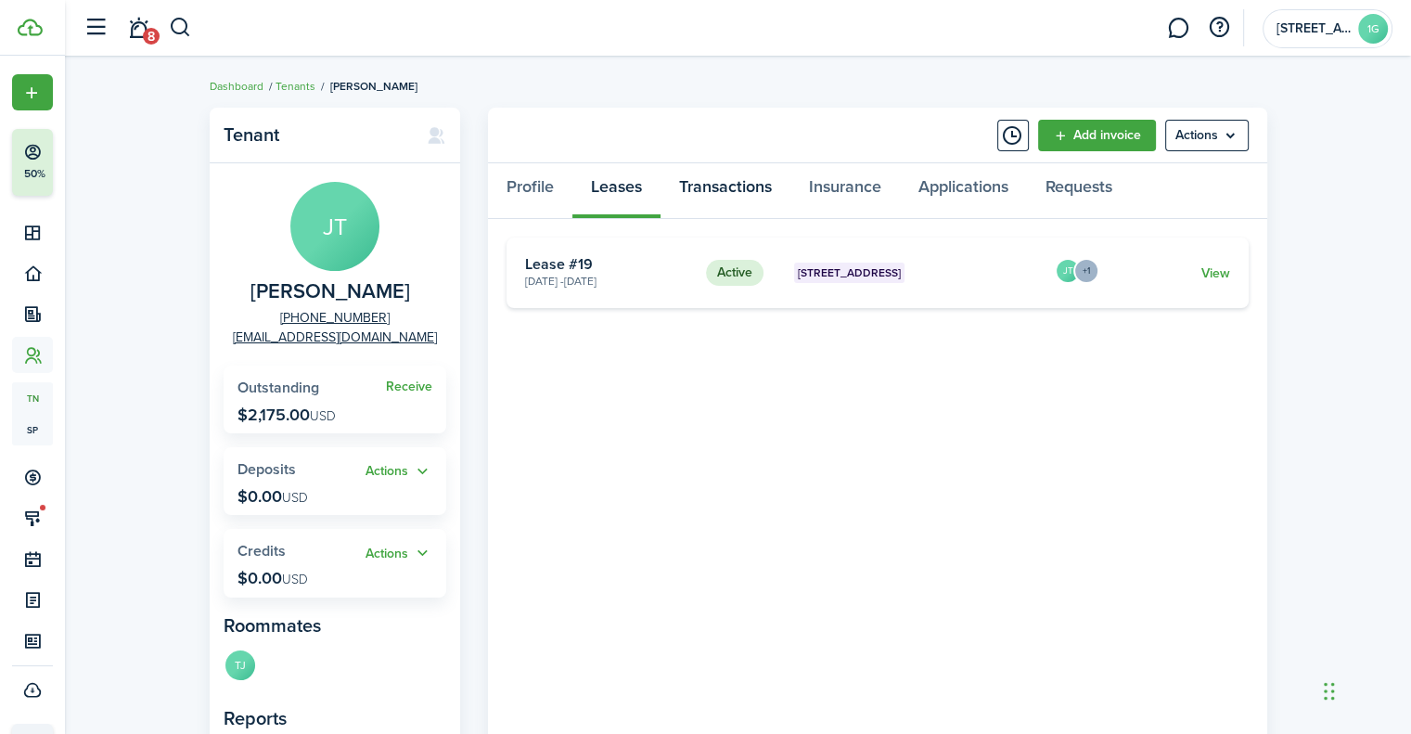
click at [716, 181] on link "Transactions" at bounding box center [726, 191] width 130 height 56
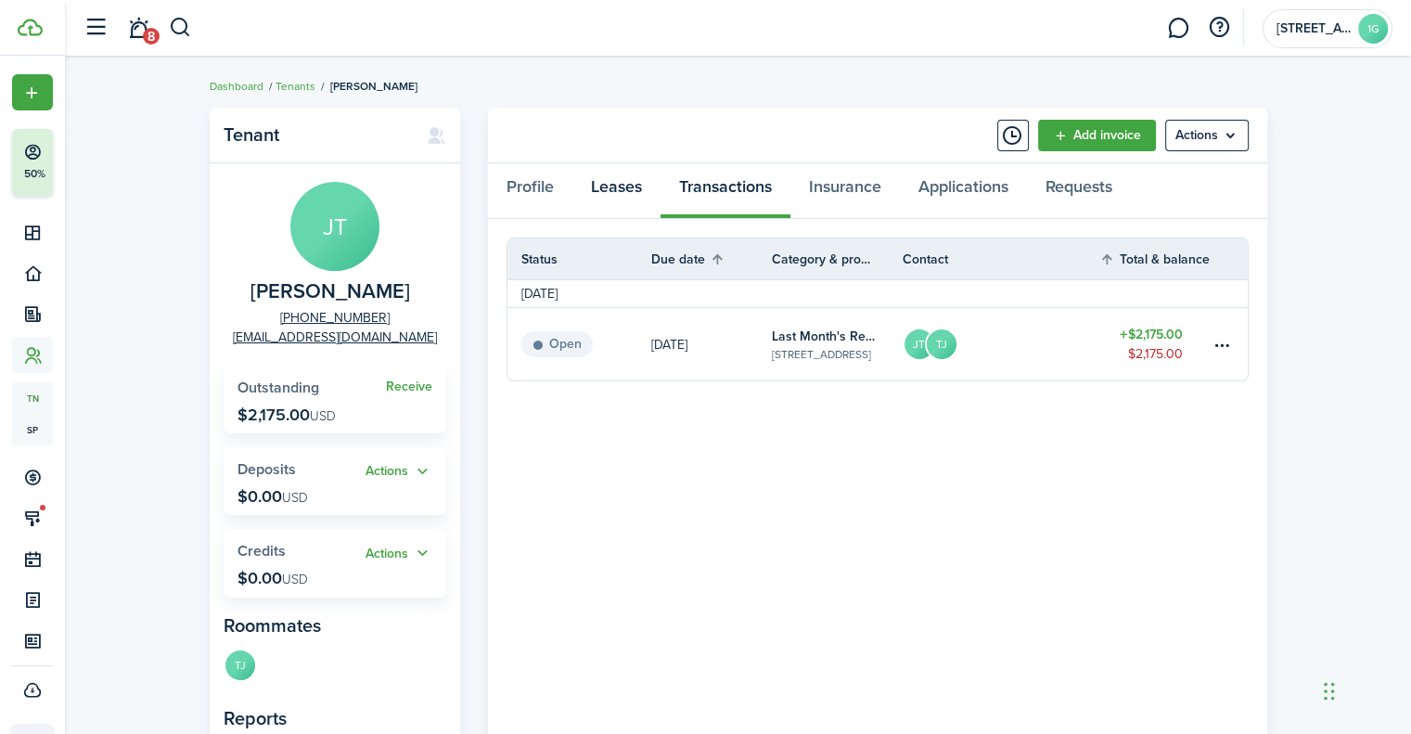
drag, startPoint x: 620, startPoint y: 196, endPoint x: 719, endPoint y: 224, distance: 103.1
click at [631, 196] on link "Leases" at bounding box center [616, 191] width 88 height 56
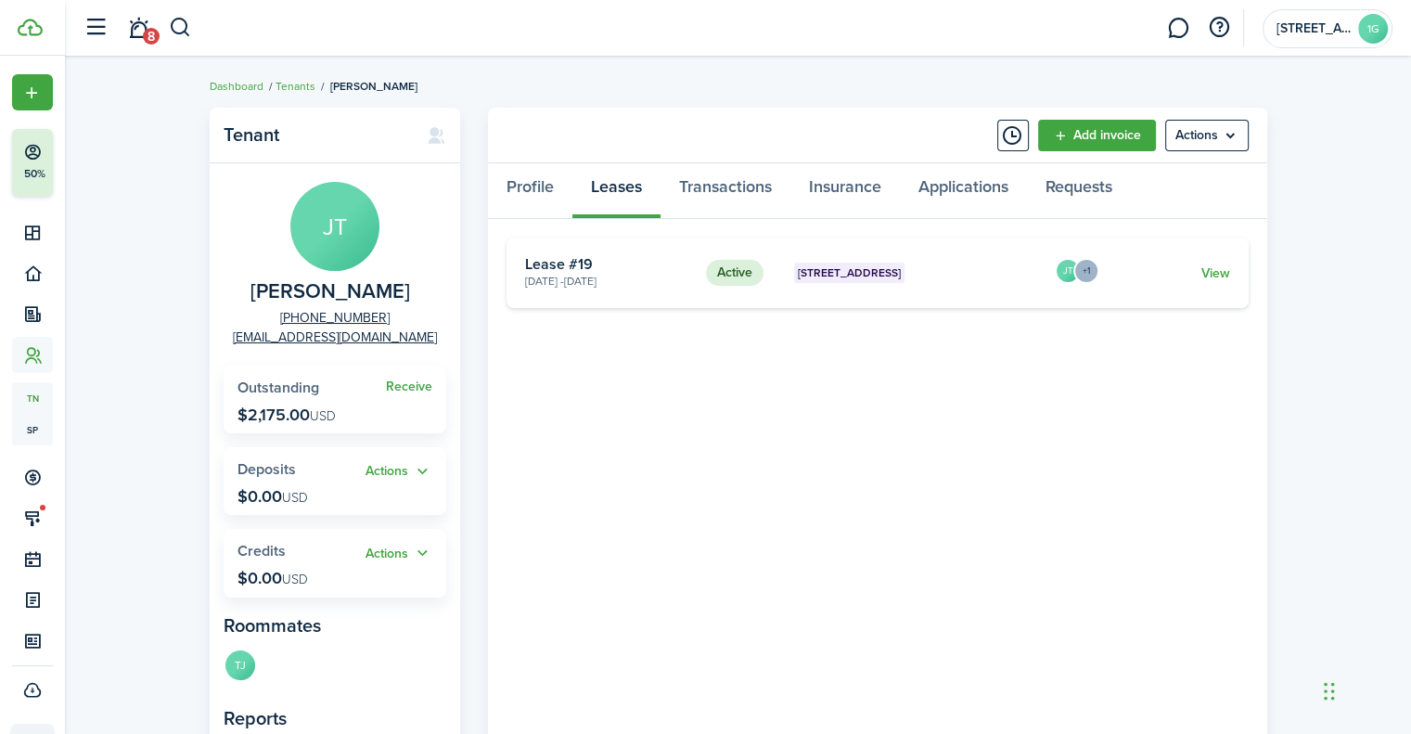
click at [1197, 271] on card-footer "View" at bounding box center [1167, 273] width 123 height 19
click at [1202, 281] on link "View" at bounding box center [1215, 273] width 29 height 19
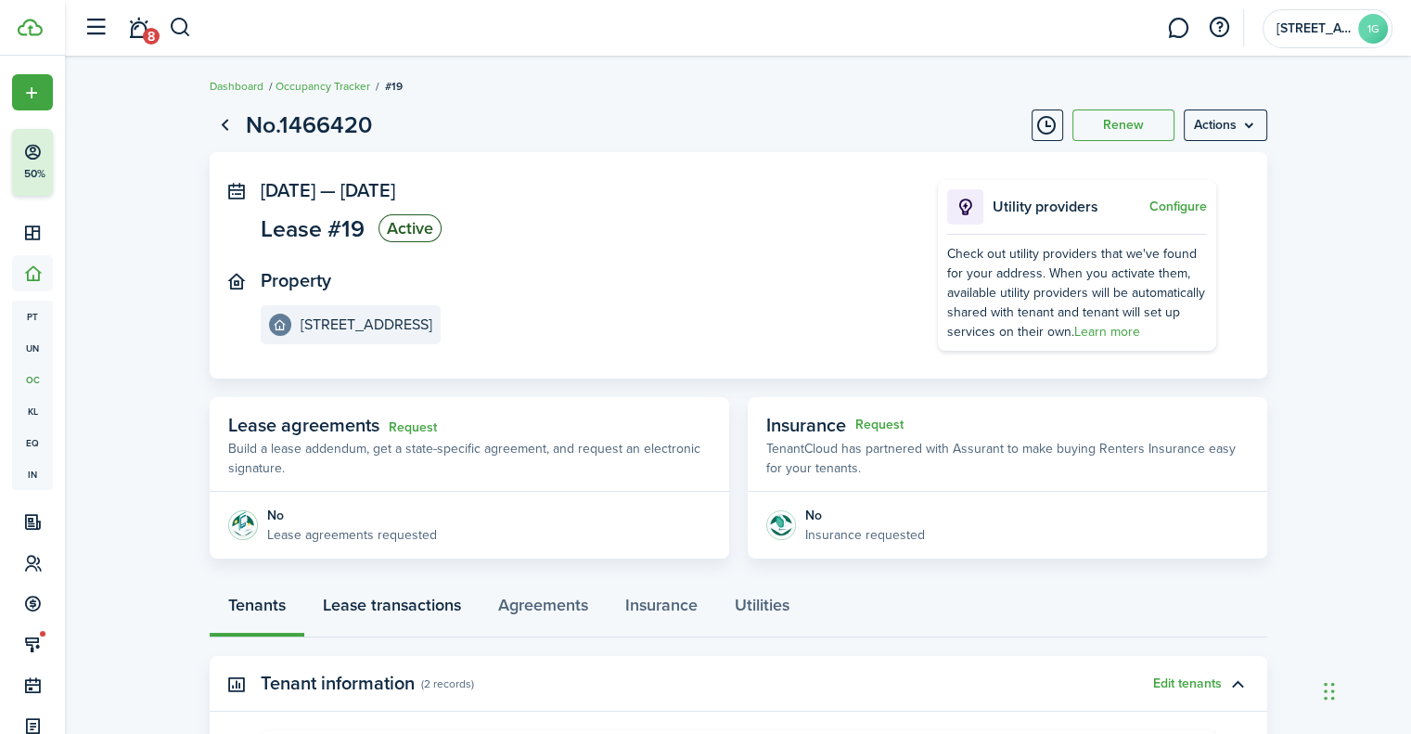
click at [441, 604] on link "Lease transactions" at bounding box center [391, 610] width 175 height 56
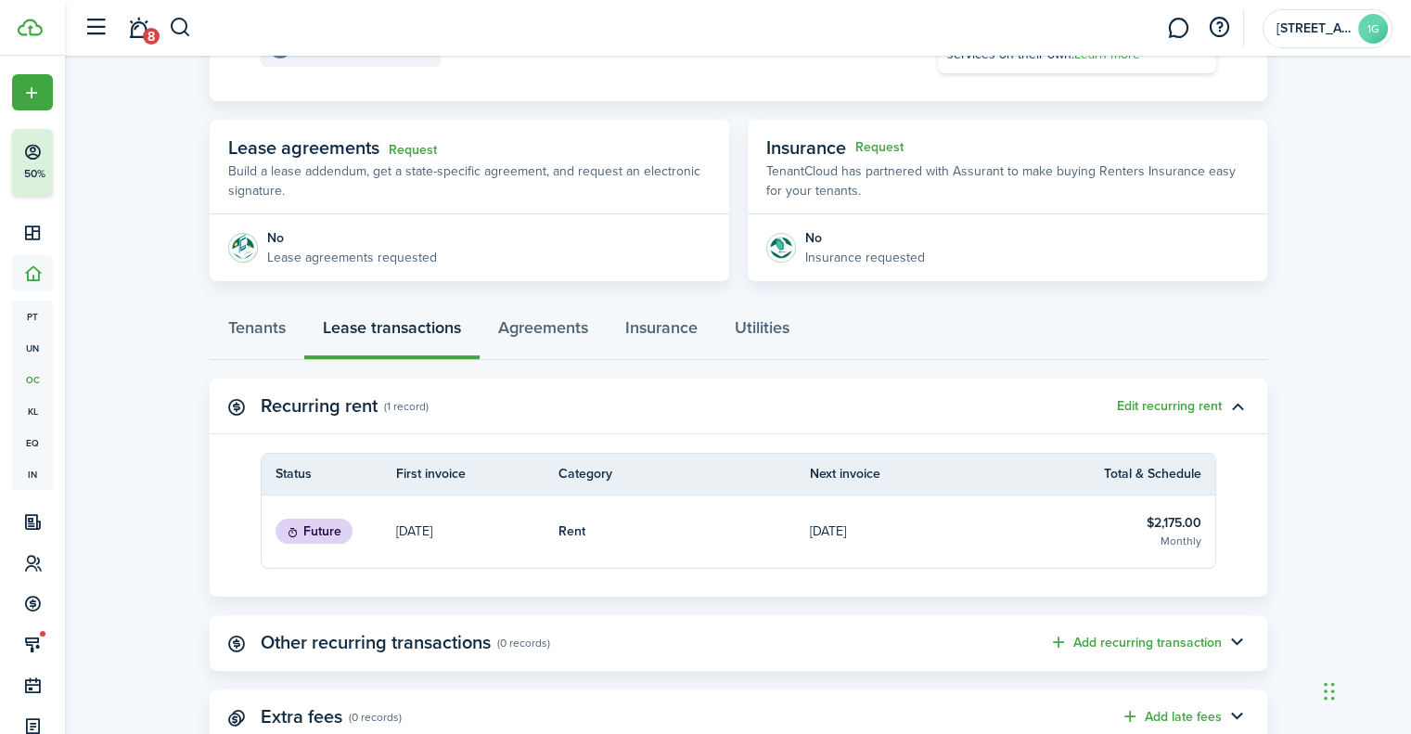
scroll to position [278, 0]
click at [918, 507] on link "[DATE]" at bounding box center [936, 531] width 252 height 72
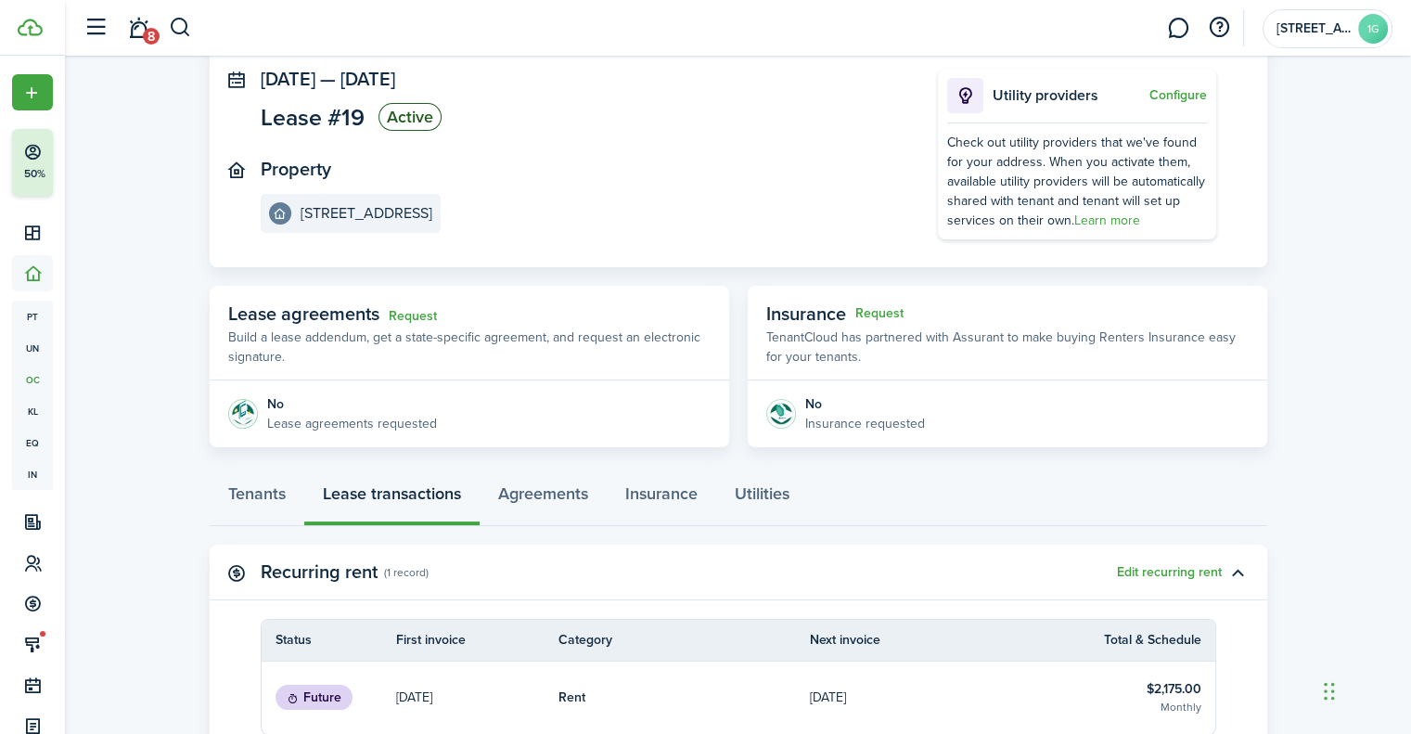
scroll to position [278, 0]
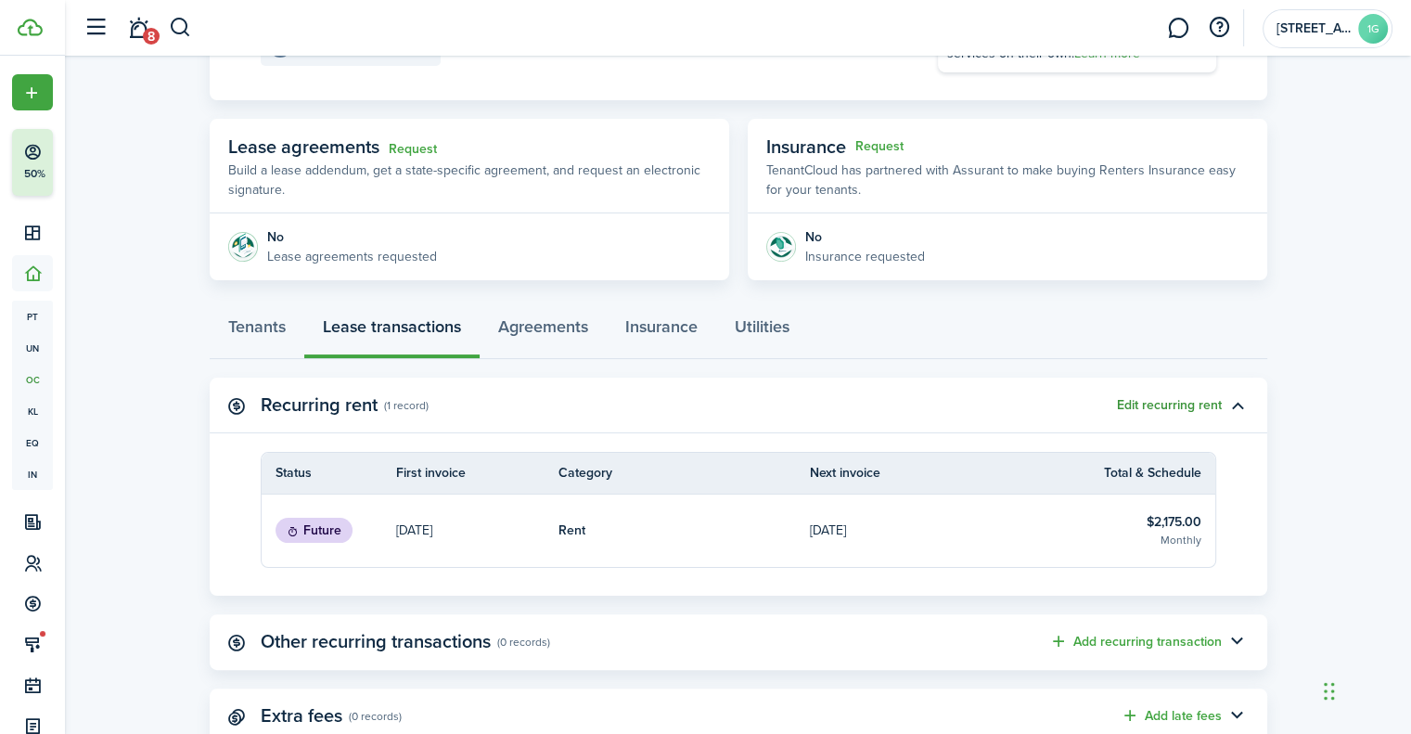
click at [1136, 405] on button "Edit recurring rent" at bounding box center [1169, 405] width 105 height 15
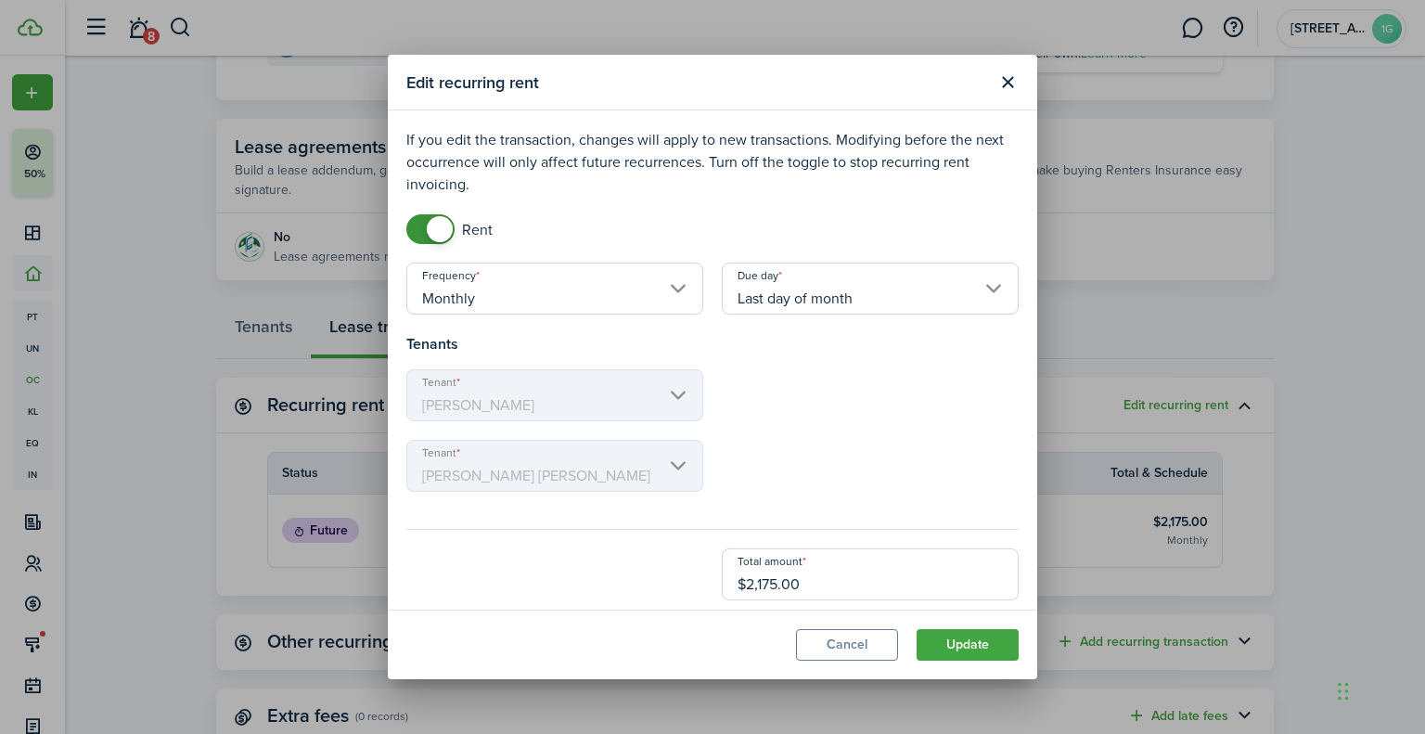
click at [850, 275] on input "Last day of month" at bounding box center [870, 289] width 297 height 52
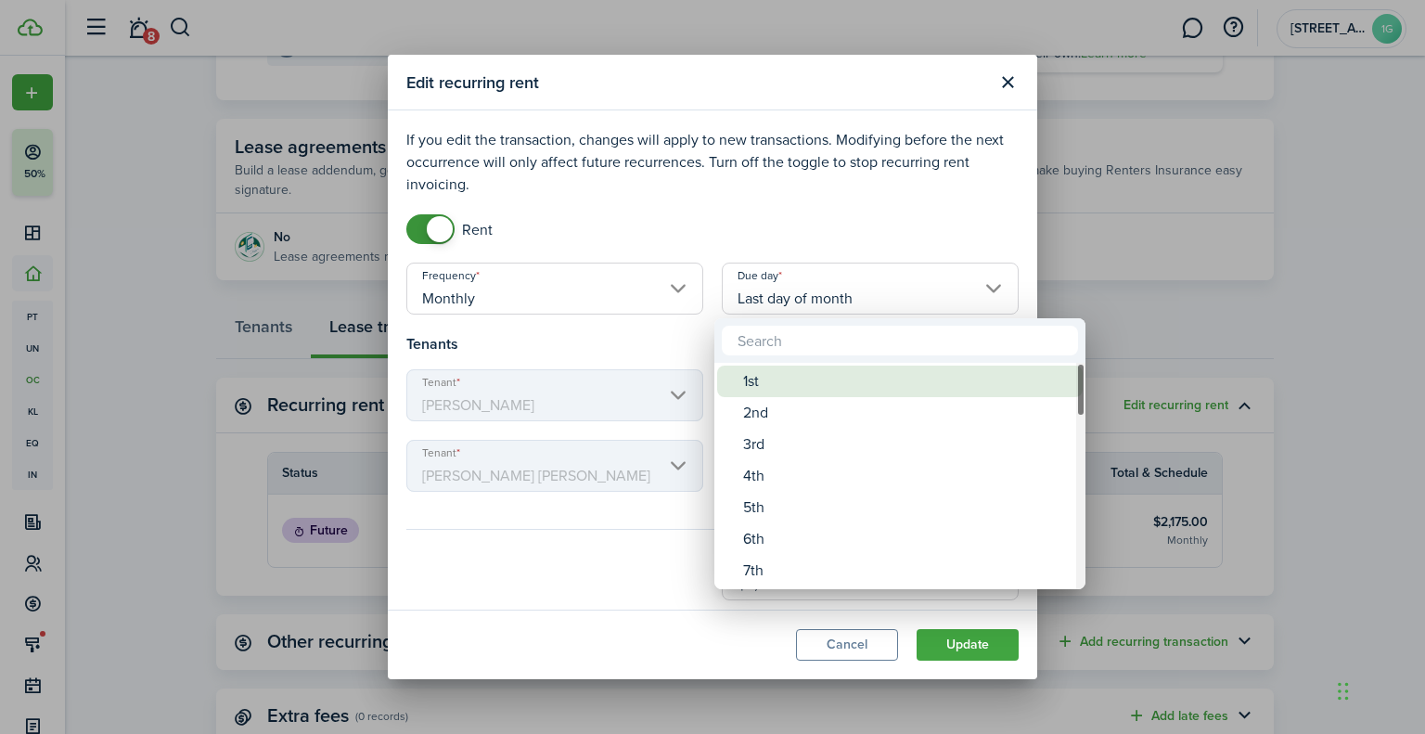
click at [759, 386] on div "1st" at bounding box center [907, 382] width 328 height 32
type input "1st"
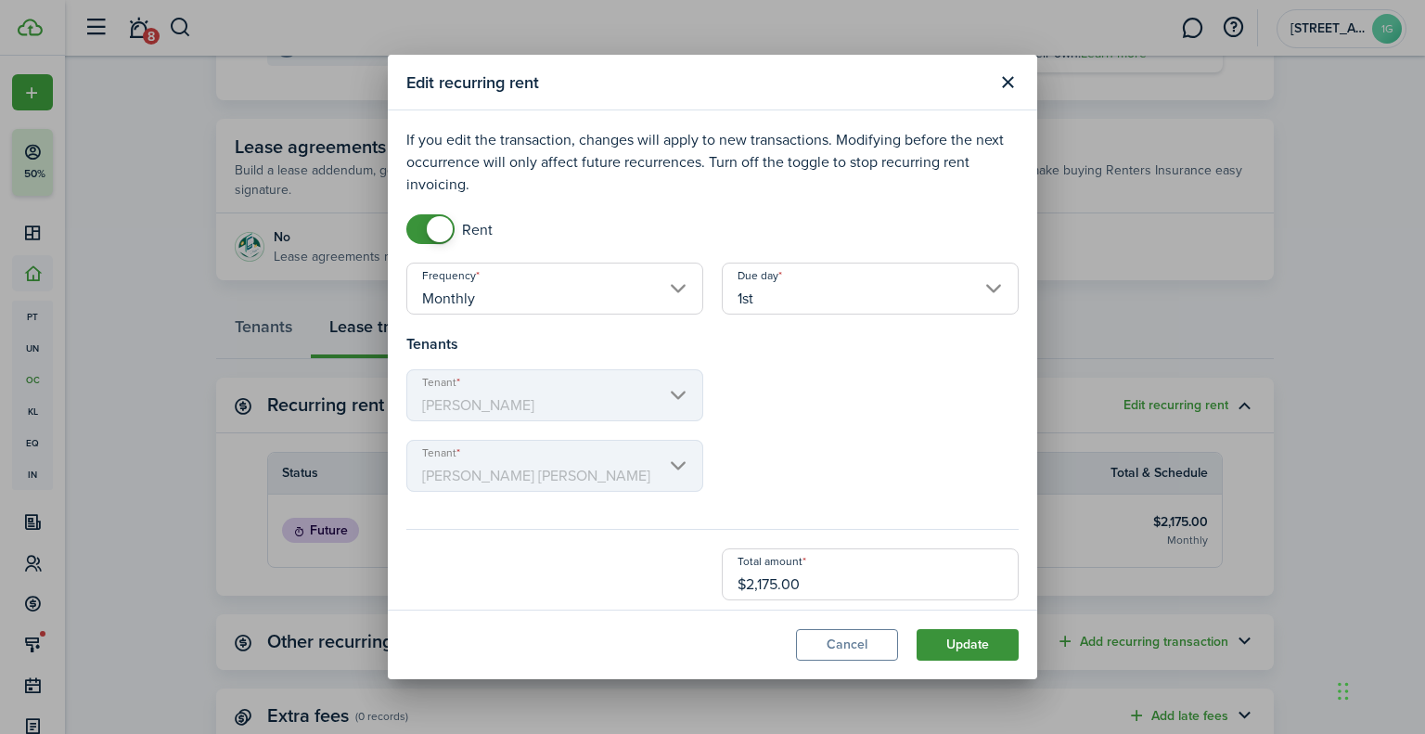
click at [962, 649] on button "Update" at bounding box center [968, 645] width 102 height 32
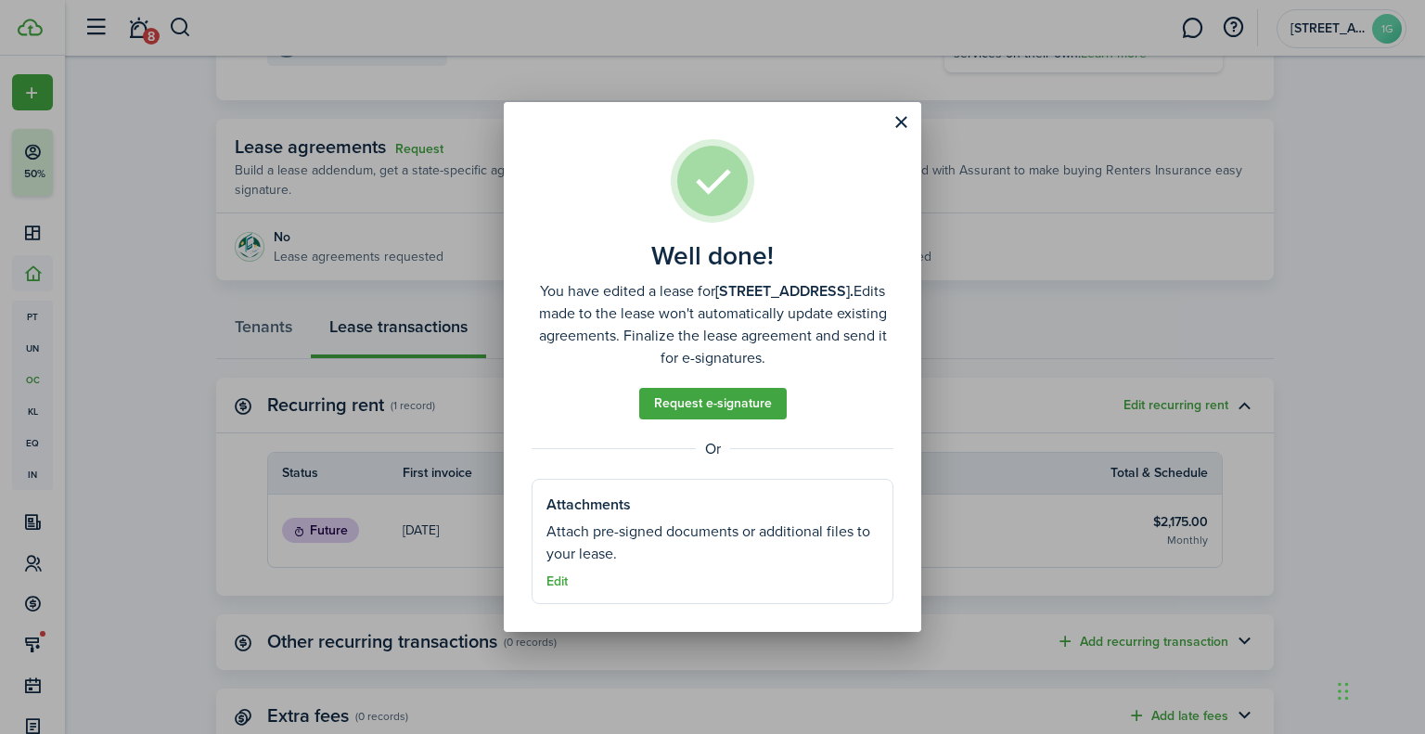
click at [550, 407] on assembled-view "Well done! You have edited a lease for [STREET_ADDRESS]. Edits made to the leas…" at bounding box center [713, 371] width 362 height 464
click at [511, 406] on well-done "Well done! You have edited a lease for [STREET_ADDRESS]. Edits made to the leas…" at bounding box center [713, 366] width 418 height 529
click at [412, 385] on div "Well done! You have edited a lease for [STREET_ADDRESS]. Edits made to the leas…" at bounding box center [712, 367] width 1425 height 734
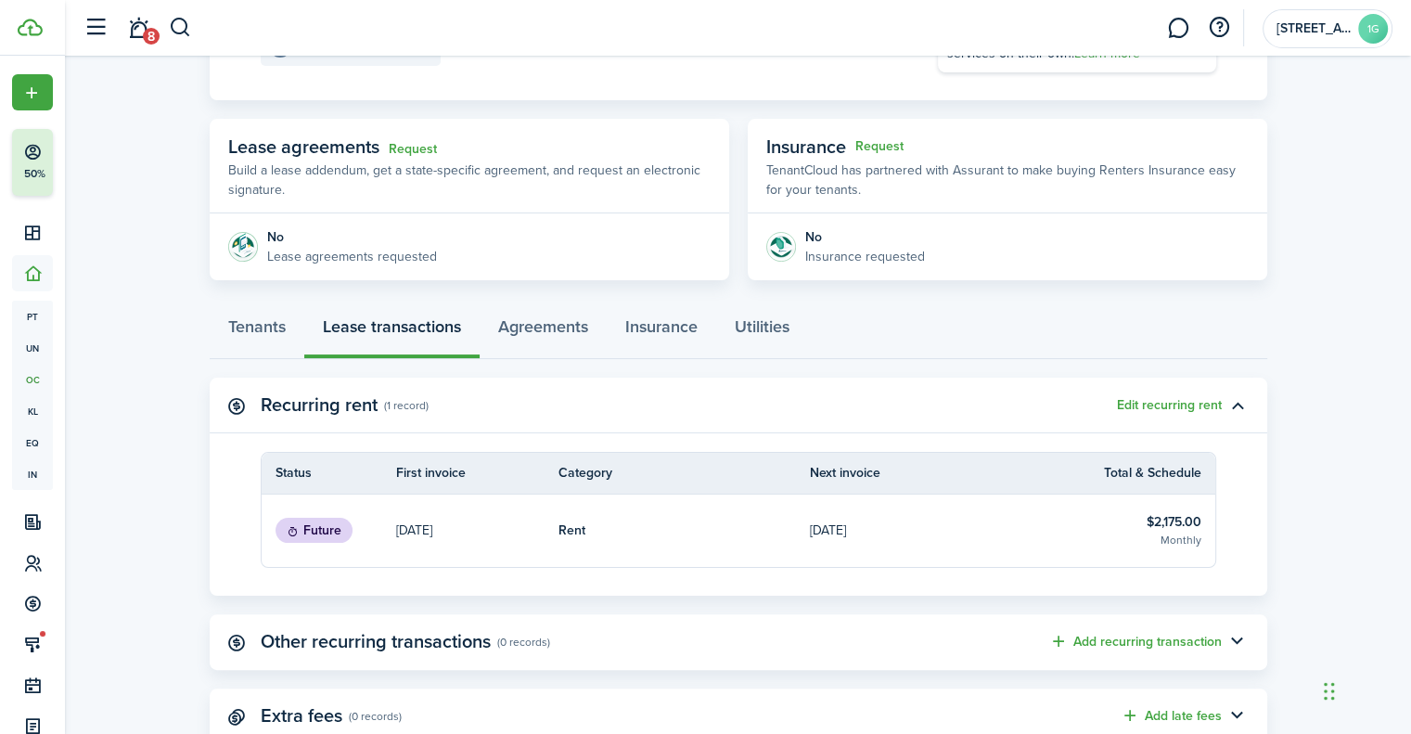
click at [432, 512] on link "[DATE]" at bounding box center [477, 531] width 162 height 72
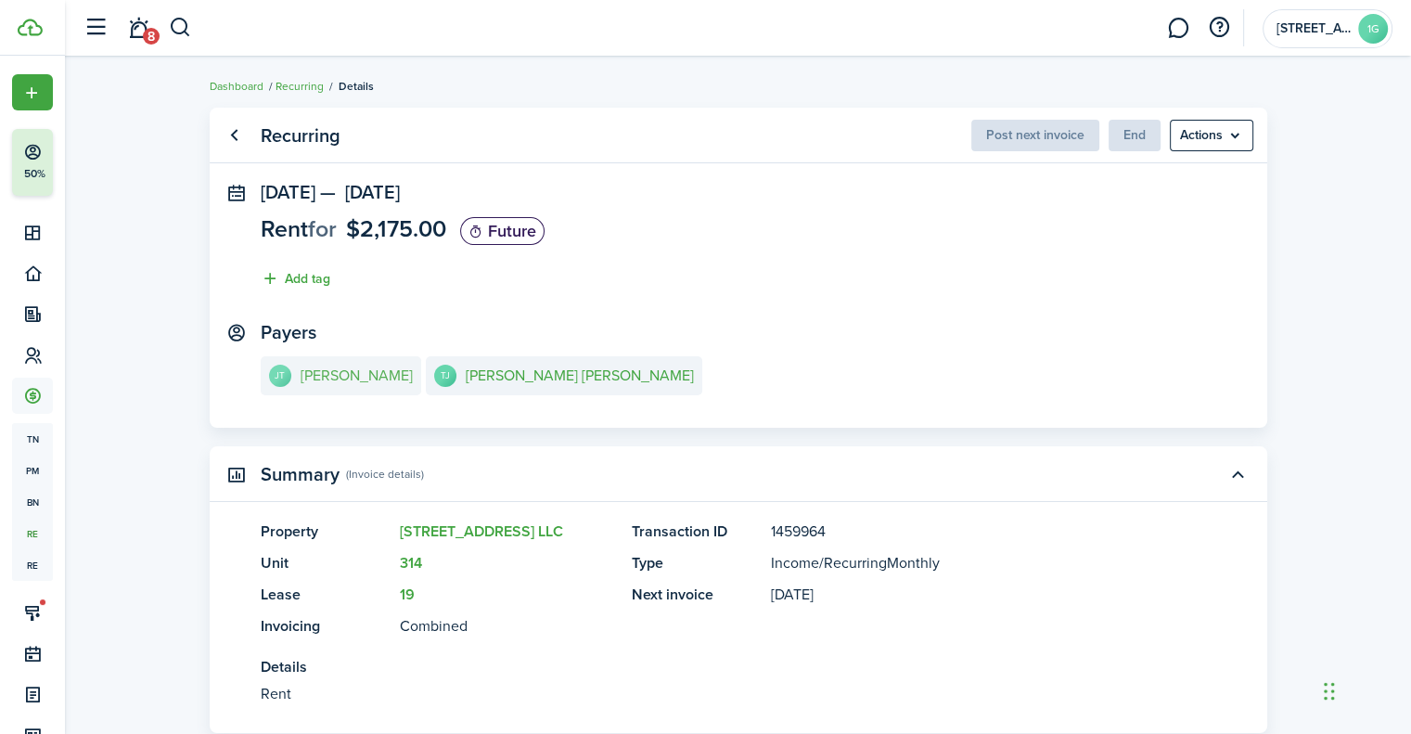
click at [413, 387] on link "[PERSON_NAME]" at bounding box center [341, 375] width 161 height 39
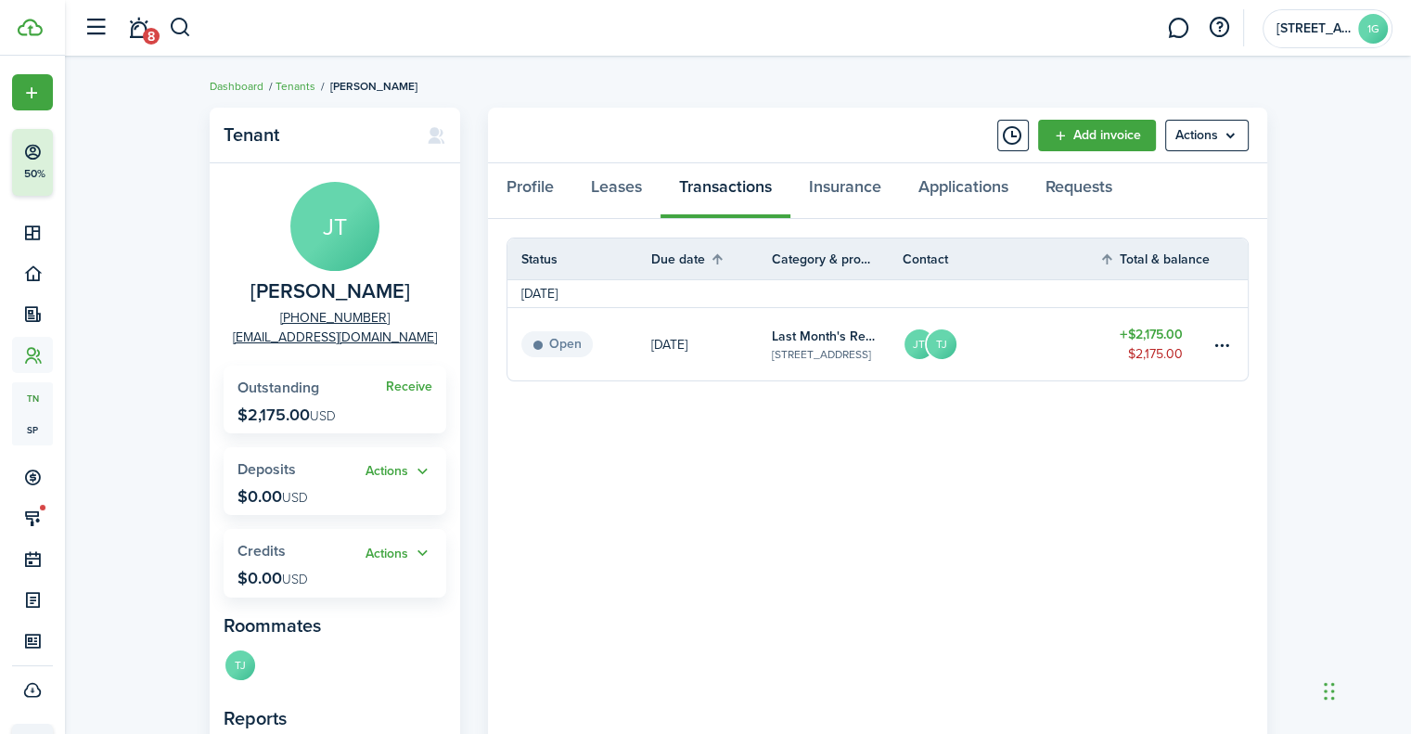
click at [715, 188] on div "Profile Leases Transactions Insurance Applications Requests" at bounding box center [877, 191] width 779 height 56
click at [586, 190] on link "Leases" at bounding box center [616, 191] width 88 height 56
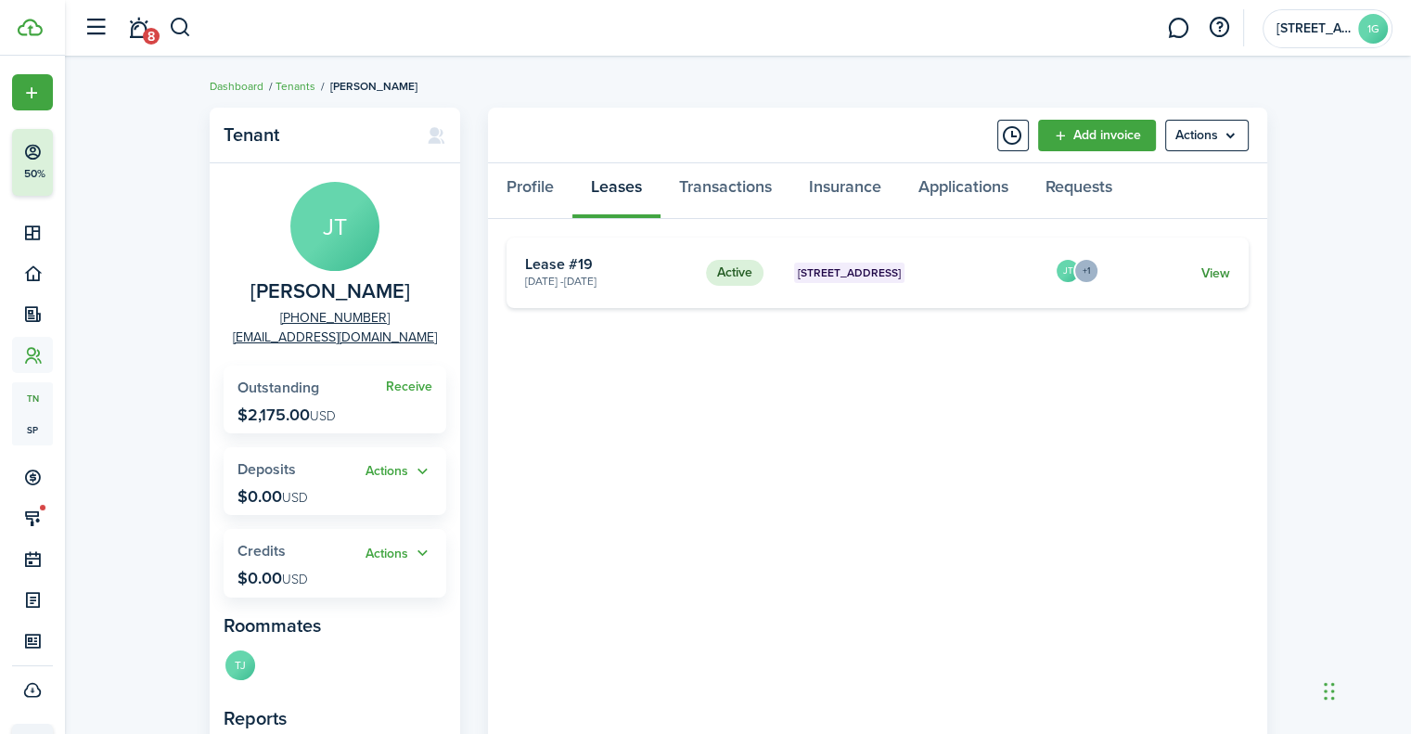
drag, startPoint x: 1237, startPoint y: 247, endPoint x: 1216, endPoint y: 269, distance: 30.2
click at [1229, 257] on card "Active [STREET_ADDRESS] [DATE] - [DATE] Lease #19 JT +1 View" at bounding box center [878, 273] width 742 height 71
click at [1212, 273] on link "View" at bounding box center [1215, 273] width 29 height 19
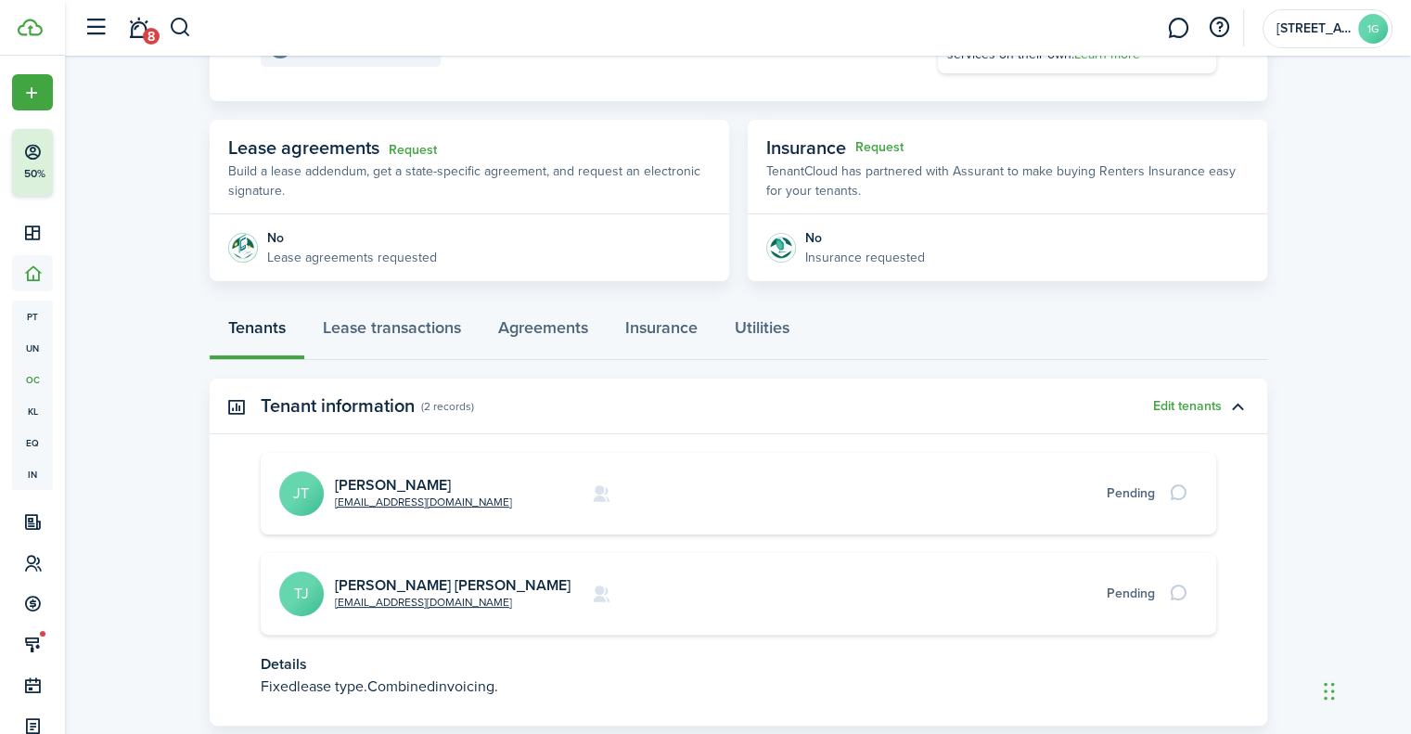
scroll to position [278, 0]
click at [381, 328] on link "Lease transactions" at bounding box center [391, 331] width 175 height 56
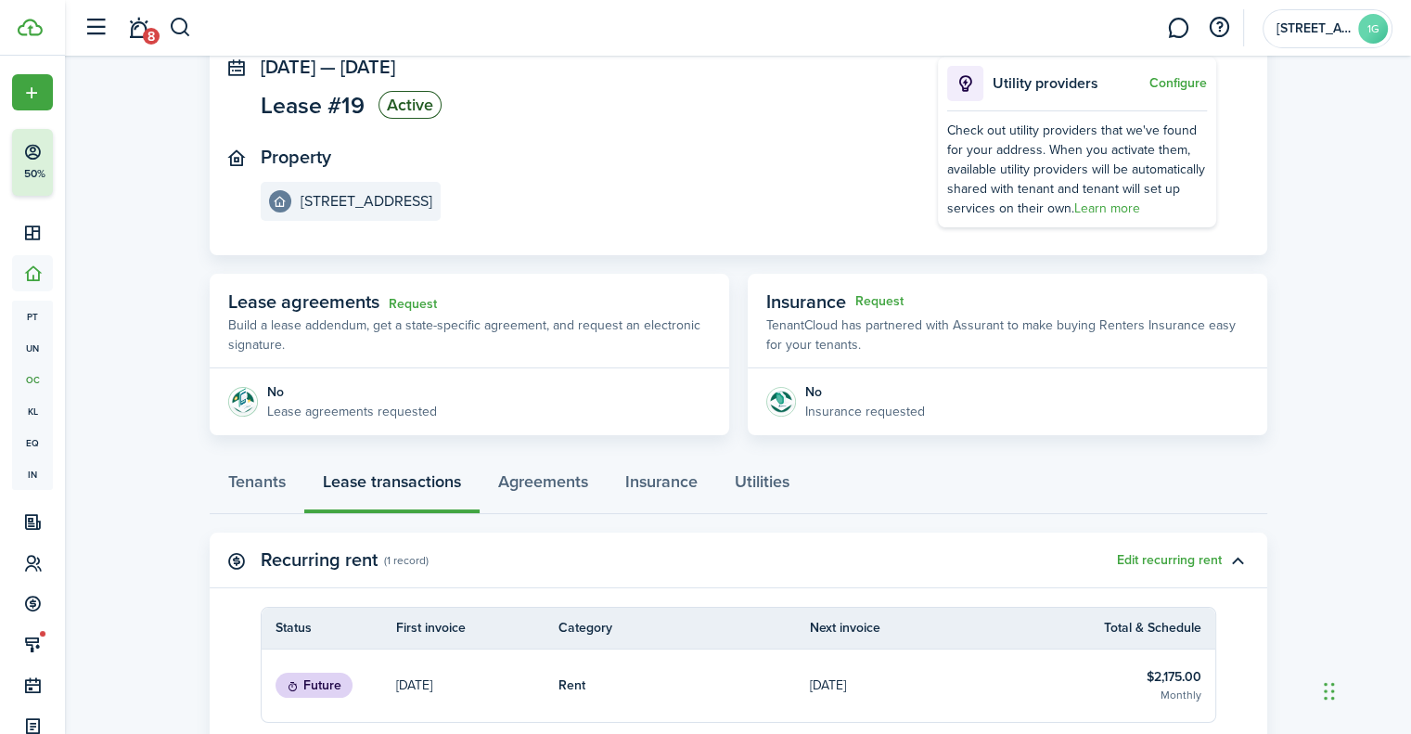
scroll to position [338, 0]
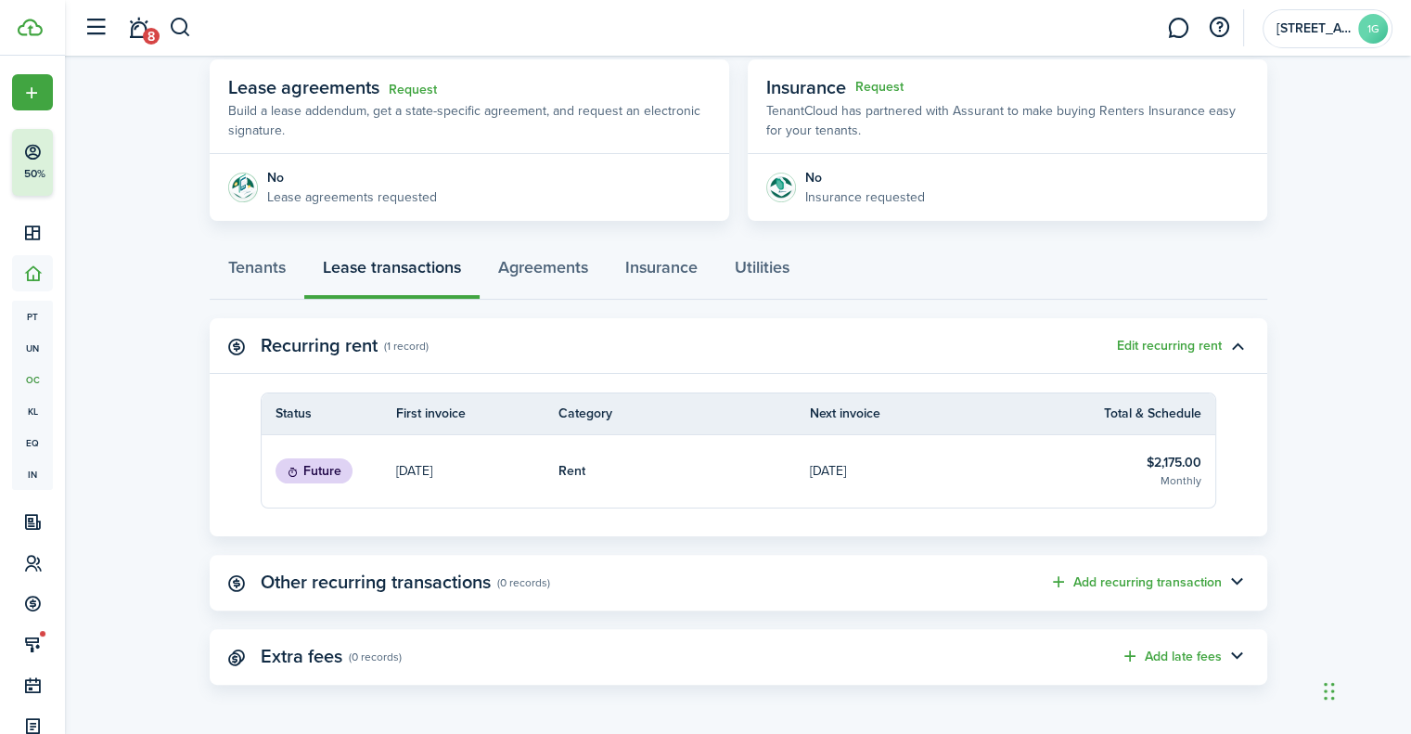
click at [722, 469] on link "Rent" at bounding box center [685, 471] width 252 height 72
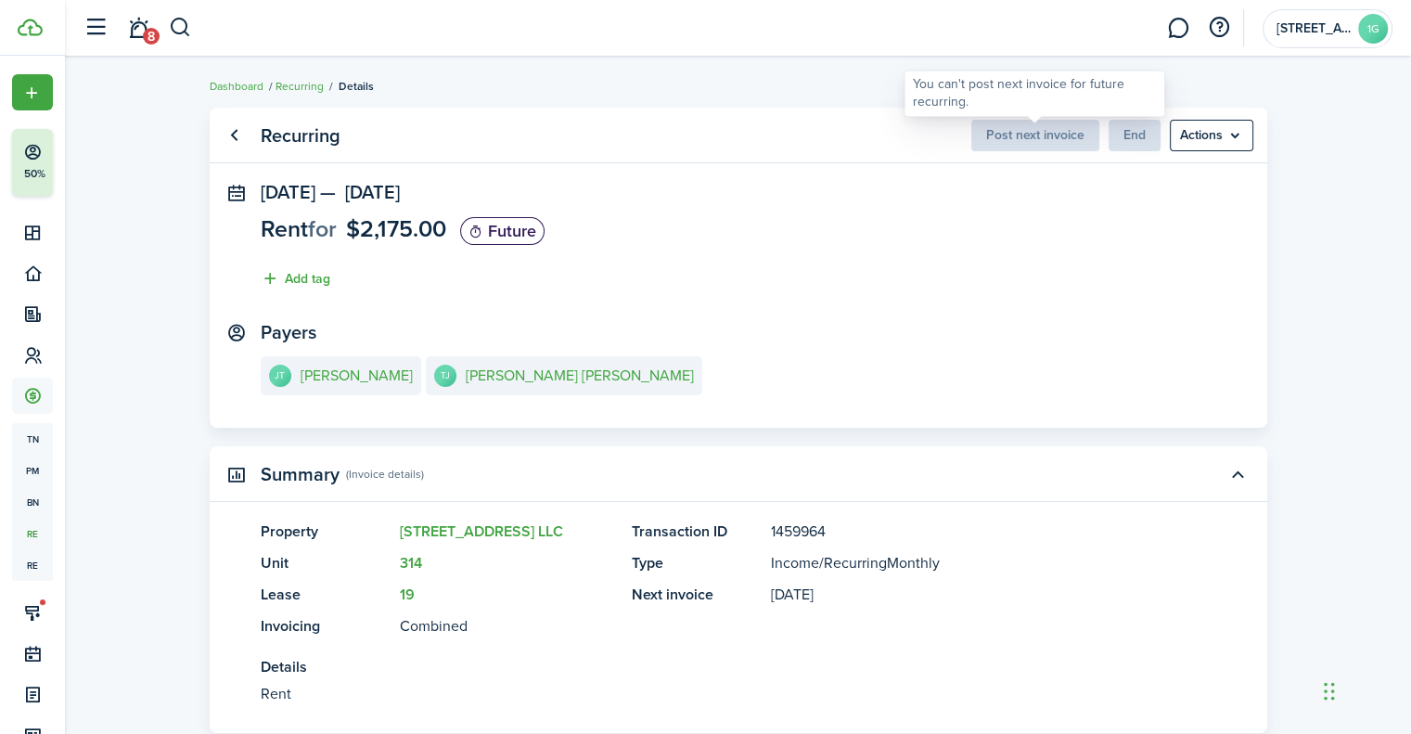
click at [1024, 139] on span "Post next invoice" at bounding box center [1035, 134] width 128 height 19
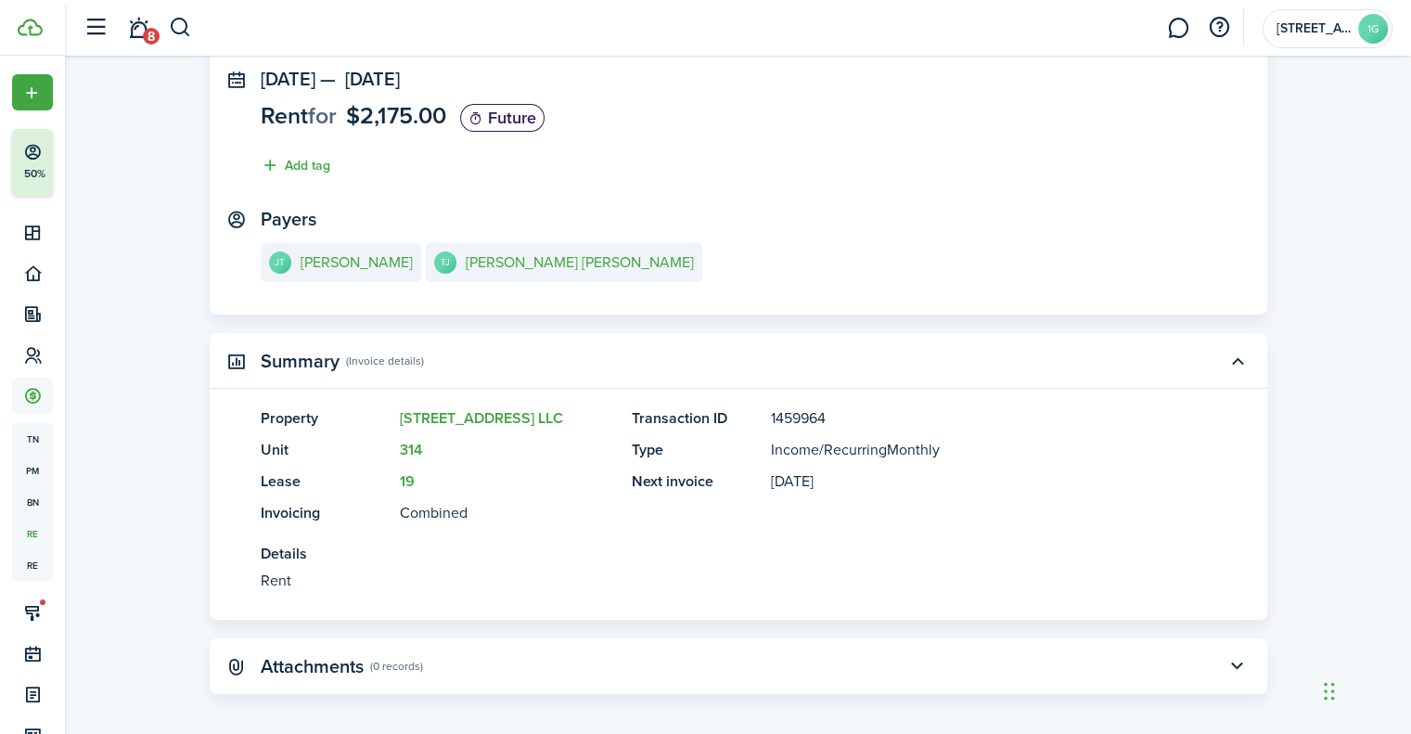
scroll to position [124, 0]
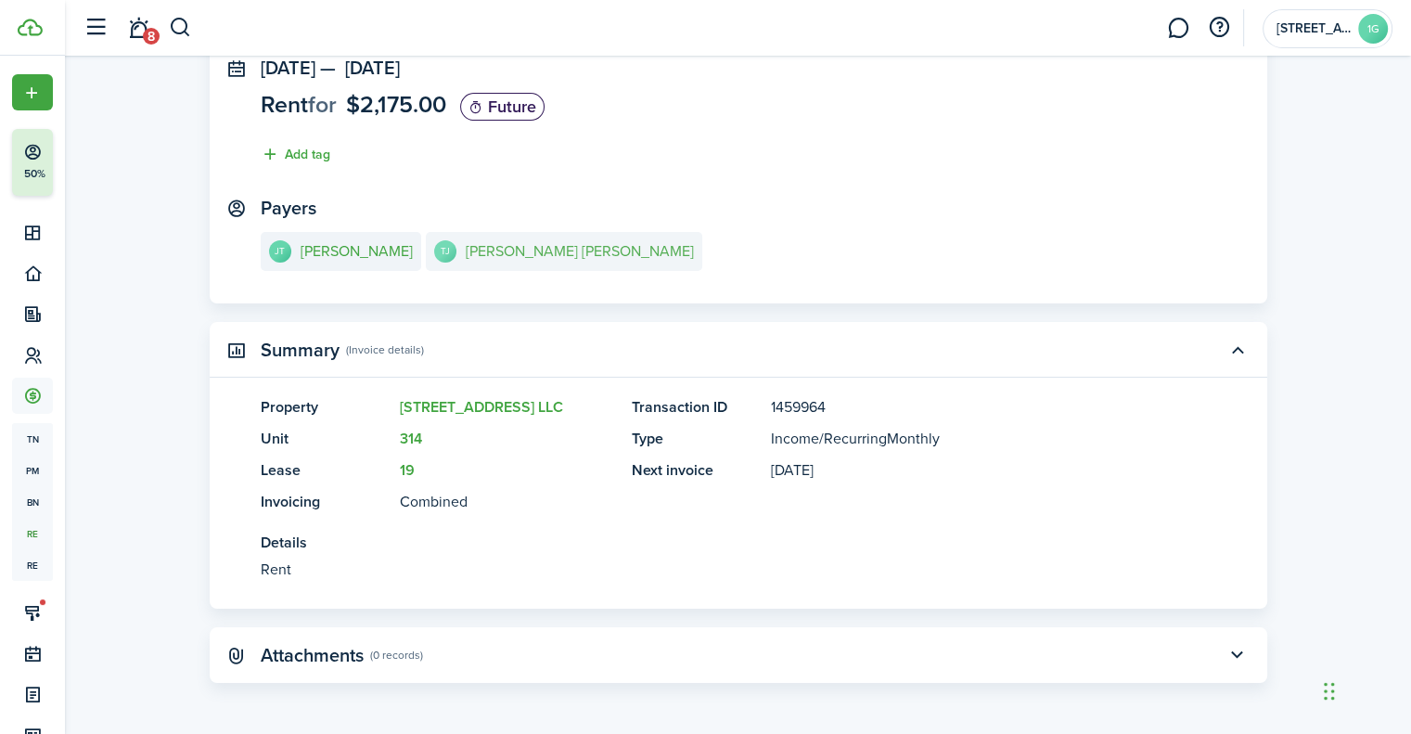
click at [597, 266] on link "[PERSON_NAME] [PERSON_NAME]" at bounding box center [564, 251] width 276 height 39
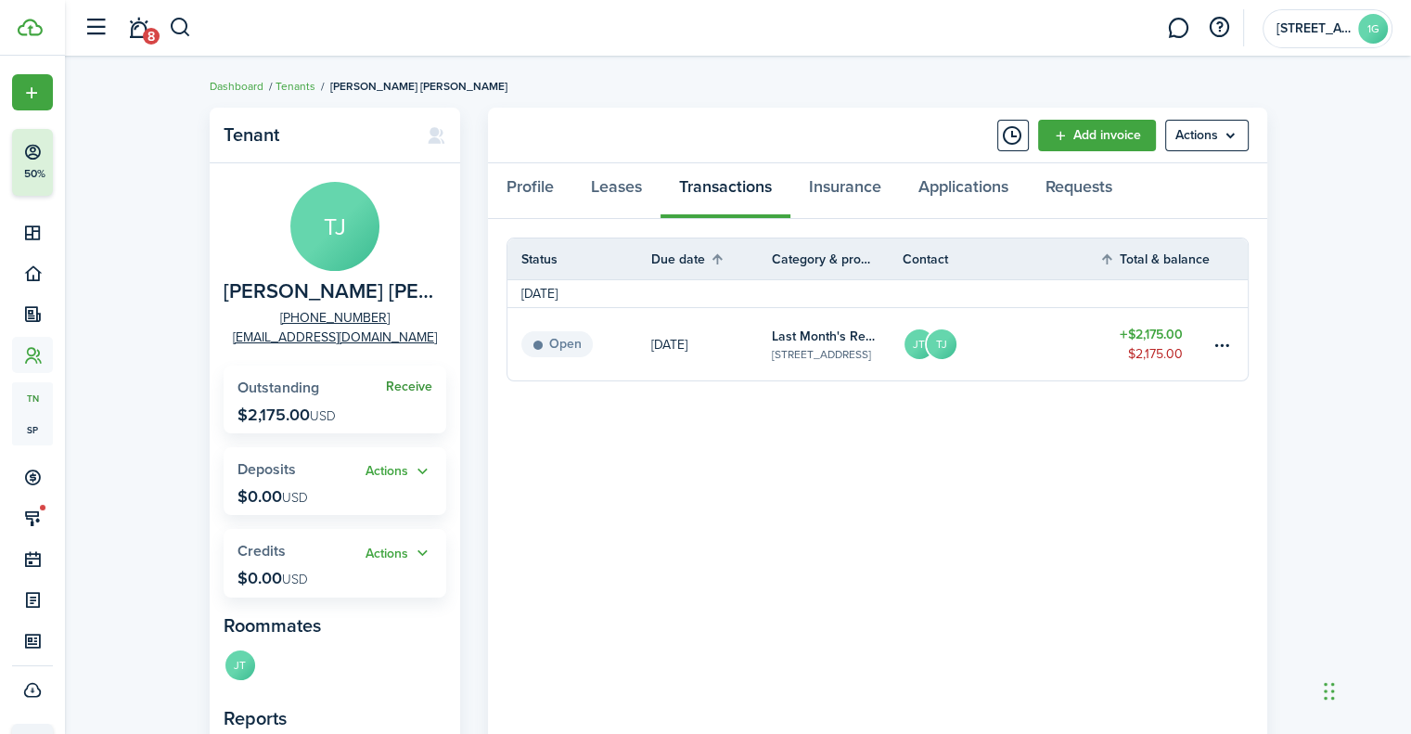
click at [419, 385] on link "Receive" at bounding box center [409, 386] width 46 height 15
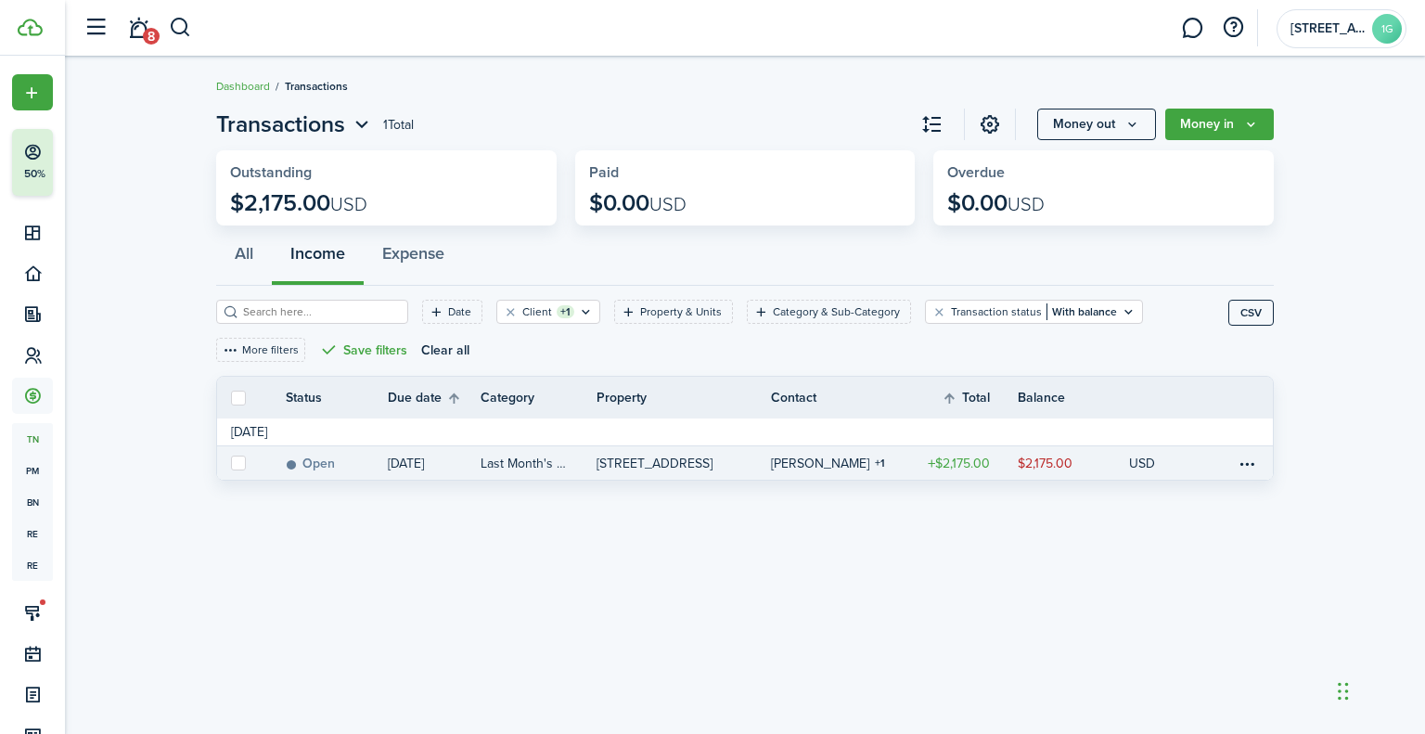
click at [468, 469] on link "[DATE]" at bounding box center [434, 462] width 93 height 33
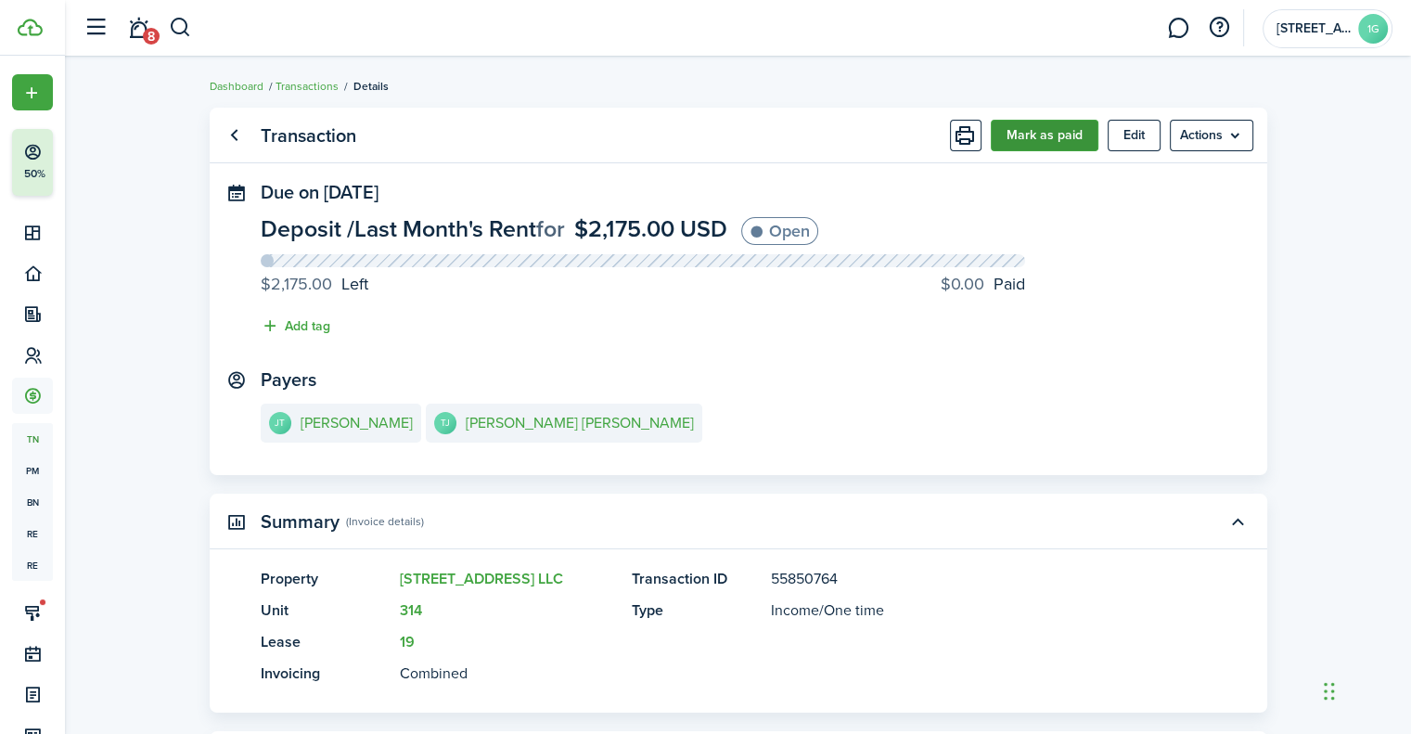
click at [1054, 128] on button "Mark as paid" at bounding box center [1045, 136] width 108 height 32
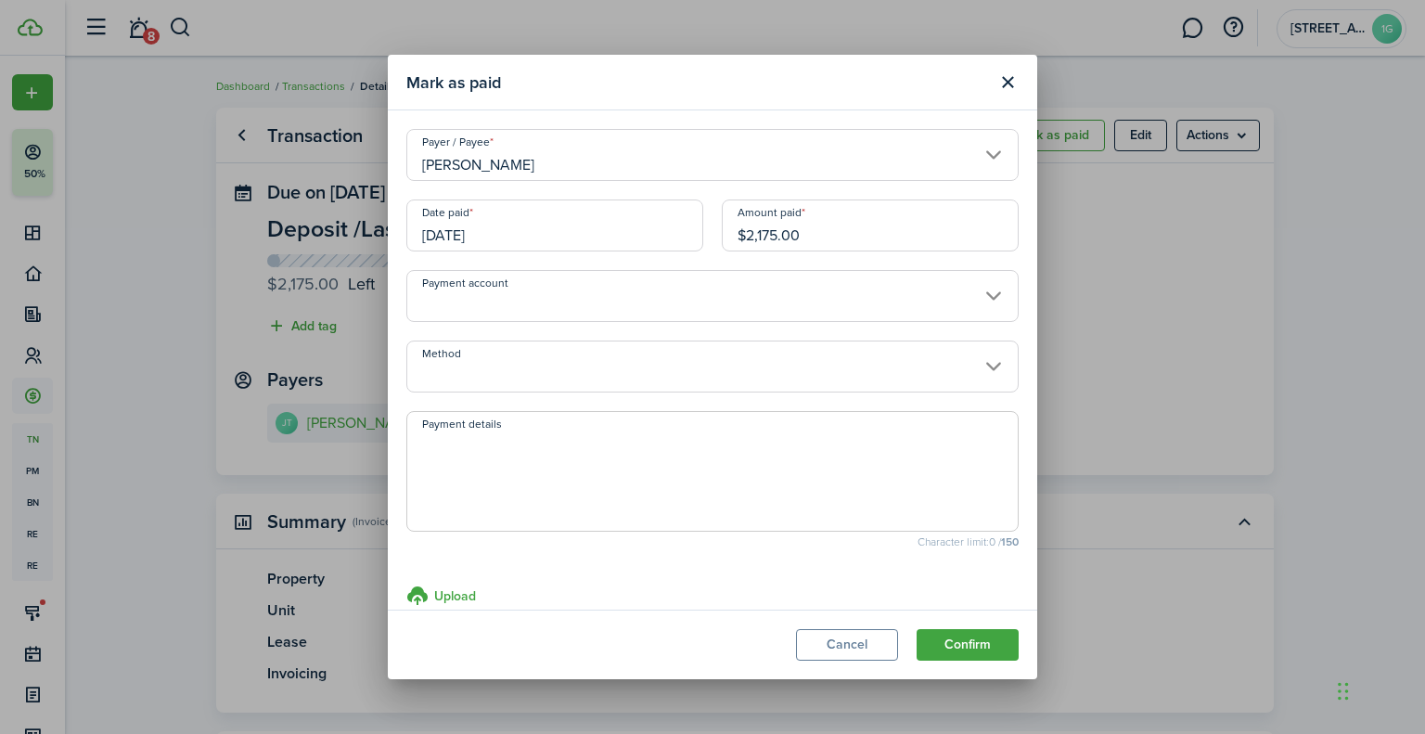
click at [660, 444] on textarea "Payment details" at bounding box center [712, 476] width 611 height 89
paste textarea "$145.00 Pro rated amount due from move in [DATE]-[DATE] 2175.00 First Months Re…"
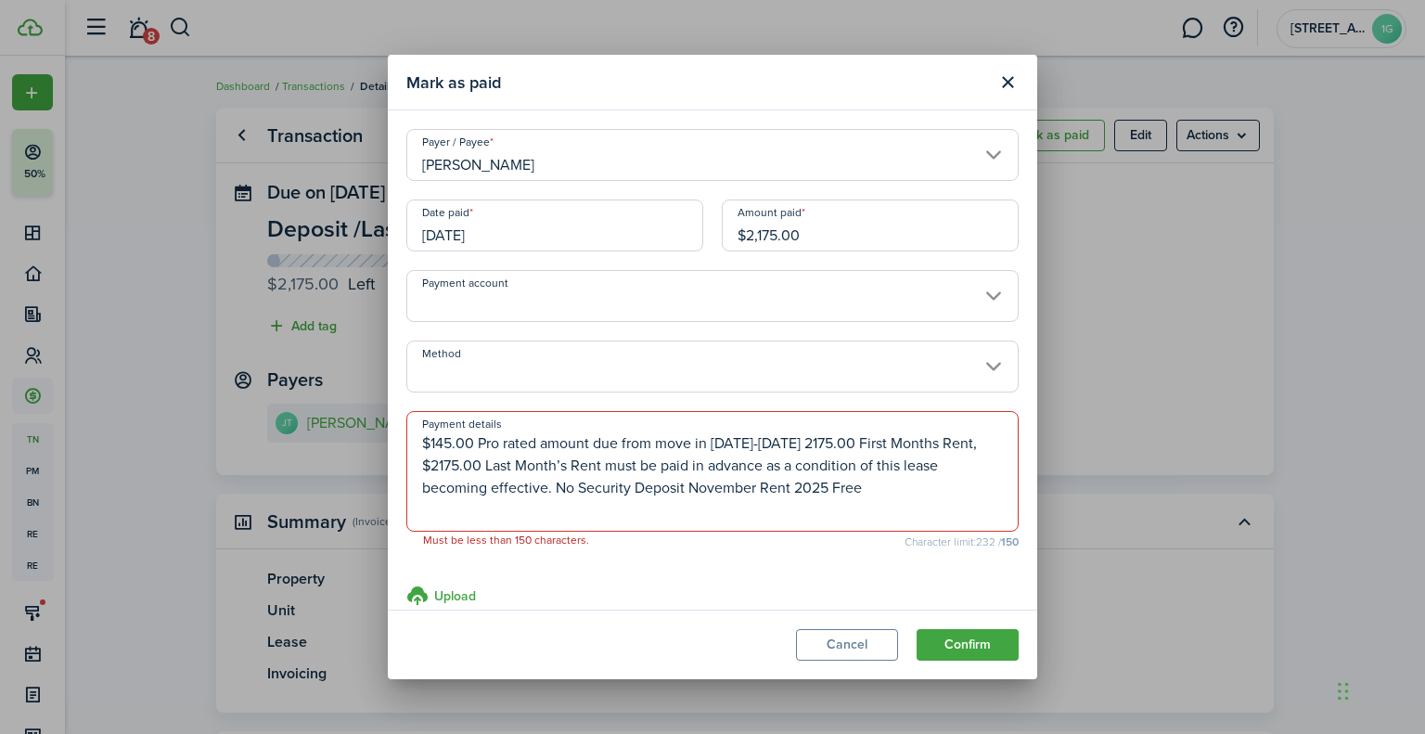
drag, startPoint x: 751, startPoint y: 482, endPoint x: 574, endPoint y: 471, distance: 176.6
click at [572, 471] on textarea "$145.00 Pro rated amount due from move in [DATE]-[DATE] 2175.00 First Months Re…" at bounding box center [712, 476] width 611 height 89
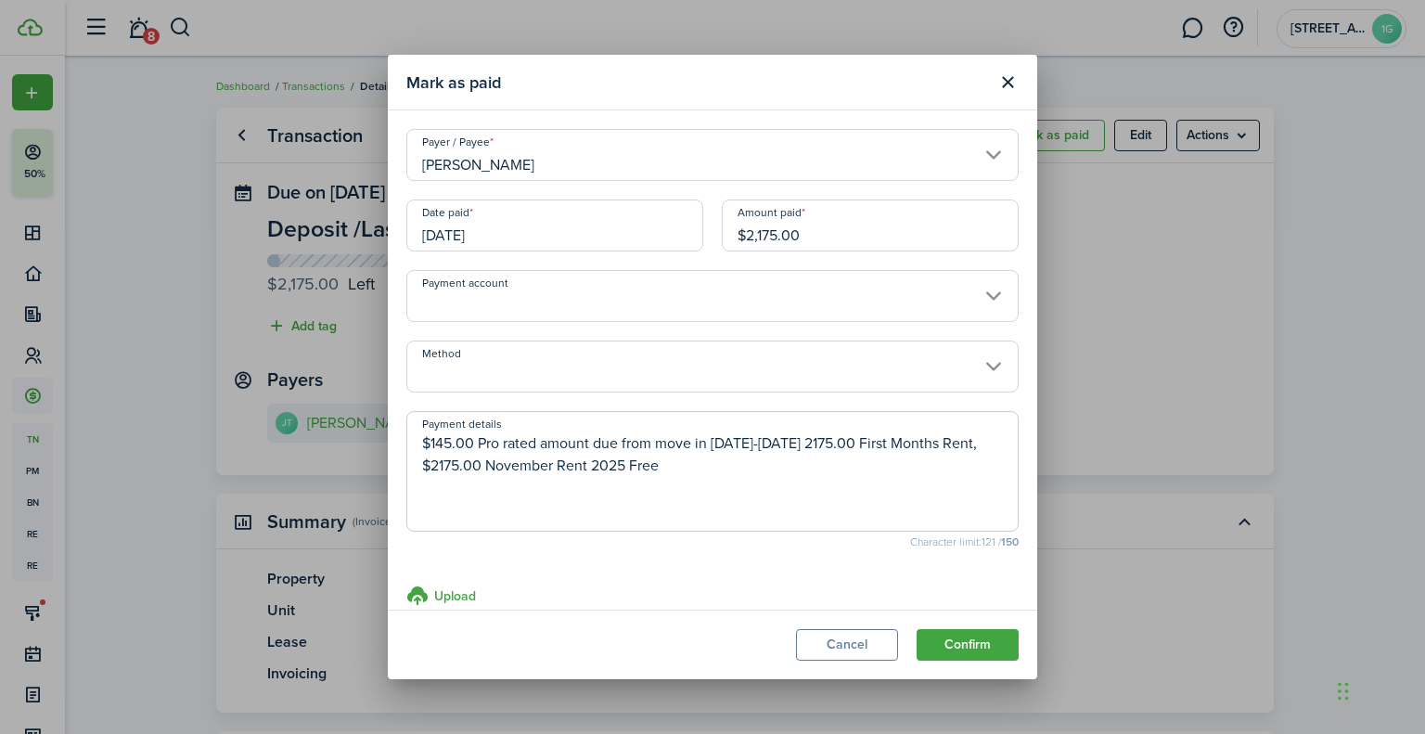
click at [681, 363] on input "Method" at bounding box center [712, 367] width 612 height 52
type textarea "$145.00 Pro rated amount due from move in [DATE]-[DATE] 2175.00 First Months Re…"
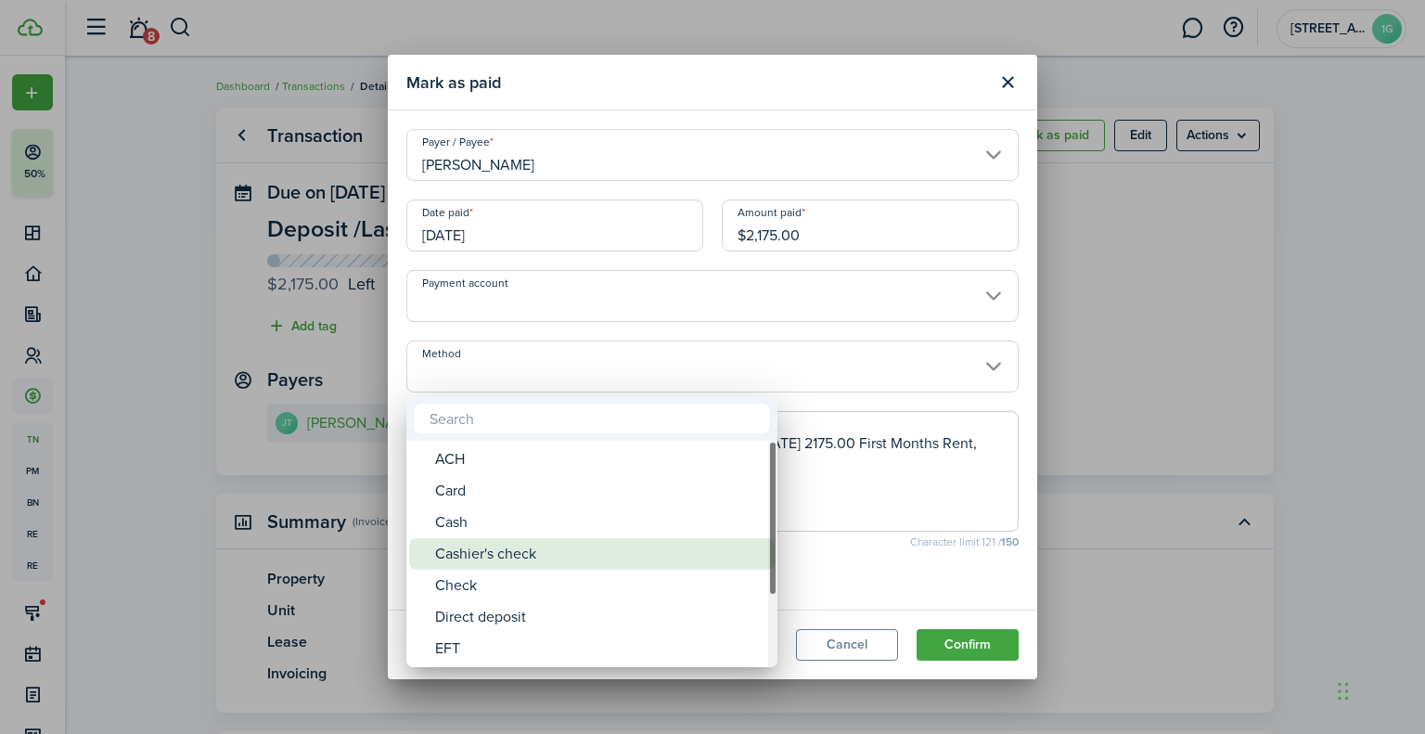
drag, startPoint x: 567, startPoint y: 548, endPoint x: 563, endPoint y: 517, distance: 31.8
click at [567, 546] on div "Cashier's check" at bounding box center [599, 554] width 328 height 32
type input "Cashier's check"
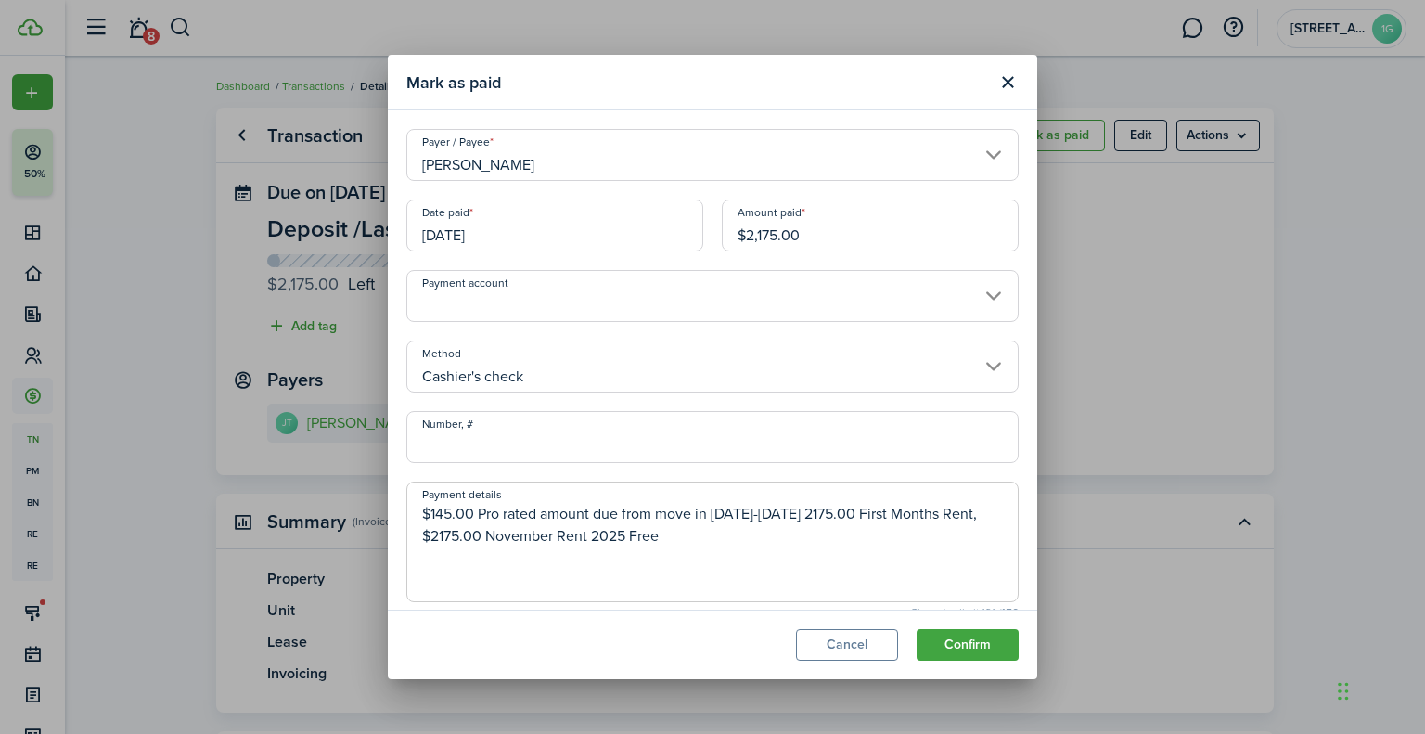
click at [579, 440] on input "Number, #" at bounding box center [712, 437] width 612 height 52
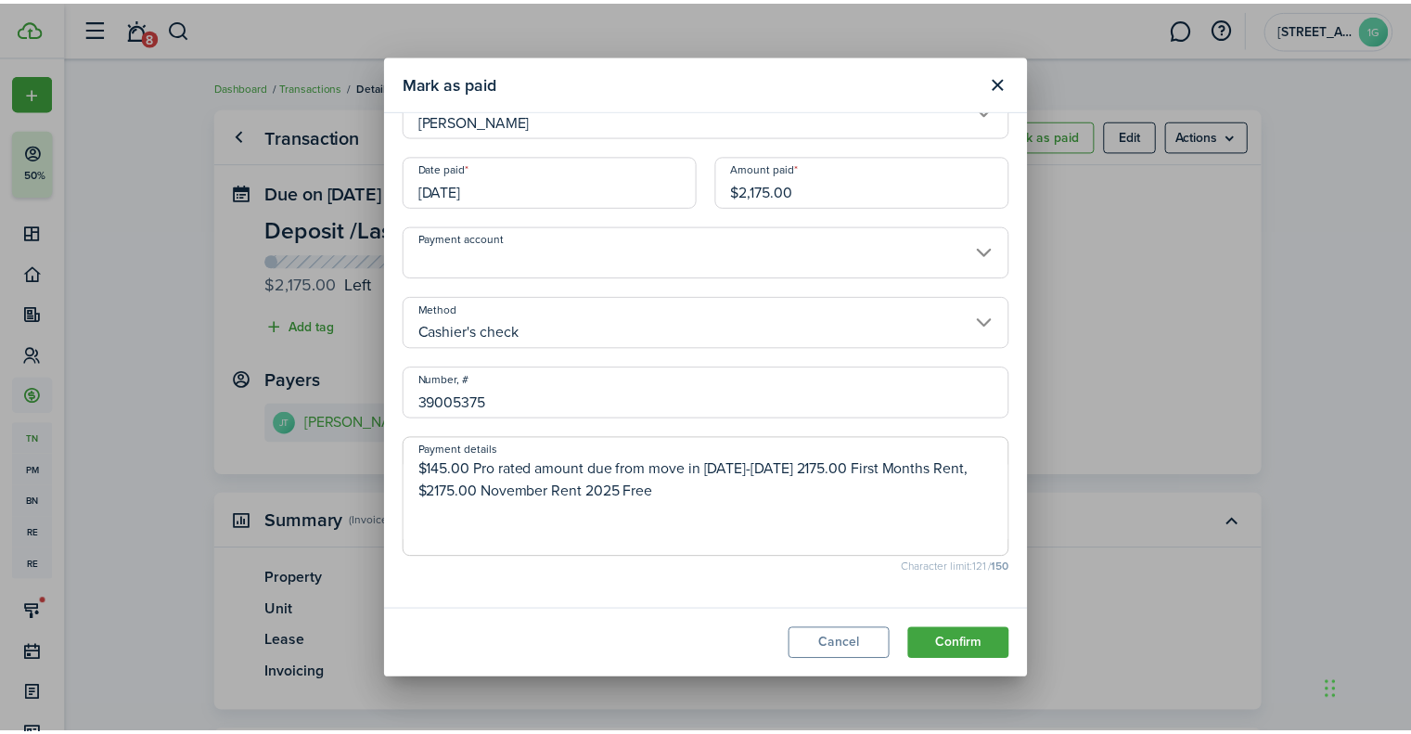
scroll to position [100, 0]
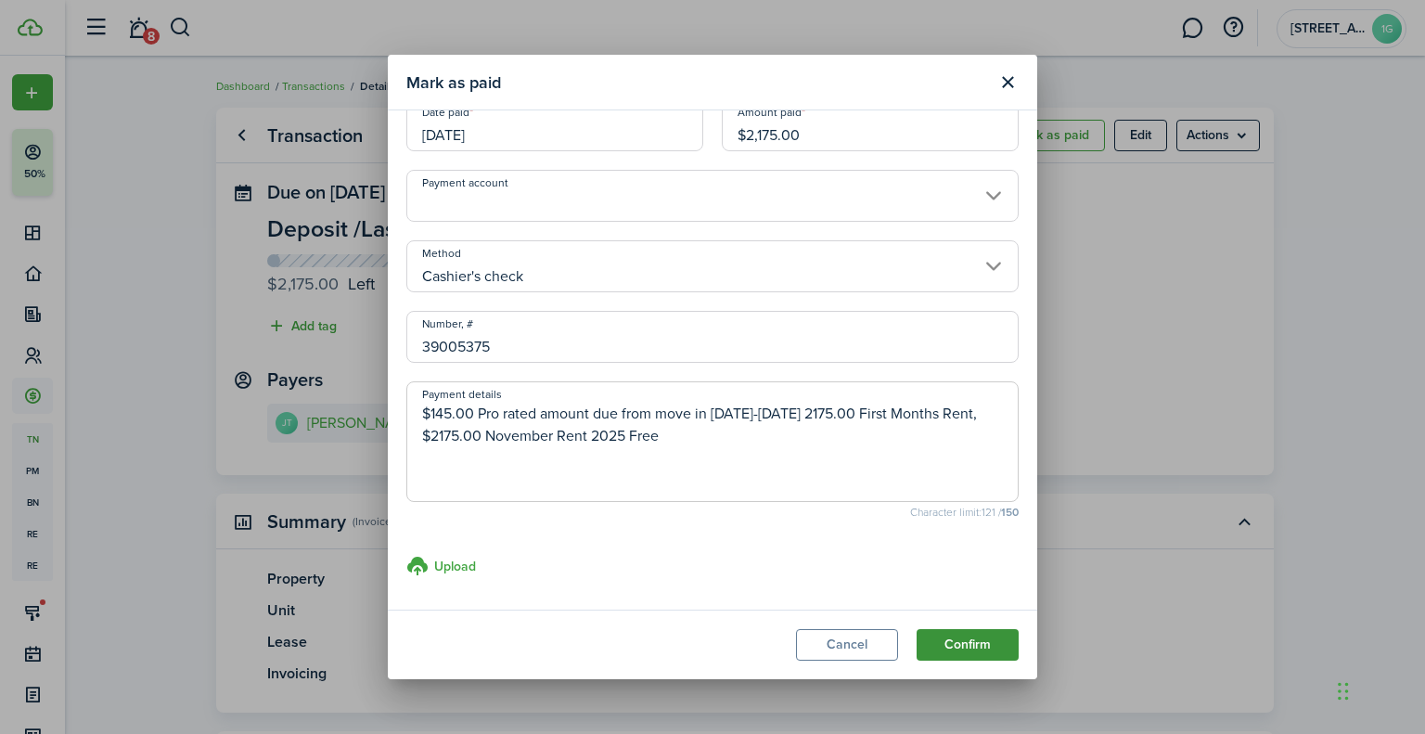
type input "39005375"
click at [986, 631] on button "Confirm" at bounding box center [968, 645] width 102 height 32
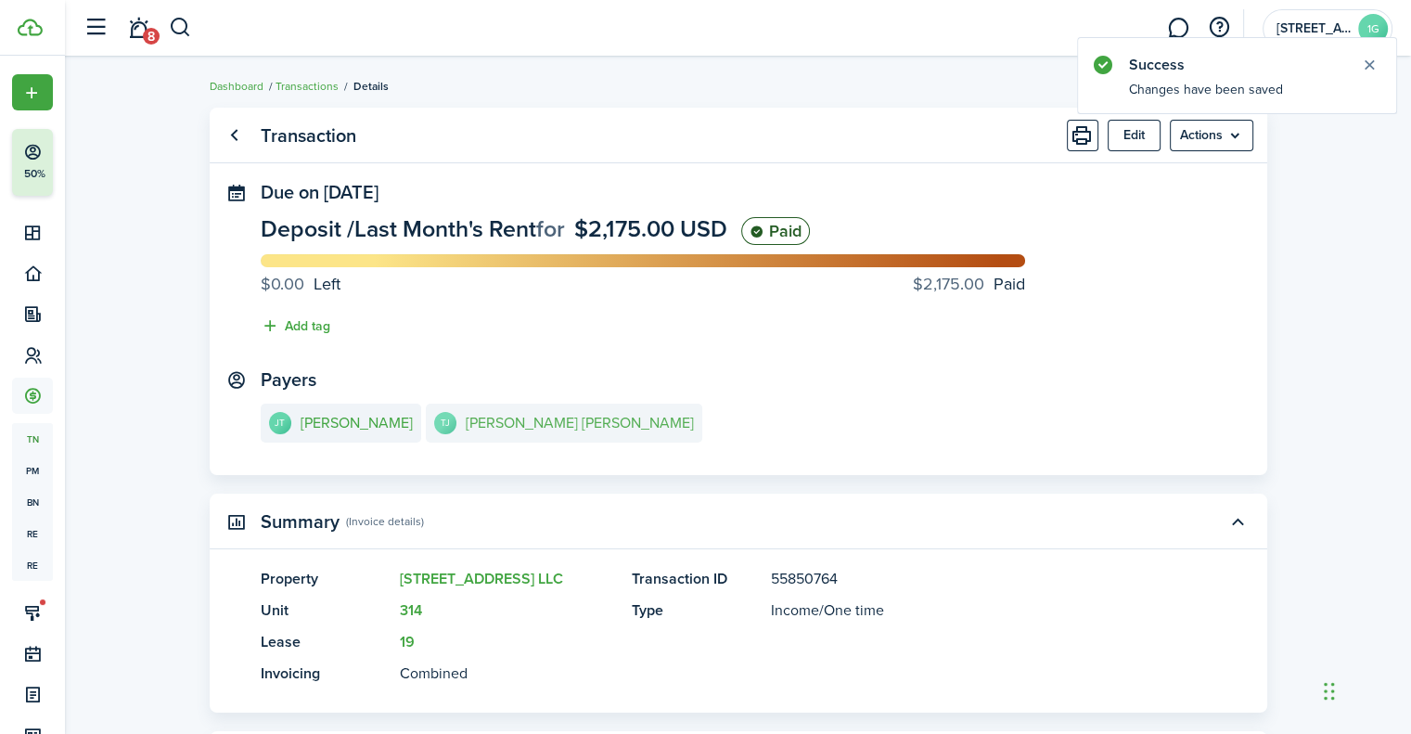
click at [456, 420] on avatar-text "TJ" at bounding box center [445, 423] width 22 height 22
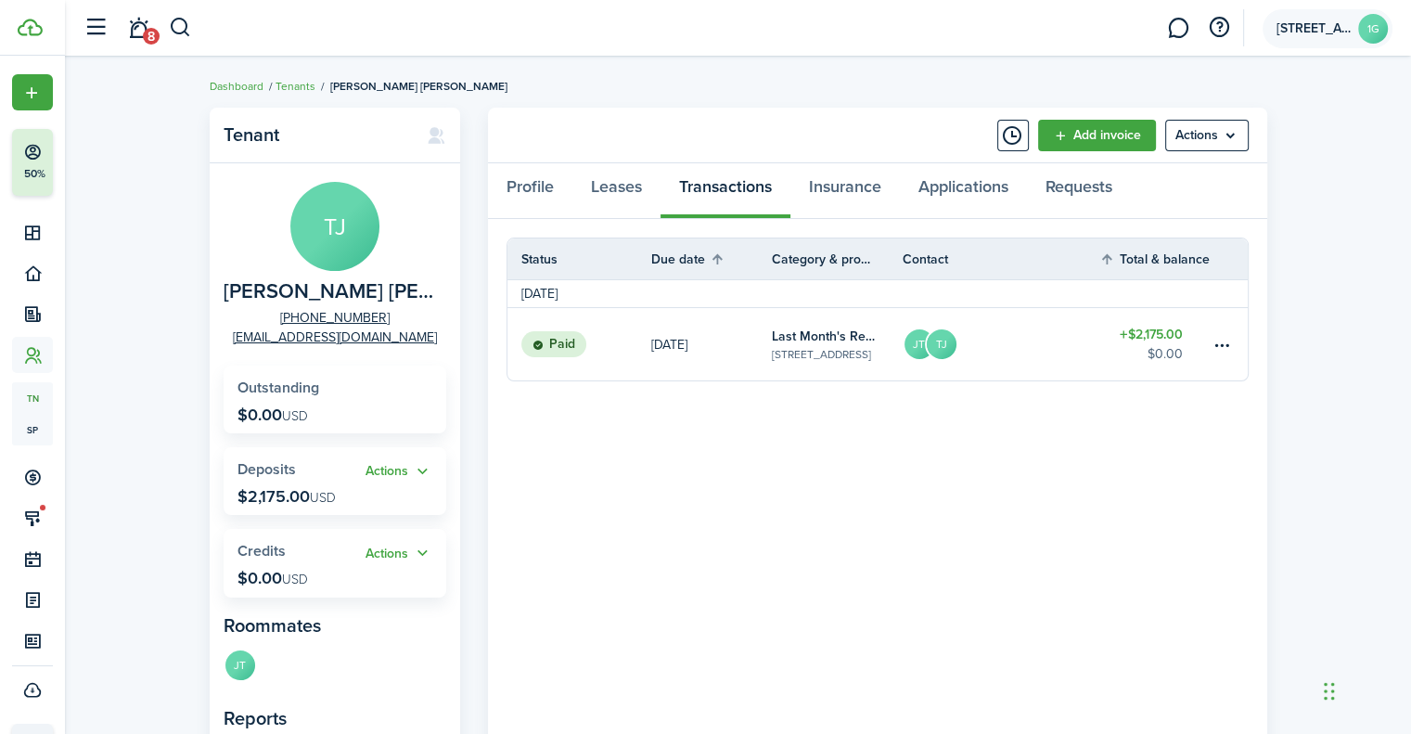
click at [1292, 22] on span "[STREET_ADDRESS] LLC" at bounding box center [1314, 28] width 74 height 13
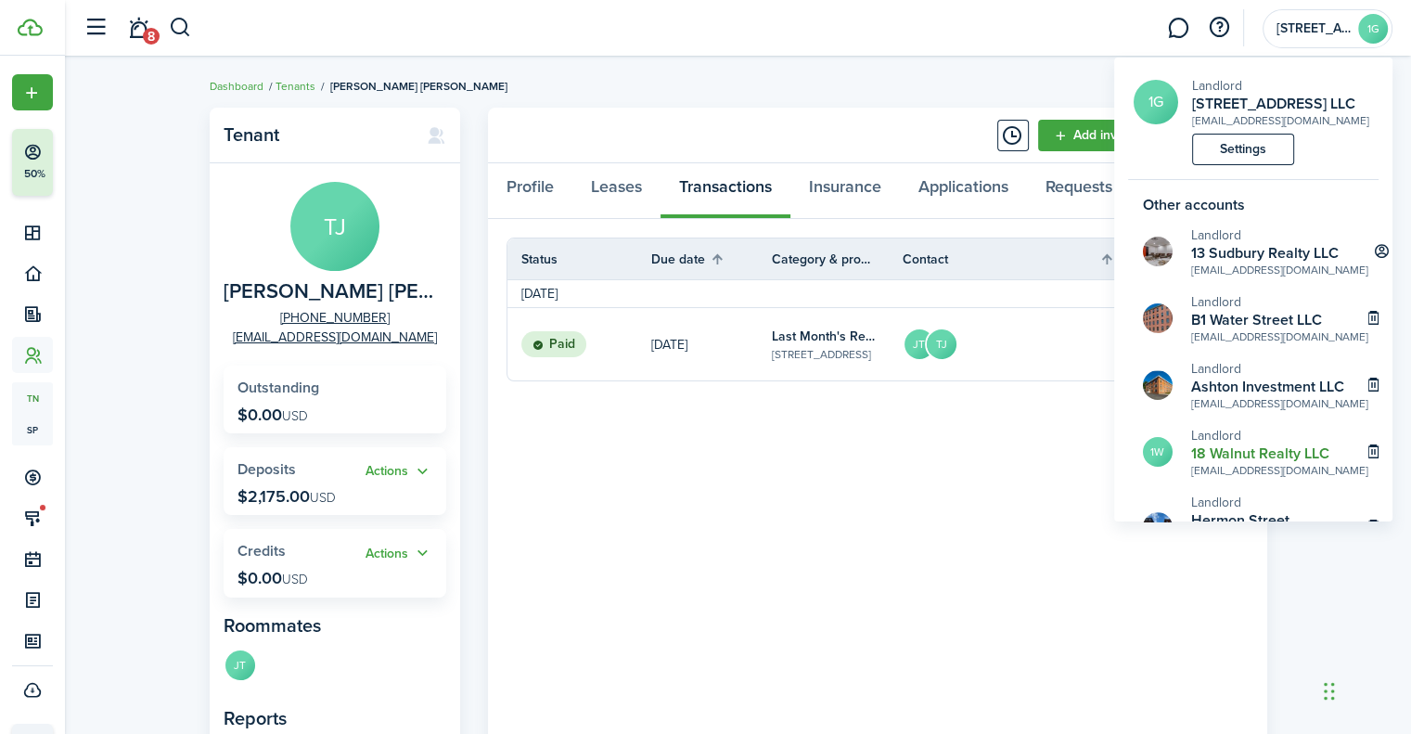
click at [1262, 462] on h2 "18 Walnut Realty LLC" at bounding box center [1279, 453] width 177 height 17
